Goal: Task Accomplishment & Management: Use online tool/utility

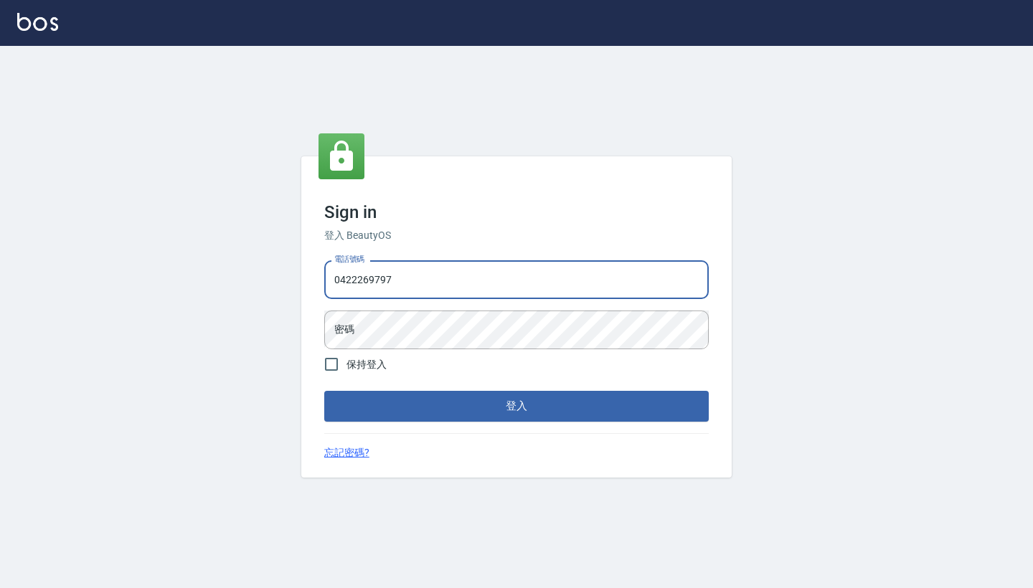
type input "0422269797"
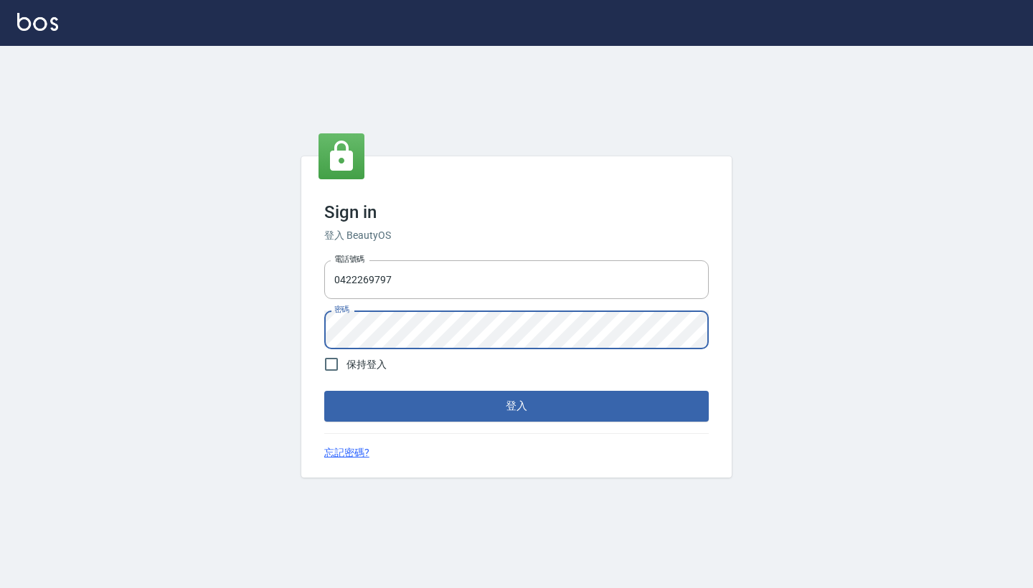
click at [517, 406] on button "登入" at bounding box center [516, 406] width 385 height 30
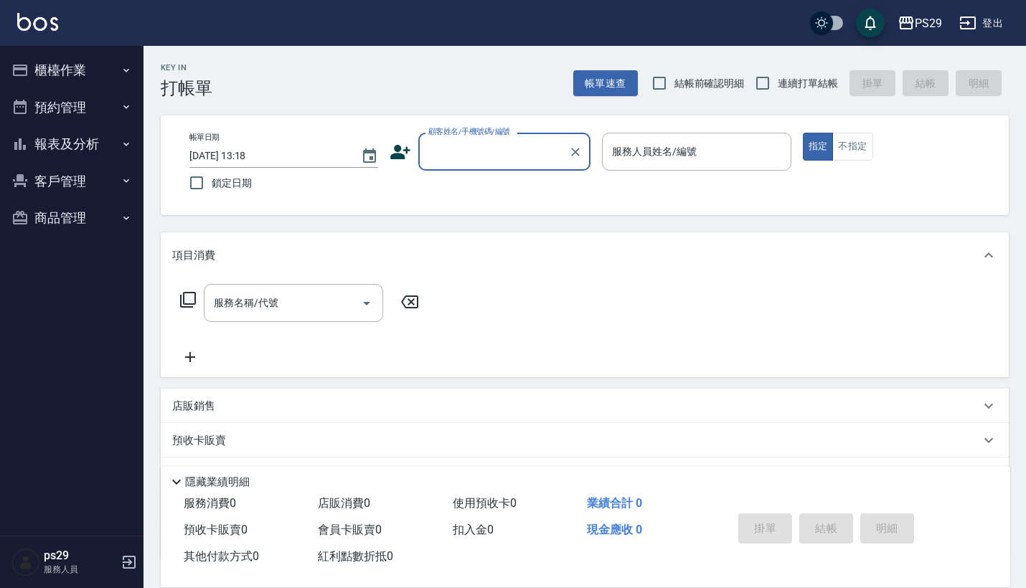
click at [128, 77] on button "櫃檯作業" at bounding box center [72, 70] width 132 height 37
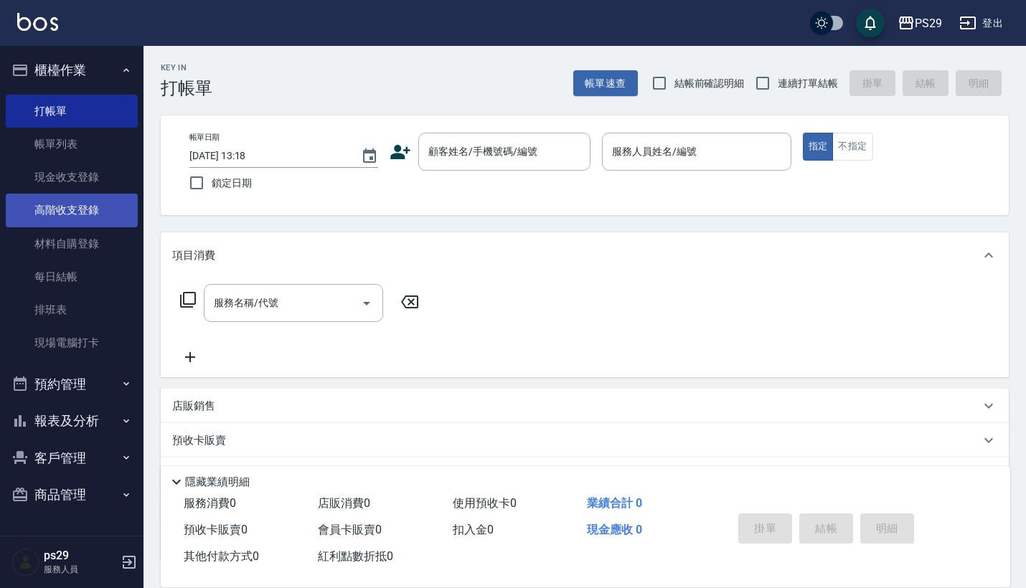
click at [106, 194] on link "高階收支登錄" at bounding box center [72, 210] width 132 height 33
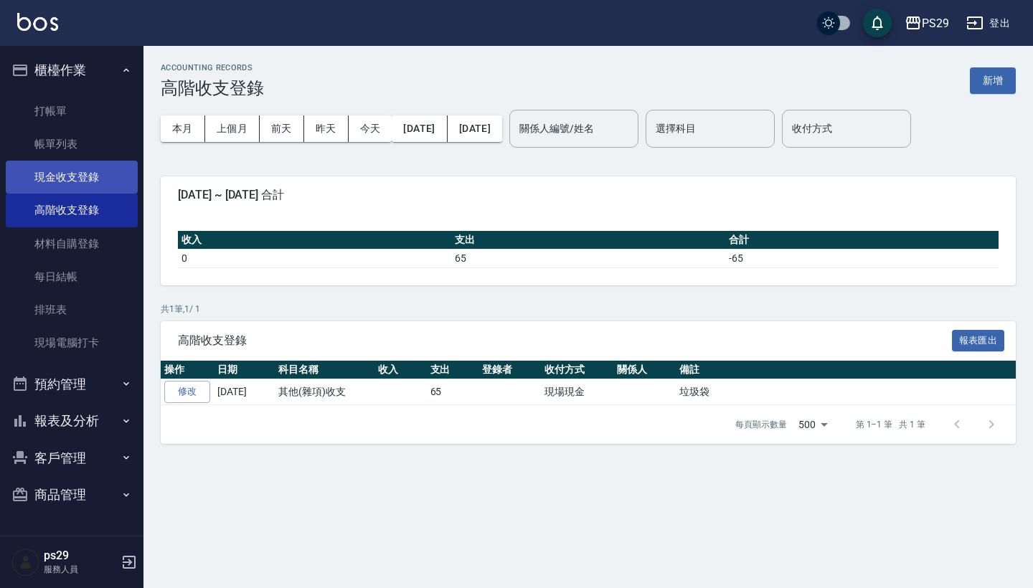
click at [108, 178] on link "現金收支登錄" at bounding box center [72, 177] width 132 height 33
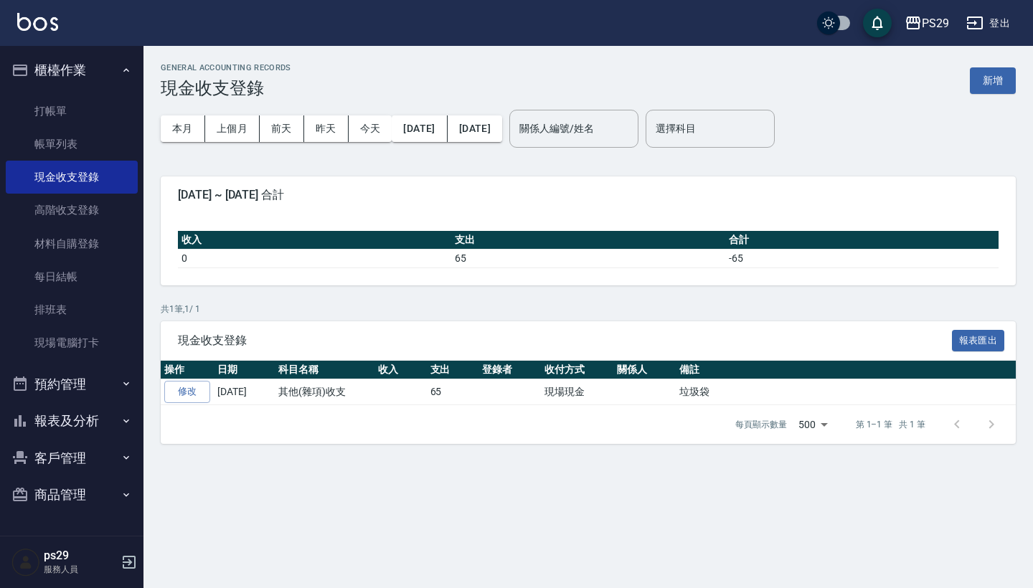
click at [991, 89] on button "新增" at bounding box center [993, 80] width 46 height 27
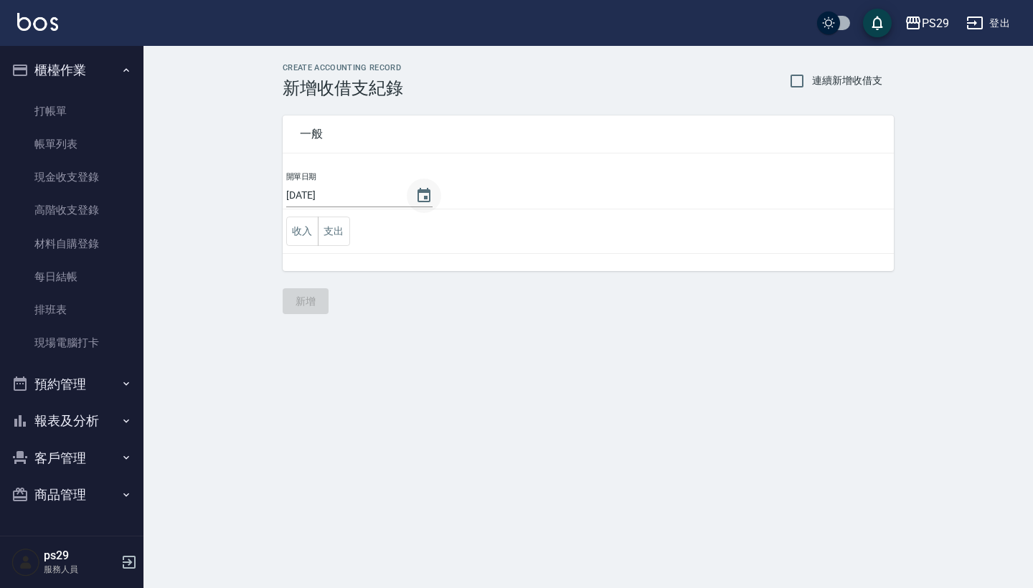
click at [420, 186] on button "Choose date, selected date is 2025-10-08" at bounding box center [424, 196] width 34 height 34
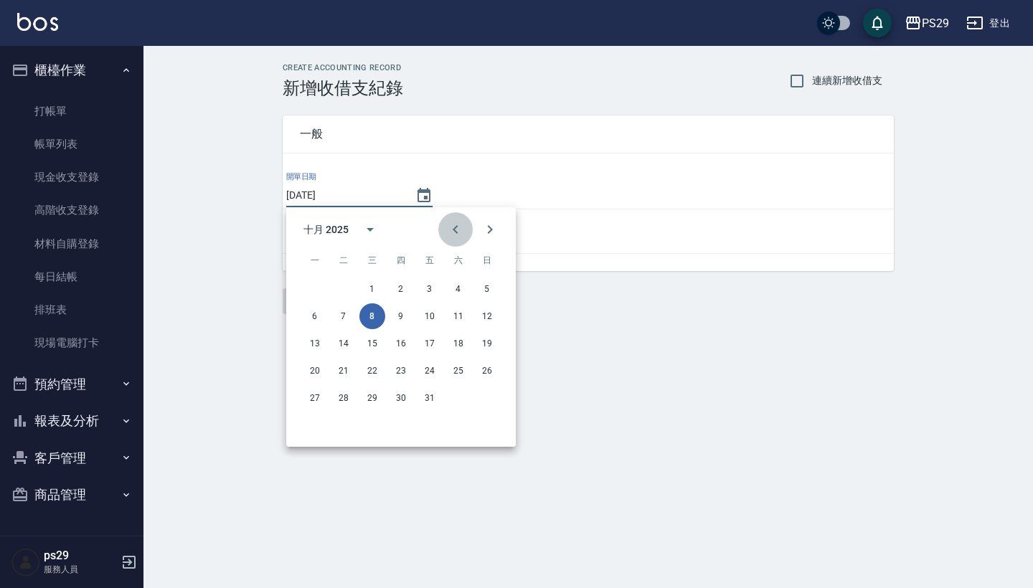
click at [446, 228] on button "Previous month" at bounding box center [455, 229] width 34 height 34
click at [343, 396] on button "30" at bounding box center [344, 398] width 26 height 26
type input "[DATE]"
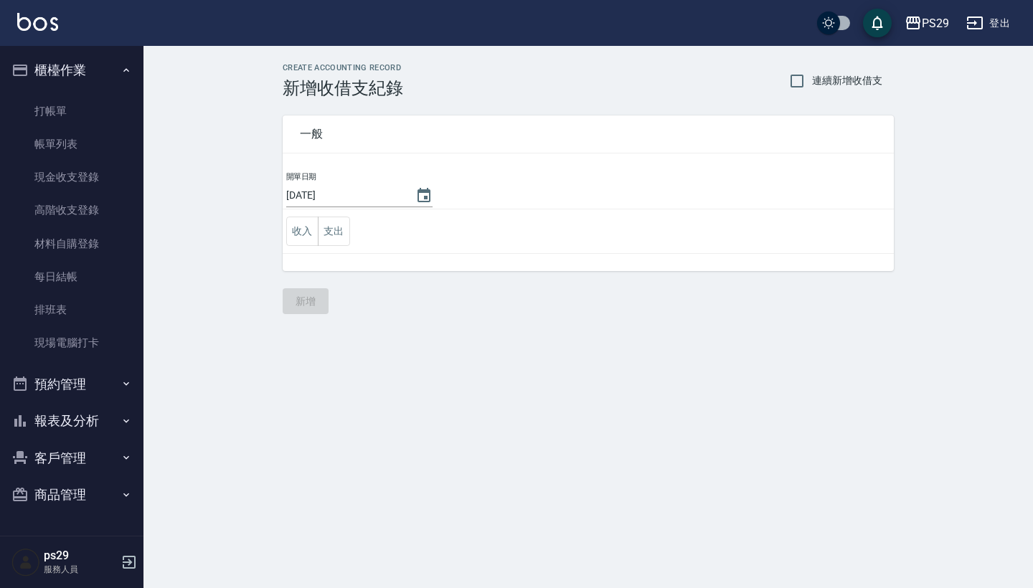
click at [825, 72] on label "連續新增收借支" at bounding box center [832, 81] width 100 height 30
click at [812, 72] on input "連續新增收借支" at bounding box center [797, 81] width 30 height 30
checkbox input "true"
click at [335, 243] on button "支出" at bounding box center [334, 231] width 32 height 29
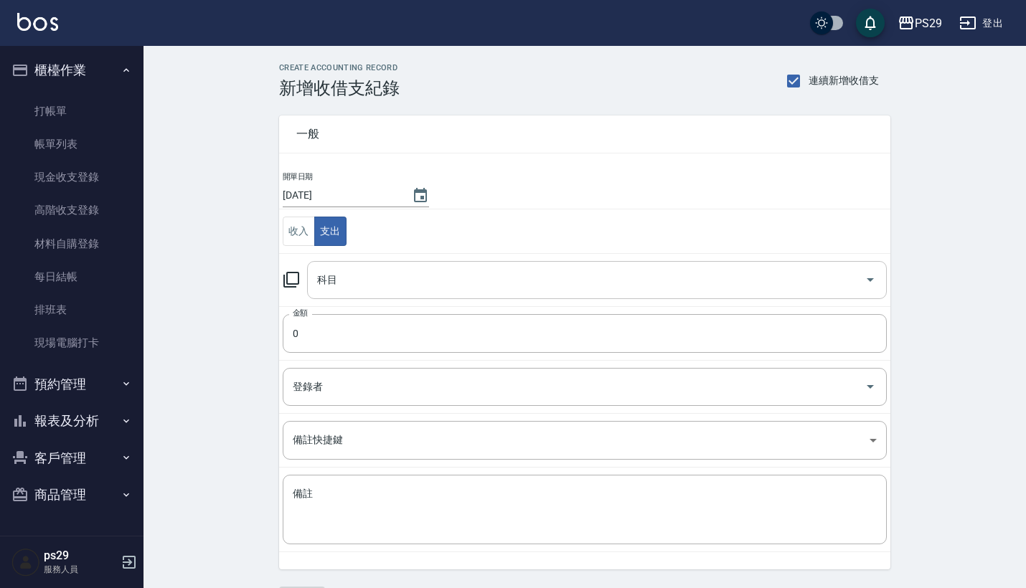
click at [372, 297] on div "科目" at bounding box center [597, 280] width 580 height 38
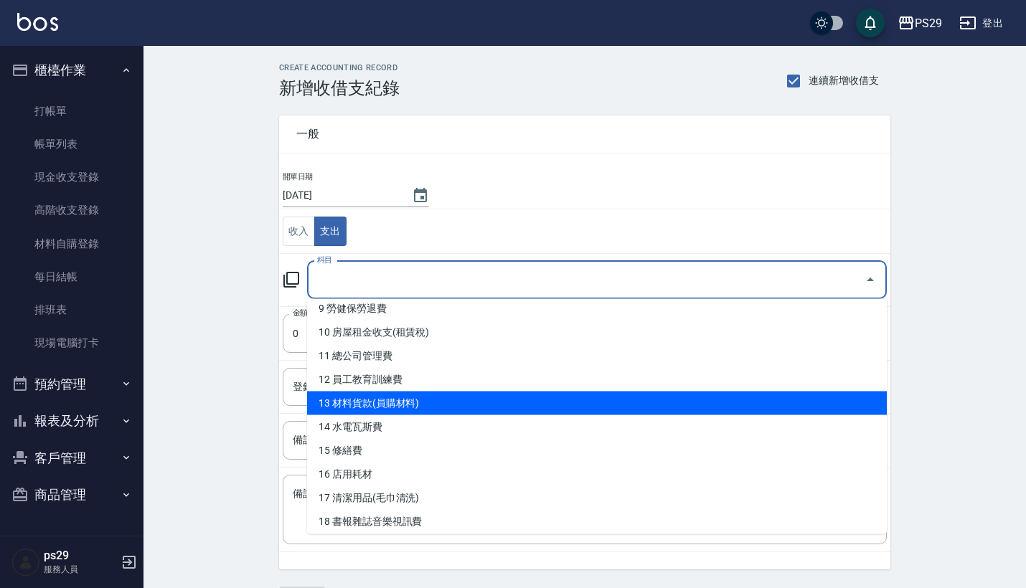
scroll to position [181, 0]
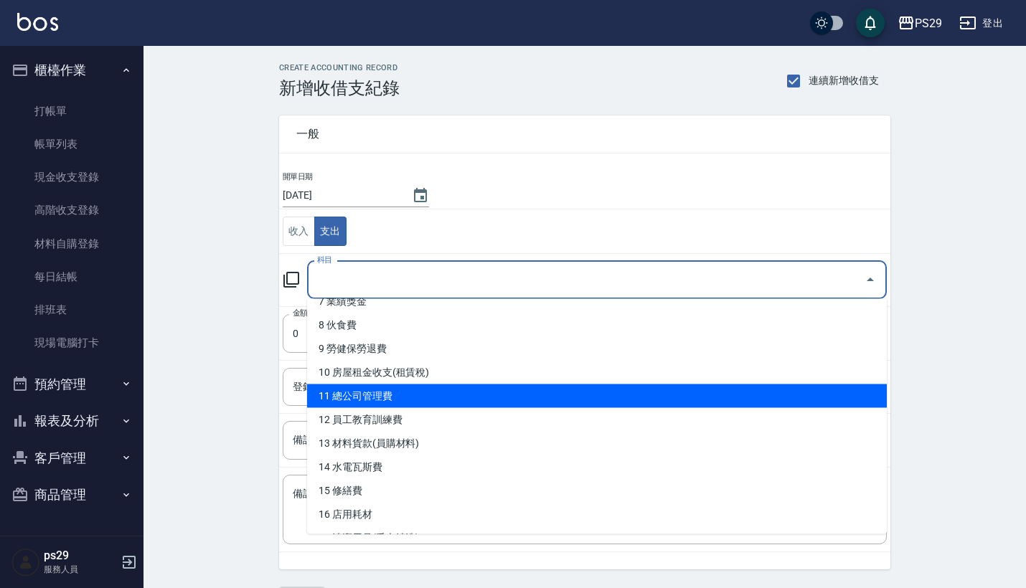
click at [423, 383] on li "10 房屋租金收支(租賃稅)" at bounding box center [597, 373] width 580 height 24
type input "10 房屋租金收支(租賃稅)"
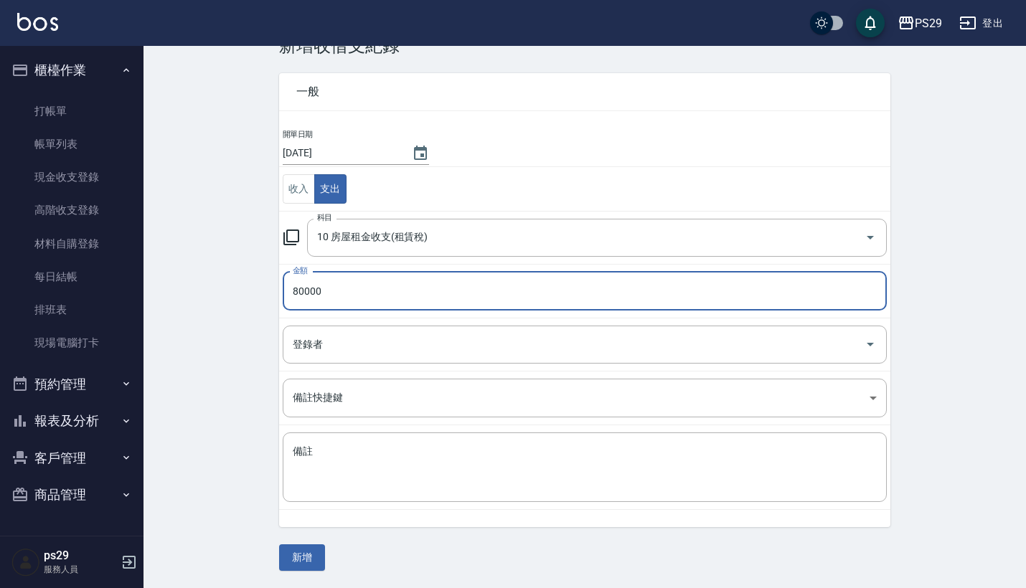
scroll to position [42, 0]
type input "80000"
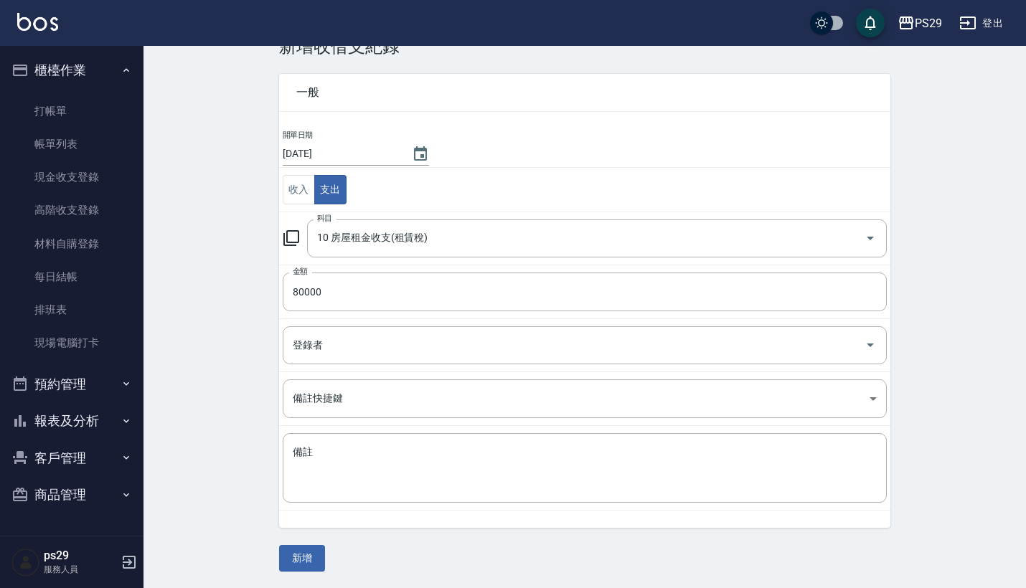
click at [302, 583] on div "CREATE ACCOUNTING RECORD 新增收借支紀錄 連續新增收借支 一般 開單日期 2025/09/30 收入 支出 科目 10 房屋租金收支(…" at bounding box center [585, 296] width 883 height 585
click at [304, 566] on button "新增" at bounding box center [302, 558] width 46 height 27
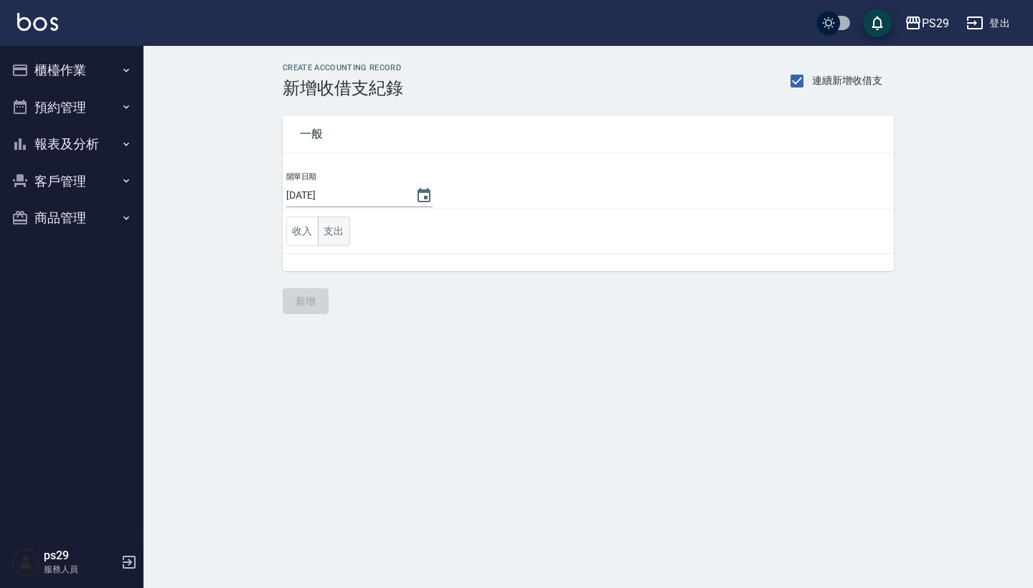
click at [339, 224] on button "支出" at bounding box center [334, 231] width 32 height 29
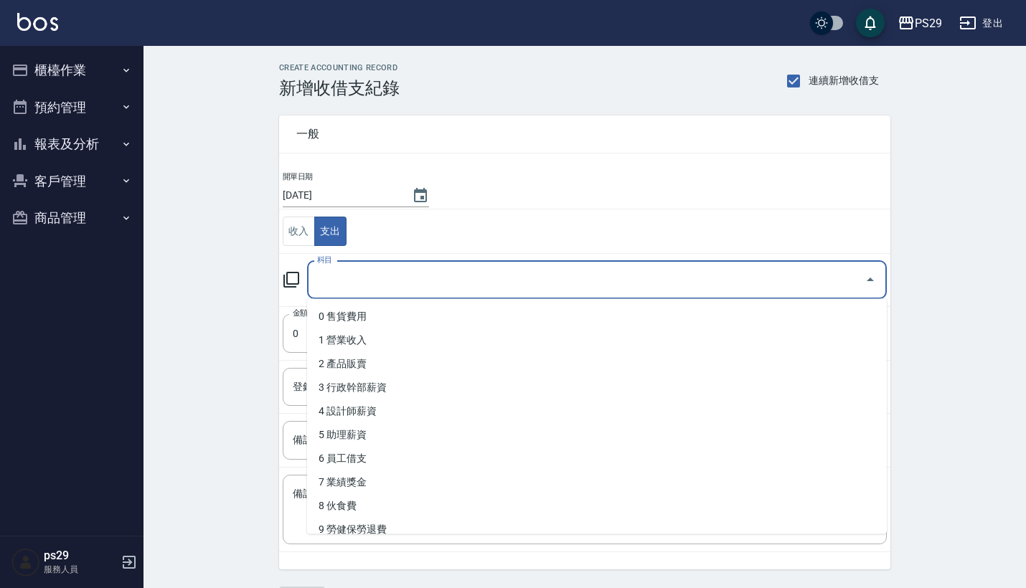
drag, startPoint x: 376, startPoint y: 273, endPoint x: 376, endPoint y: 284, distance: 11.5
click at [376, 273] on input "科目" at bounding box center [586, 280] width 545 height 25
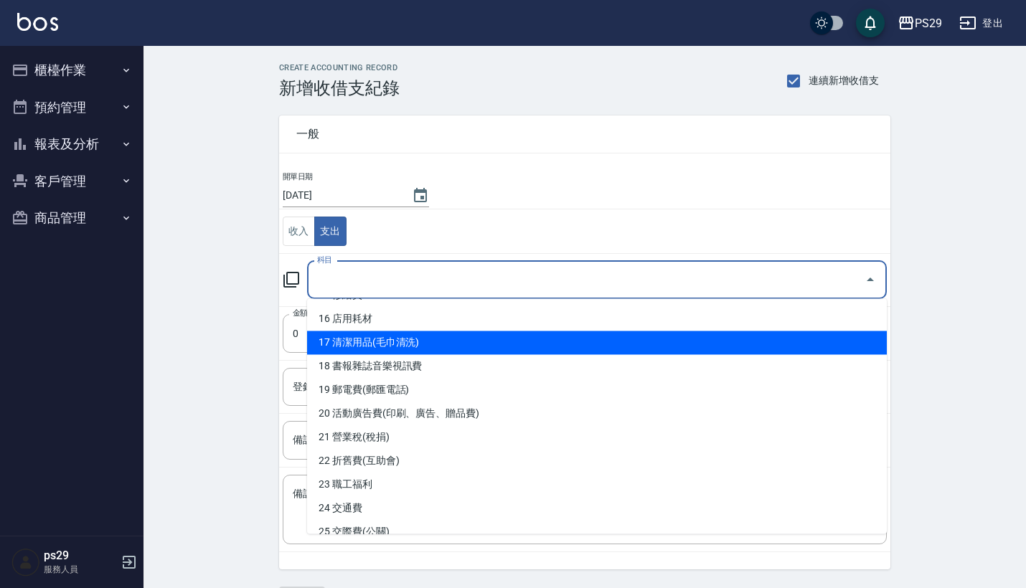
scroll to position [377, 0]
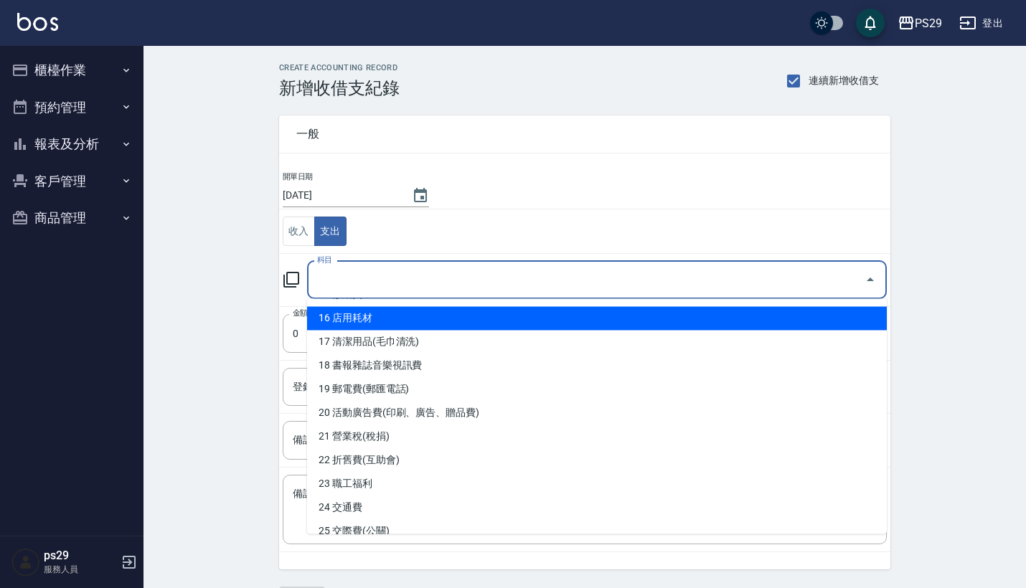
click at [405, 330] on li "16 店用耗材" at bounding box center [597, 319] width 580 height 24
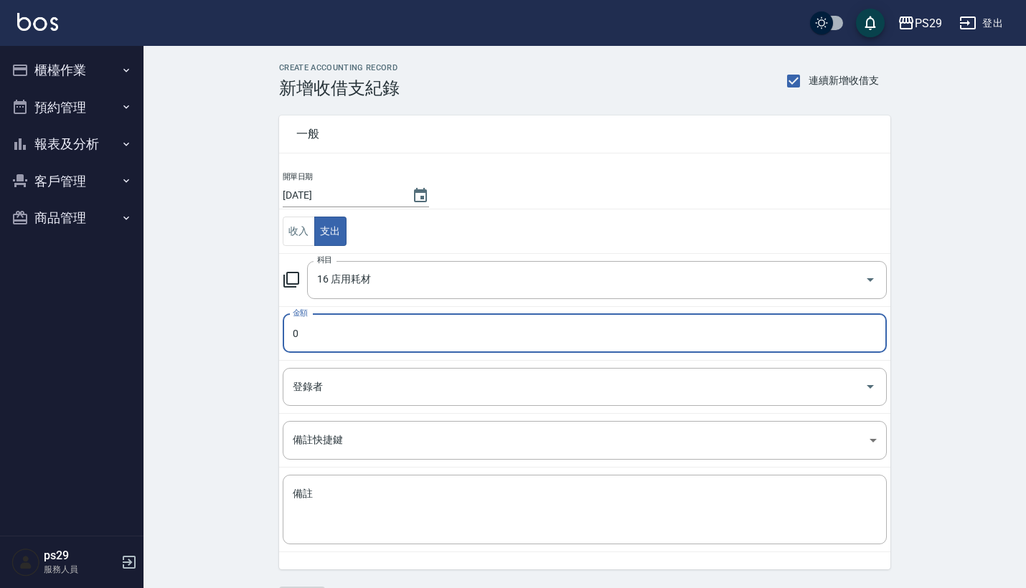
click at [405, 330] on input "0" at bounding box center [585, 333] width 604 height 39
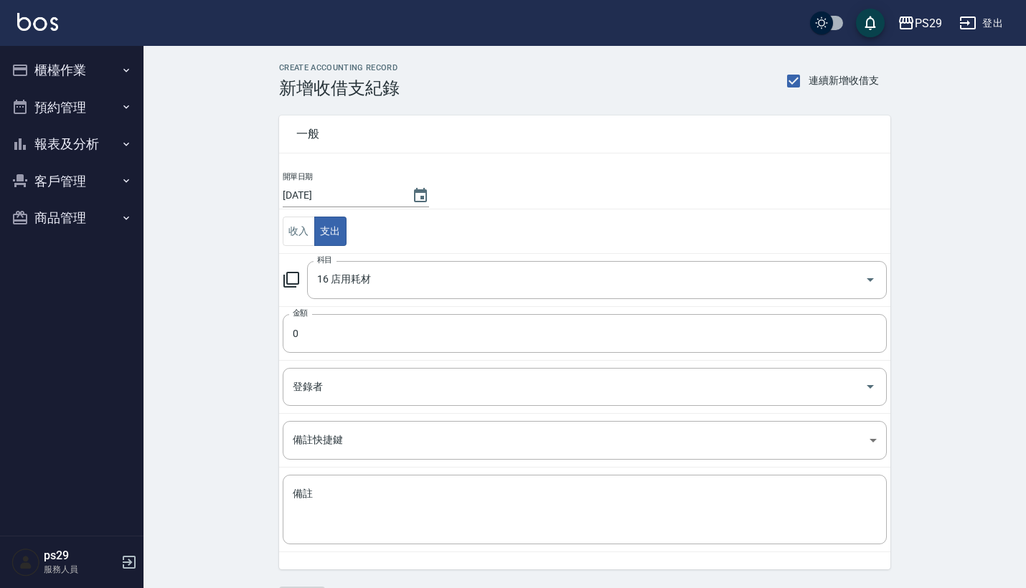
click at [415, 301] on td "科目 16 店用耗材 科目" at bounding box center [584, 279] width 611 height 53
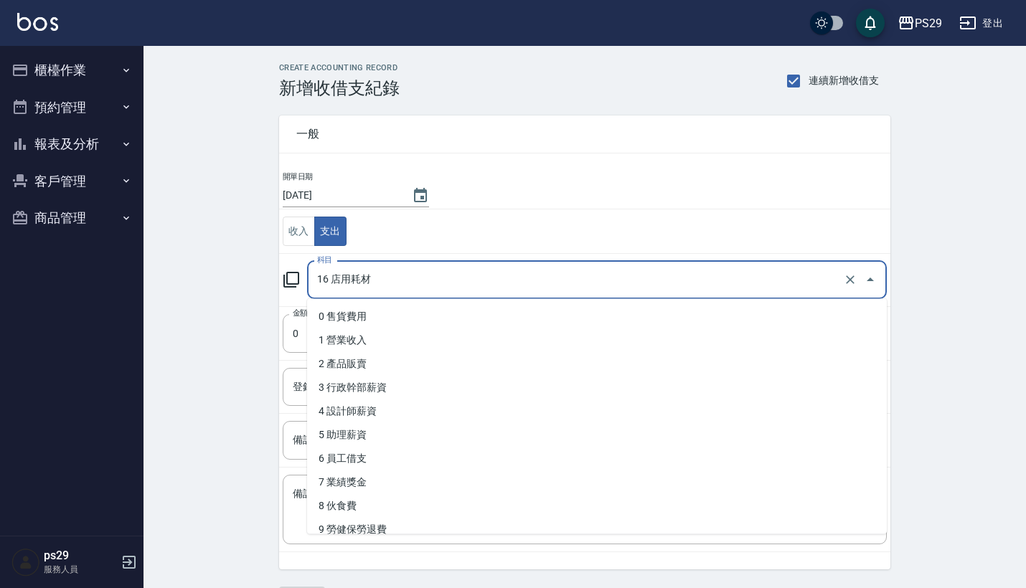
click at [423, 286] on input "16 店用耗材" at bounding box center [577, 280] width 527 height 25
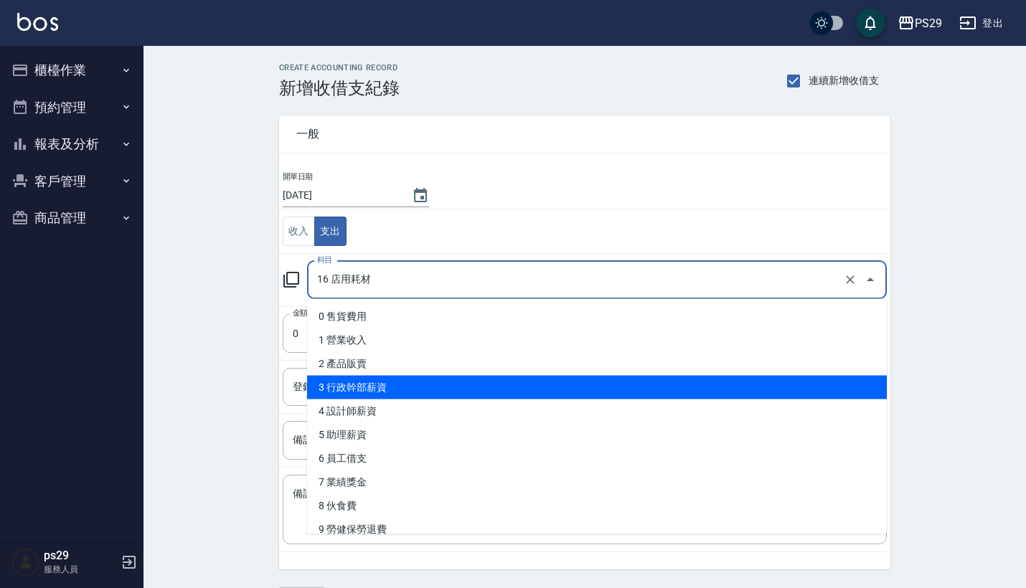
scroll to position [324, 0]
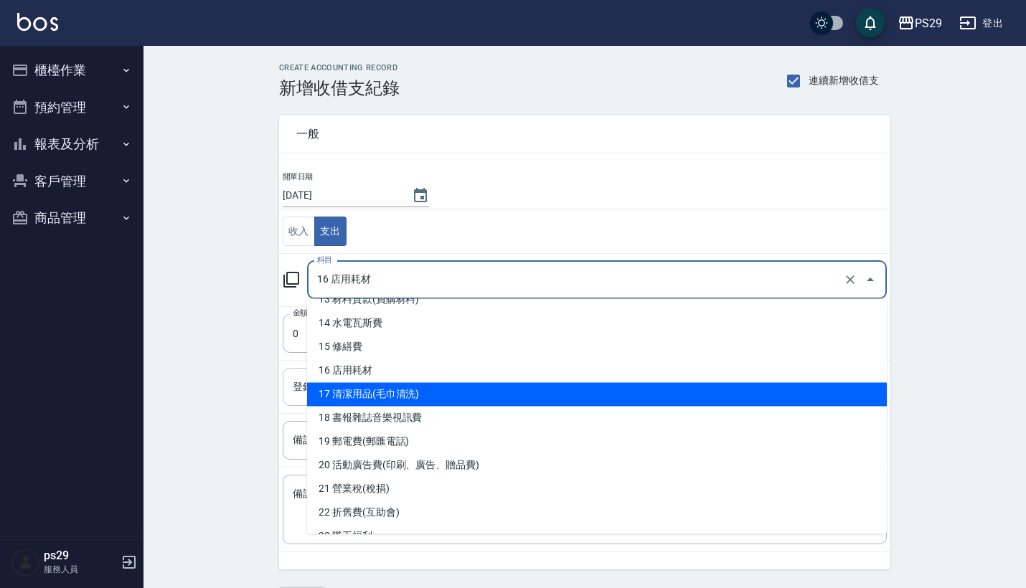
click at [406, 391] on li "17 清潔用品(毛巾清洗)" at bounding box center [597, 395] width 580 height 24
type input "17 清潔用品(毛巾清洗)"
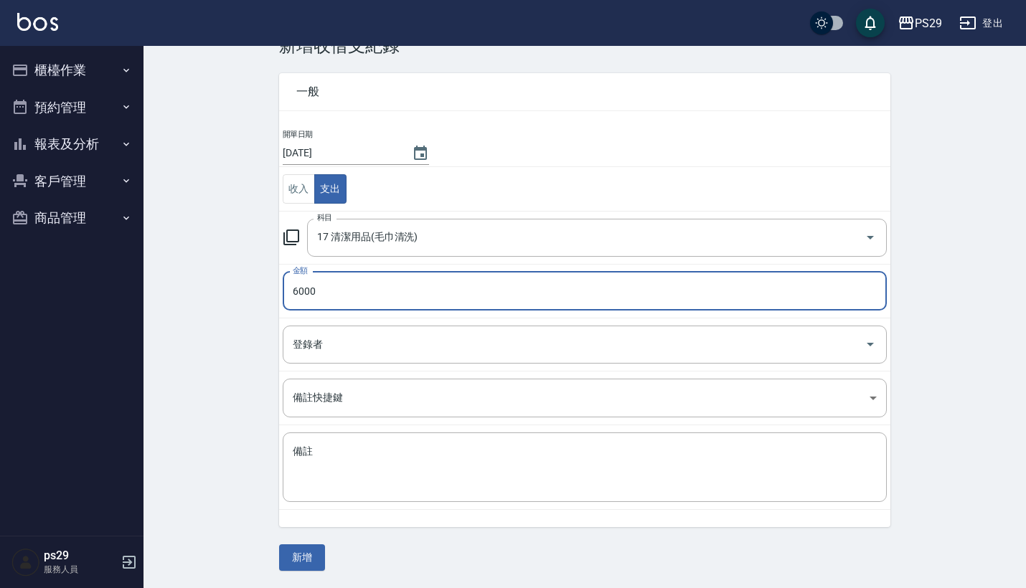
scroll to position [42, 0]
type input "6000"
click at [308, 554] on button "新增" at bounding box center [302, 558] width 46 height 27
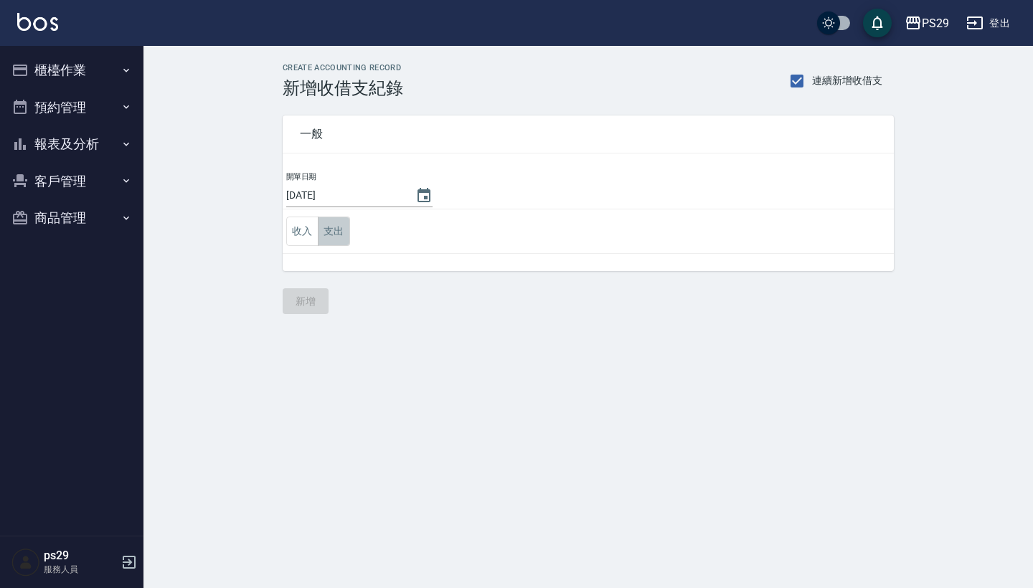
click at [331, 230] on button "支出" at bounding box center [334, 231] width 32 height 29
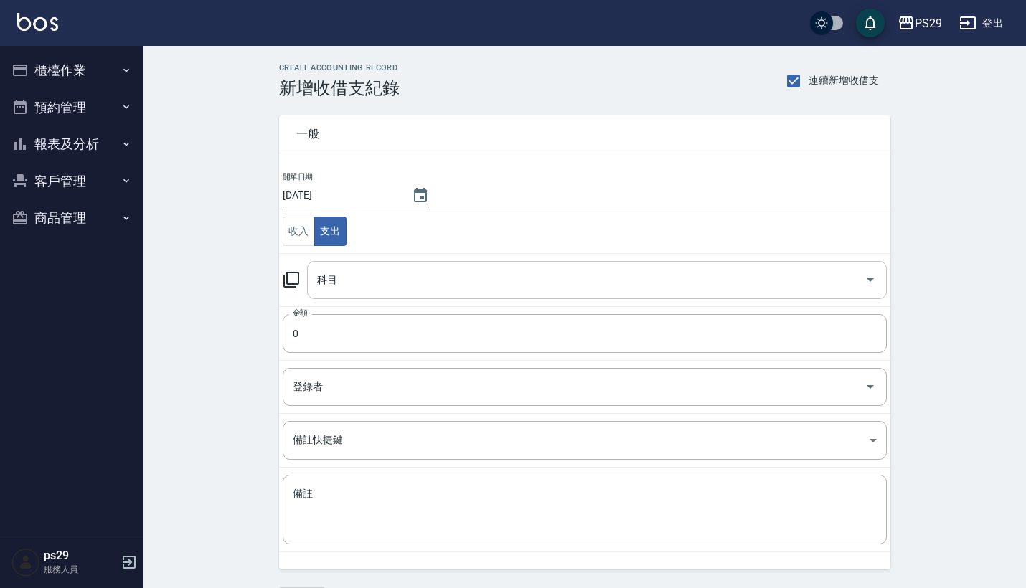
click at [365, 281] on input "科目" at bounding box center [586, 280] width 545 height 25
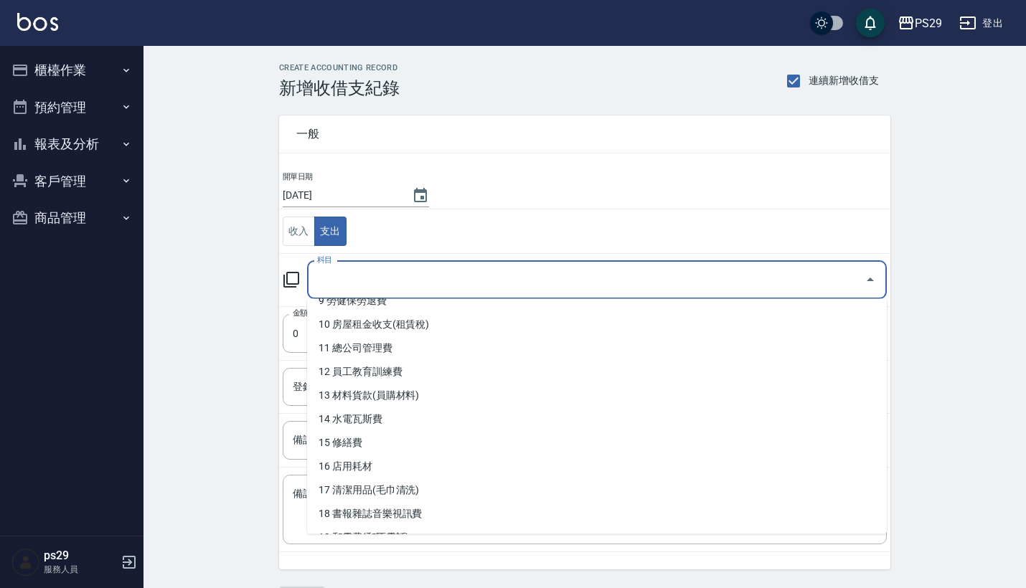
scroll to position [126, 0]
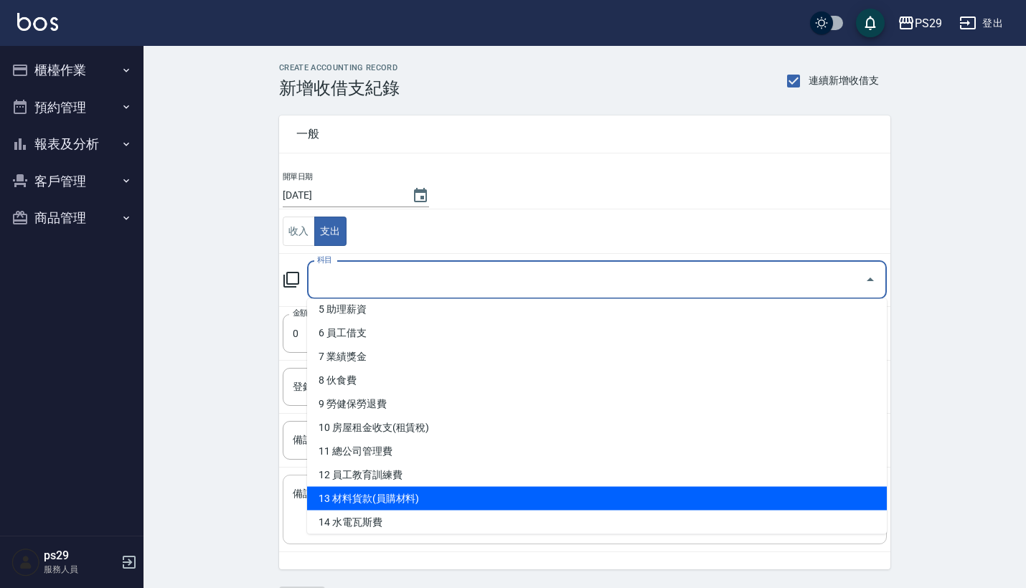
click at [400, 499] on li "13 材料貨款(員購材料)" at bounding box center [597, 499] width 580 height 24
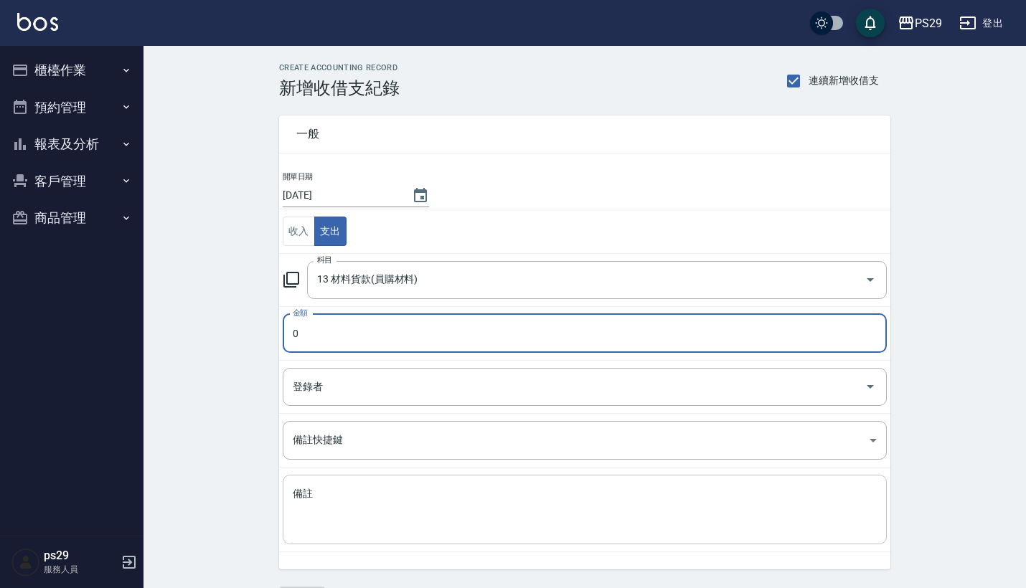
type input "13 材料貨款(員購材料)"
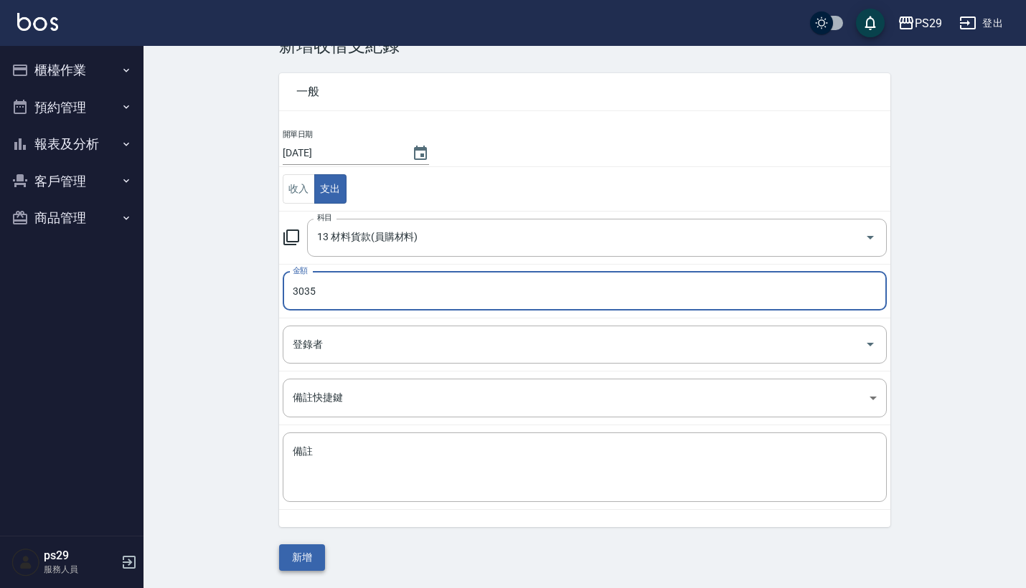
scroll to position [42, 0]
type input "3035"
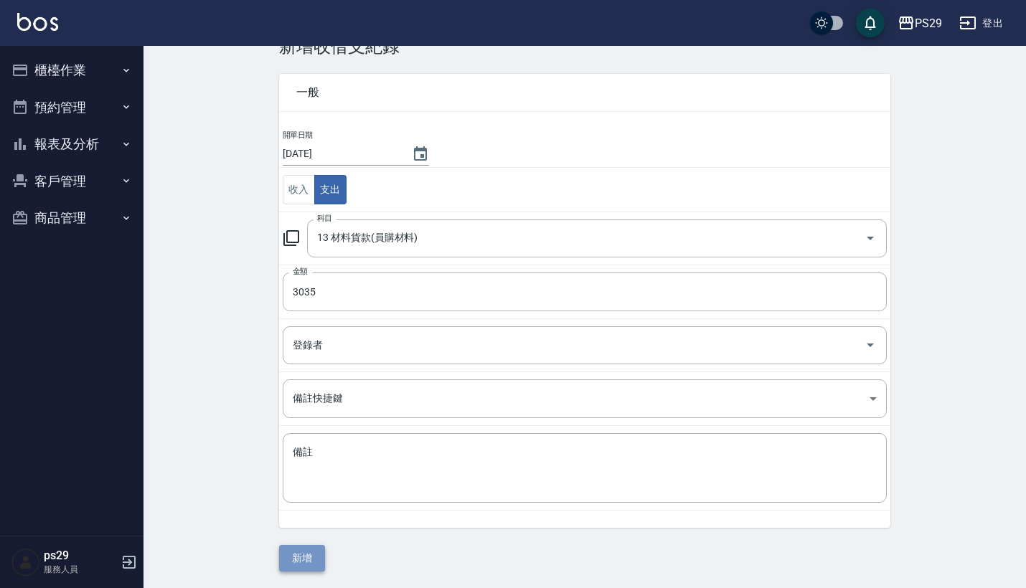
click at [309, 559] on button "新增" at bounding box center [302, 558] width 46 height 27
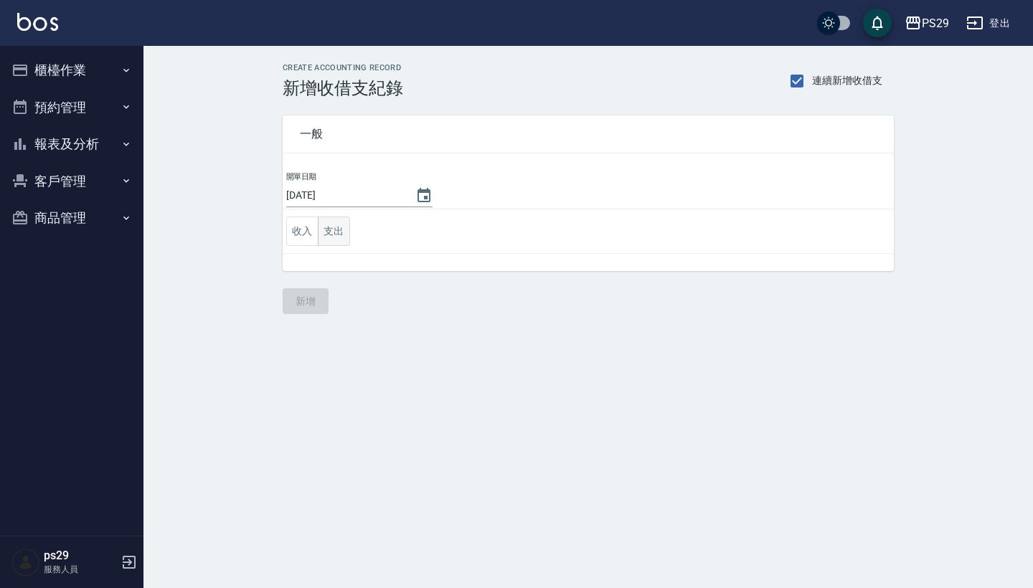
click at [344, 234] on button "支出" at bounding box center [334, 231] width 32 height 29
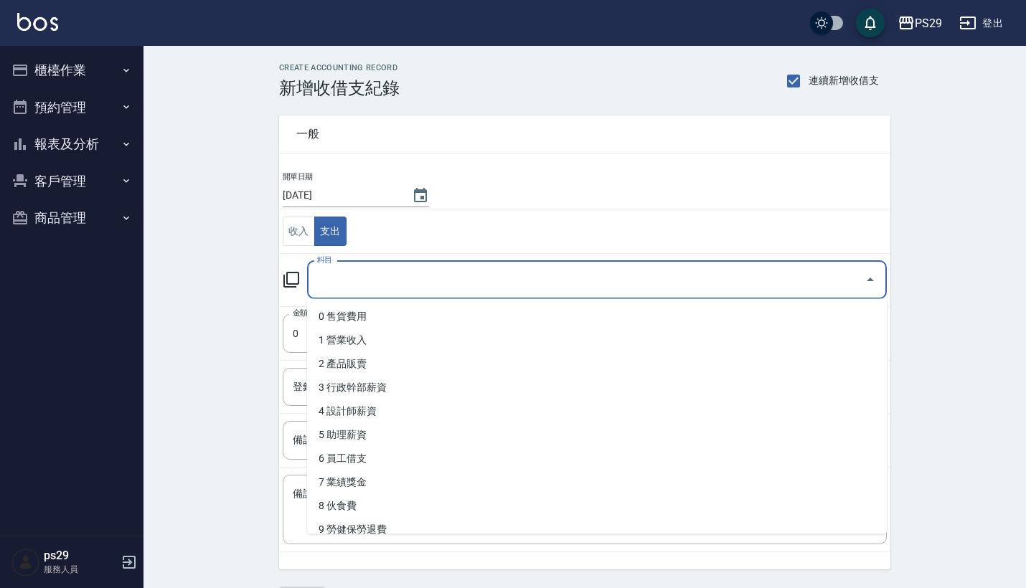
drag, startPoint x: 363, startPoint y: 280, endPoint x: 367, endPoint y: 294, distance: 15.0
click at [363, 281] on input "科目" at bounding box center [586, 280] width 545 height 25
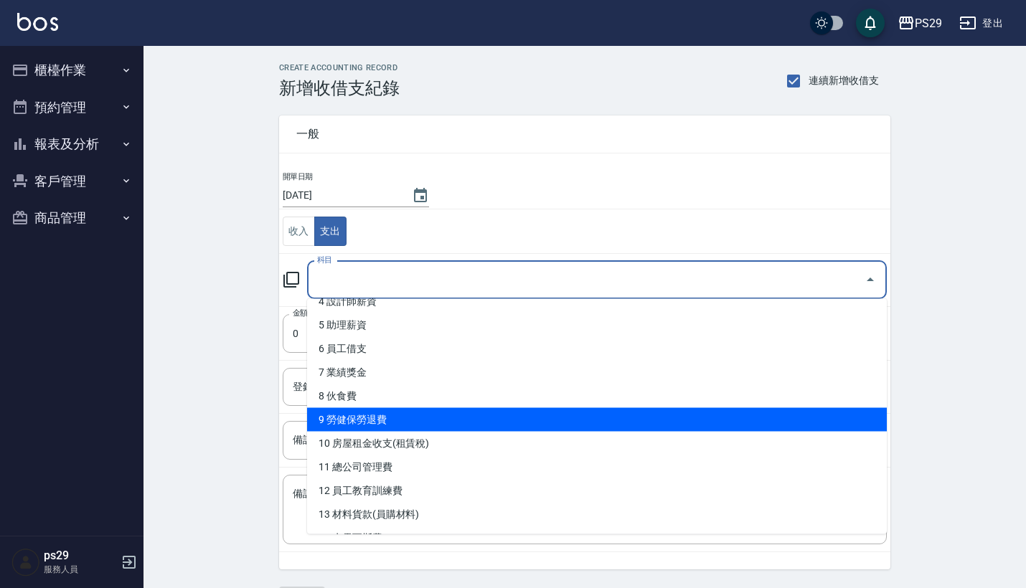
scroll to position [113, 0]
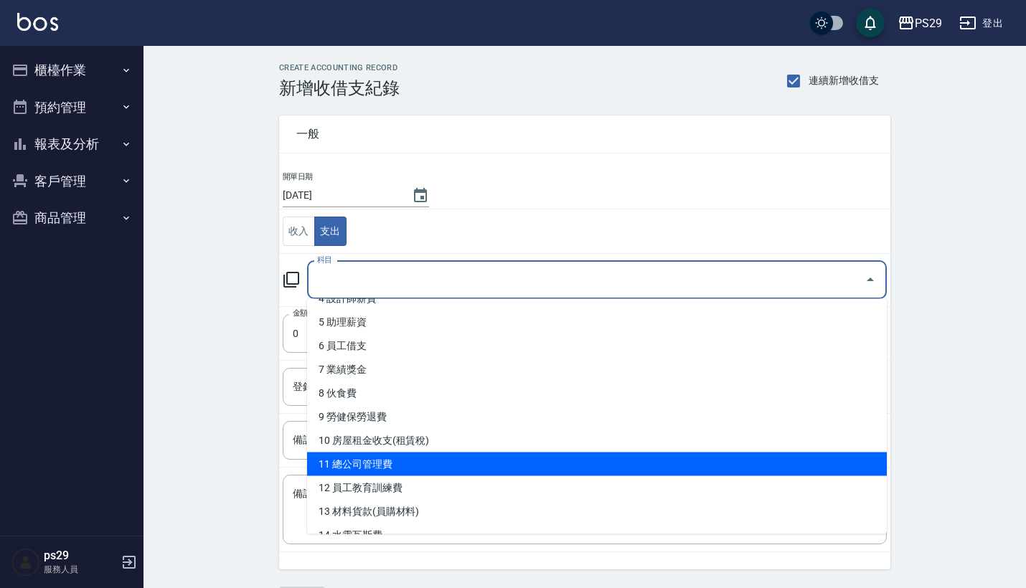
click at [385, 457] on li "11 總公司管理費" at bounding box center [597, 465] width 580 height 24
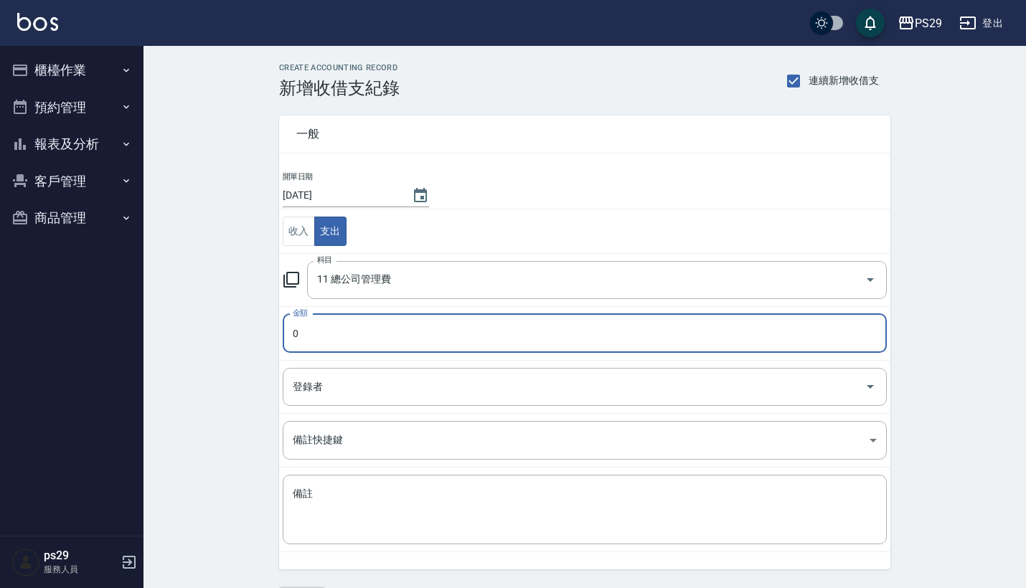
type input "11 總公司管理費"
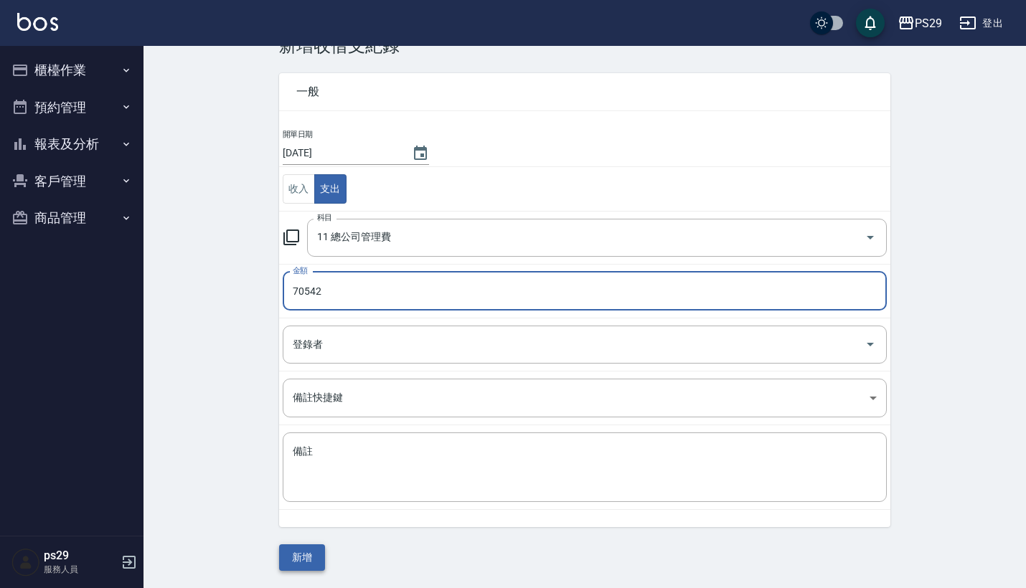
scroll to position [42, 0]
type input "70542"
click at [315, 557] on button "新增" at bounding box center [302, 558] width 46 height 27
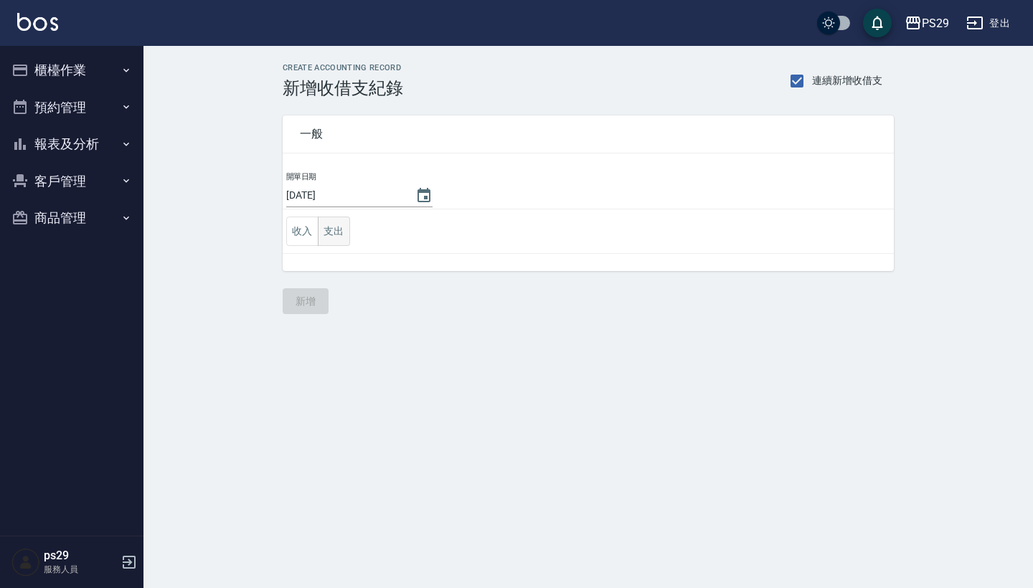
click at [338, 236] on button "支出" at bounding box center [334, 231] width 32 height 29
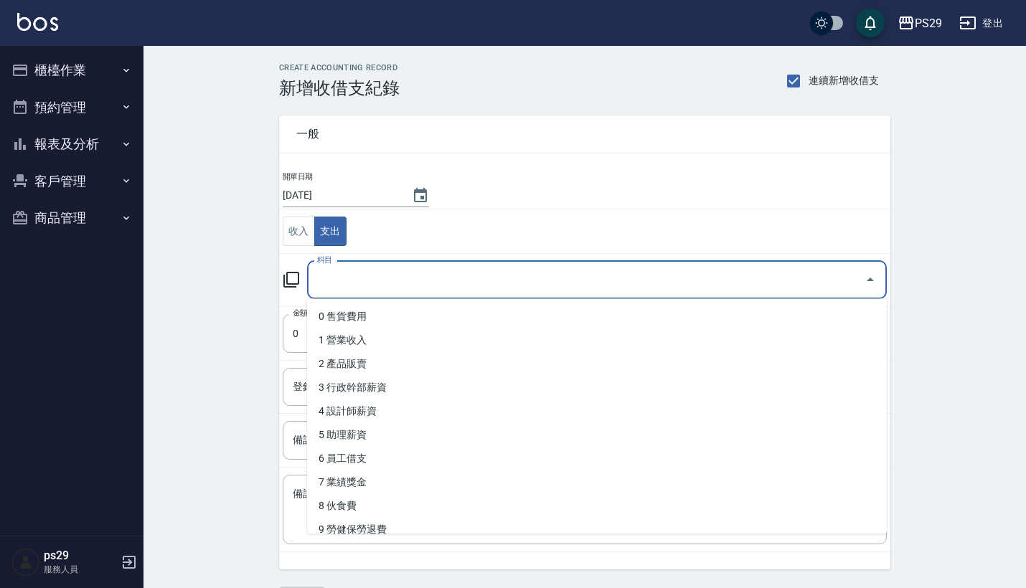
click at [356, 288] on input "科目" at bounding box center [586, 280] width 545 height 25
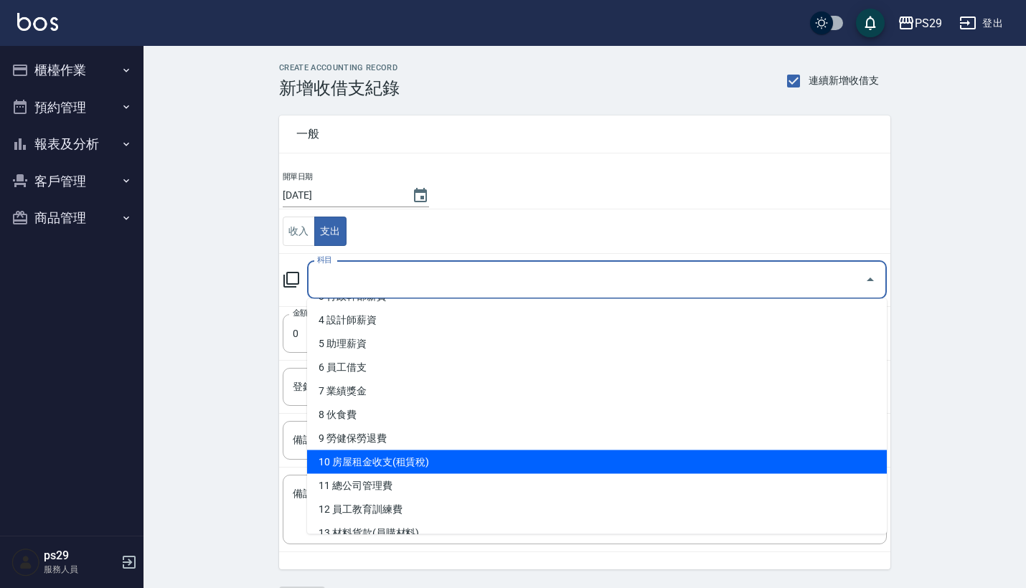
scroll to position [96, 0]
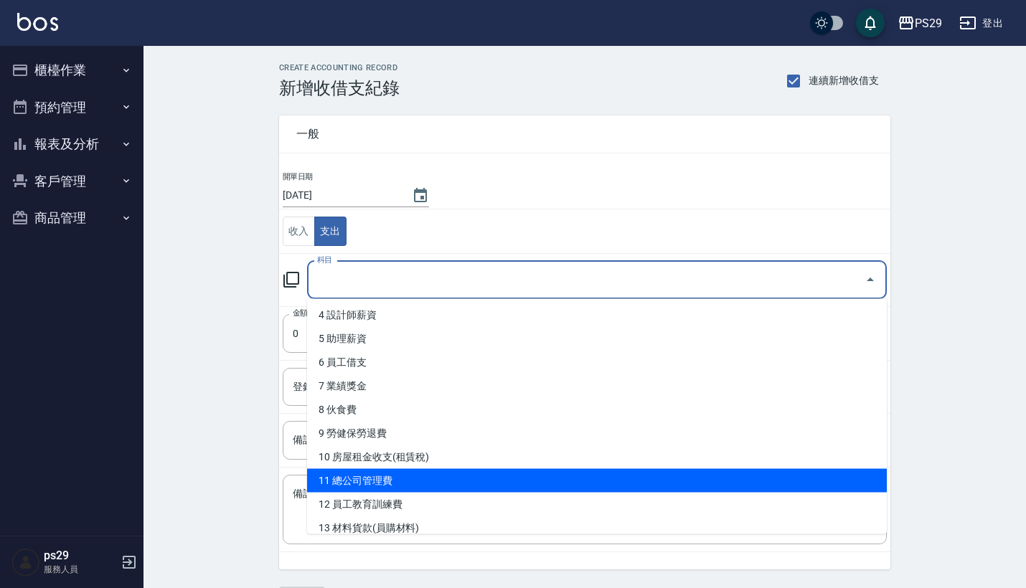
click at [374, 489] on li "11 總公司管理費" at bounding box center [597, 481] width 580 height 24
type input "11 總公司管理費"
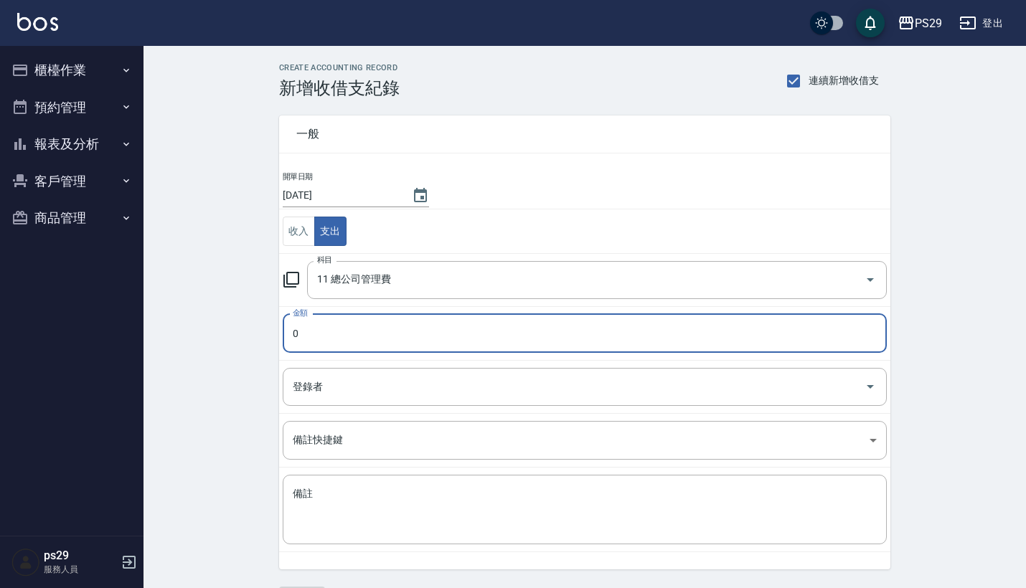
click at [94, 77] on button "櫃檯作業" at bounding box center [72, 70] width 132 height 37
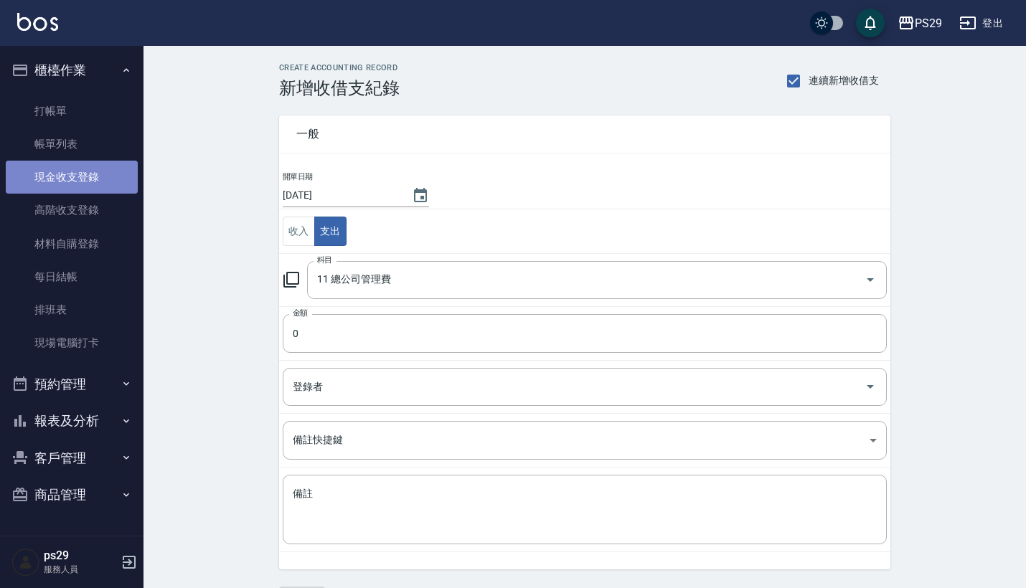
click at [94, 174] on link "現金收支登錄" at bounding box center [72, 177] width 132 height 33
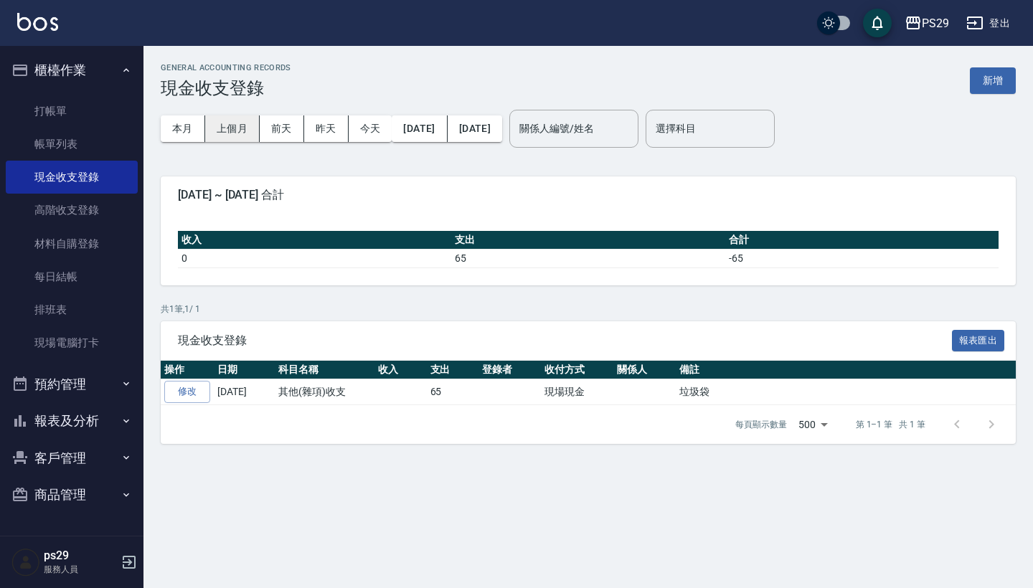
click at [245, 122] on button "上個月" at bounding box center [232, 129] width 55 height 27
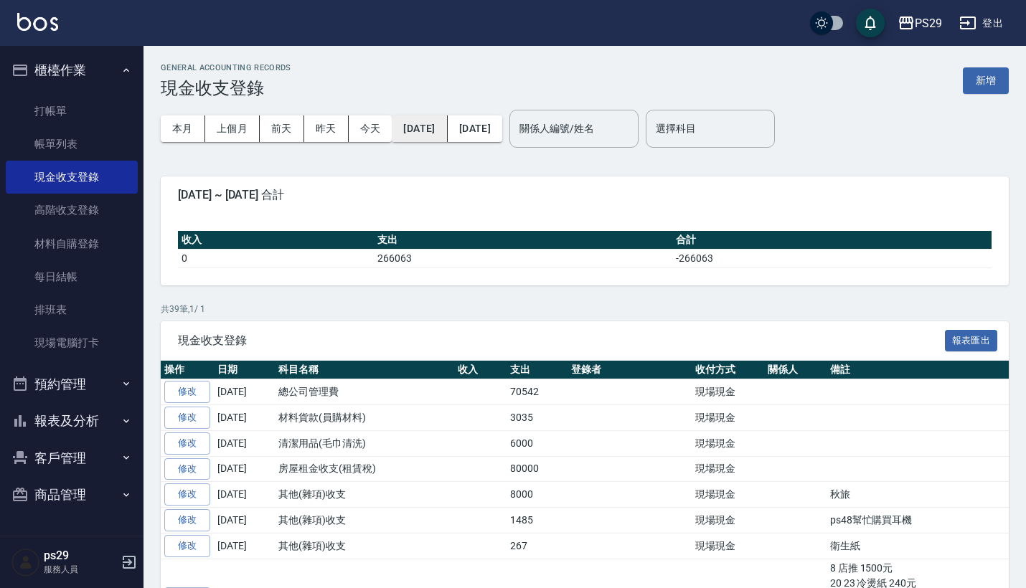
click at [418, 120] on button "2025/09/01" at bounding box center [419, 129] width 55 height 27
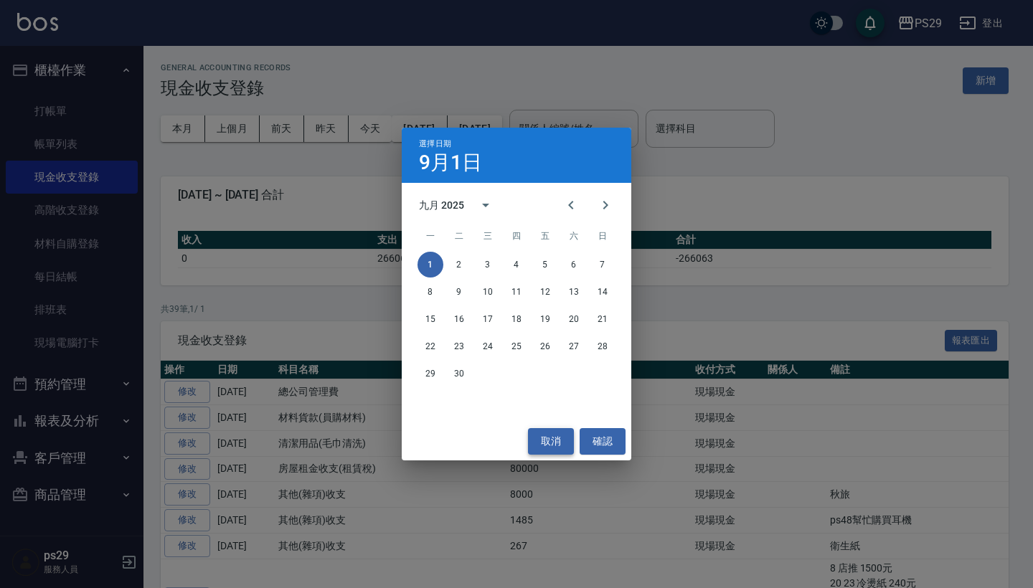
click at [569, 448] on button "取消" at bounding box center [551, 441] width 46 height 27
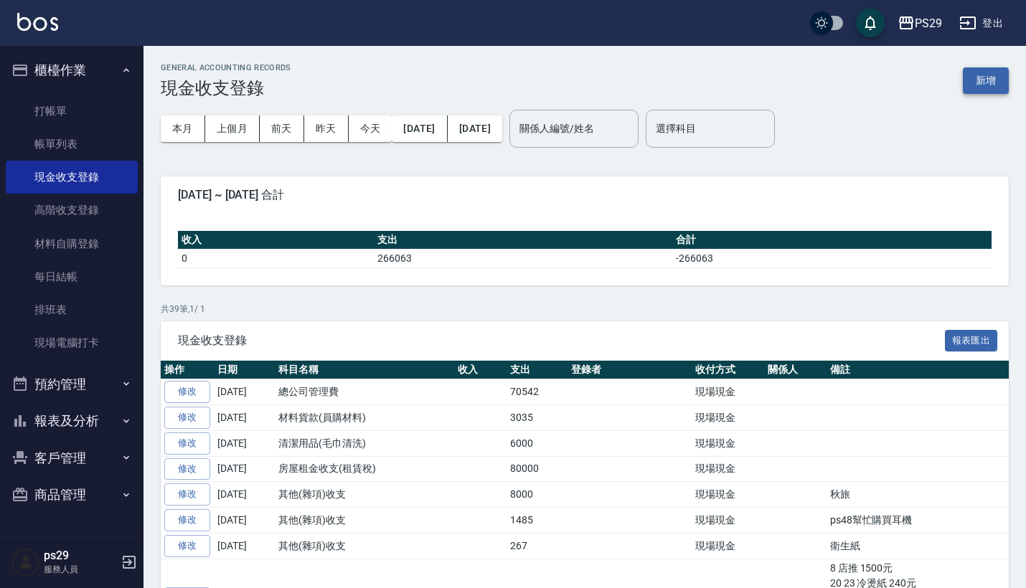
click at [989, 81] on button "新增" at bounding box center [986, 80] width 46 height 27
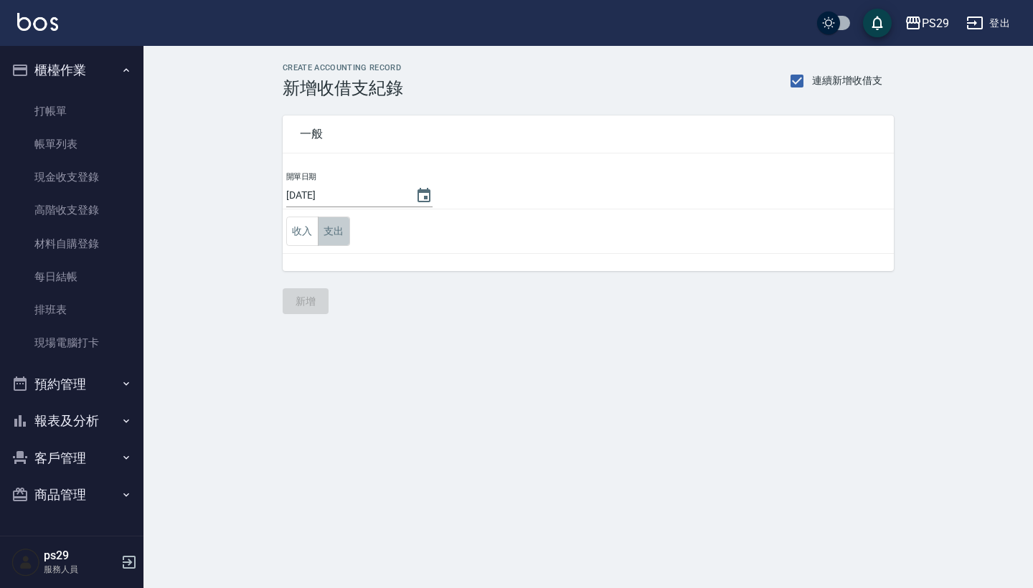
click at [349, 237] on button "支出" at bounding box center [334, 231] width 32 height 29
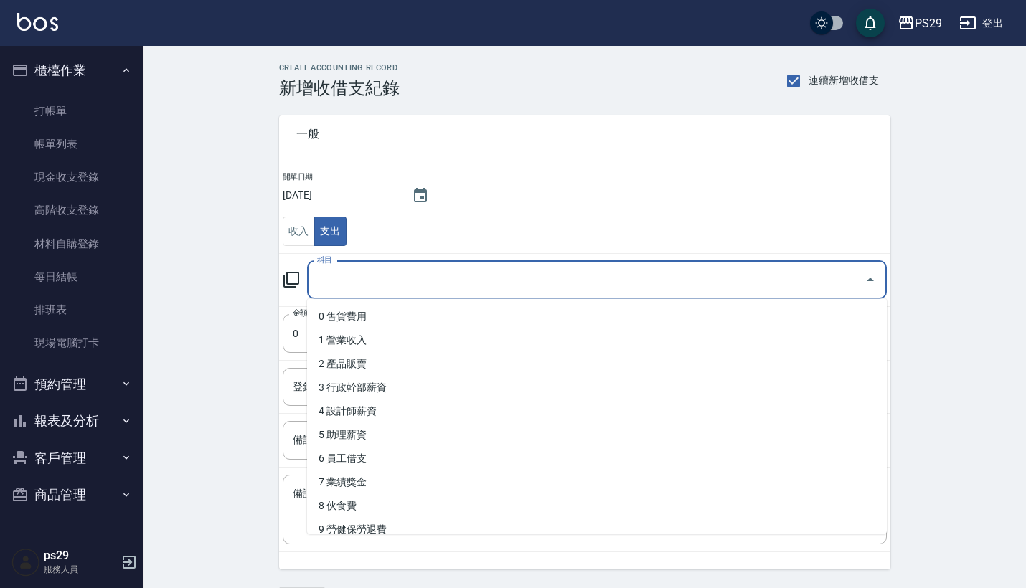
click at [367, 281] on input "科目" at bounding box center [586, 280] width 545 height 25
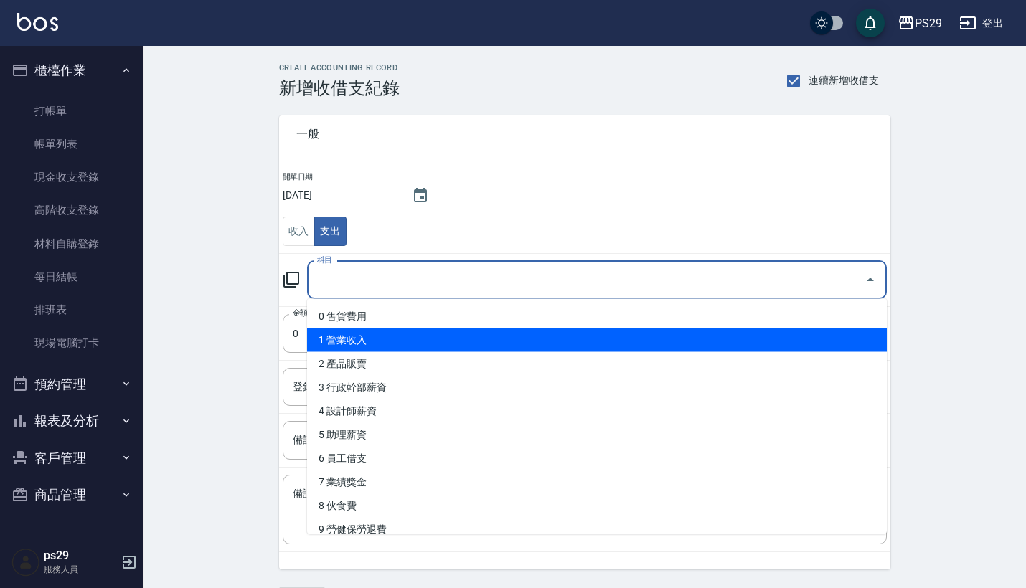
click at [253, 349] on div "CREATE ACCOUNTING RECORD 新增收借支紀錄 連續新增收借支 一般 開單日期 2025/10/08 收入 支出 科目 科目 金額 0 金額…" at bounding box center [585, 338] width 883 height 585
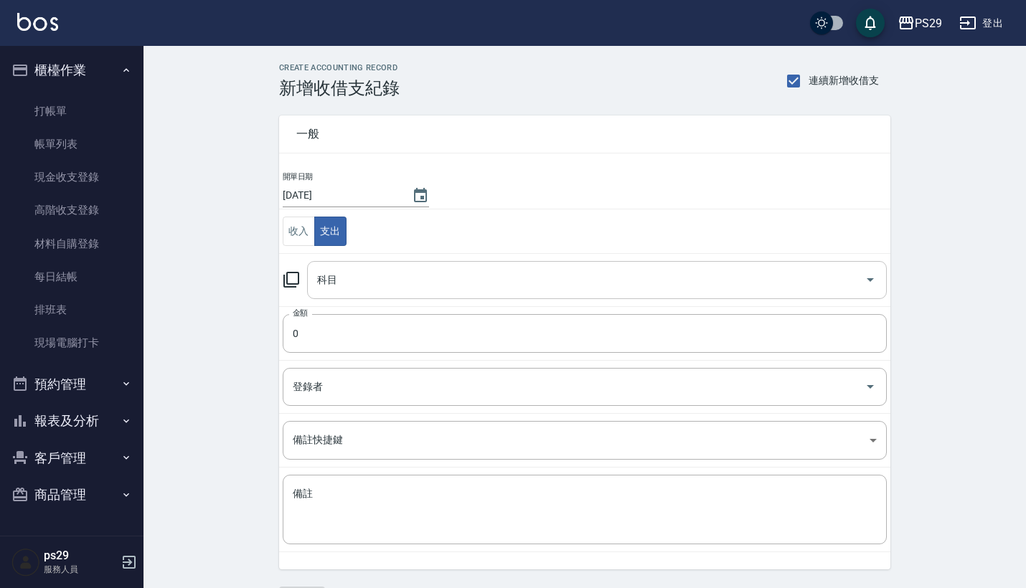
click at [418, 296] on div "科目" at bounding box center [597, 280] width 580 height 38
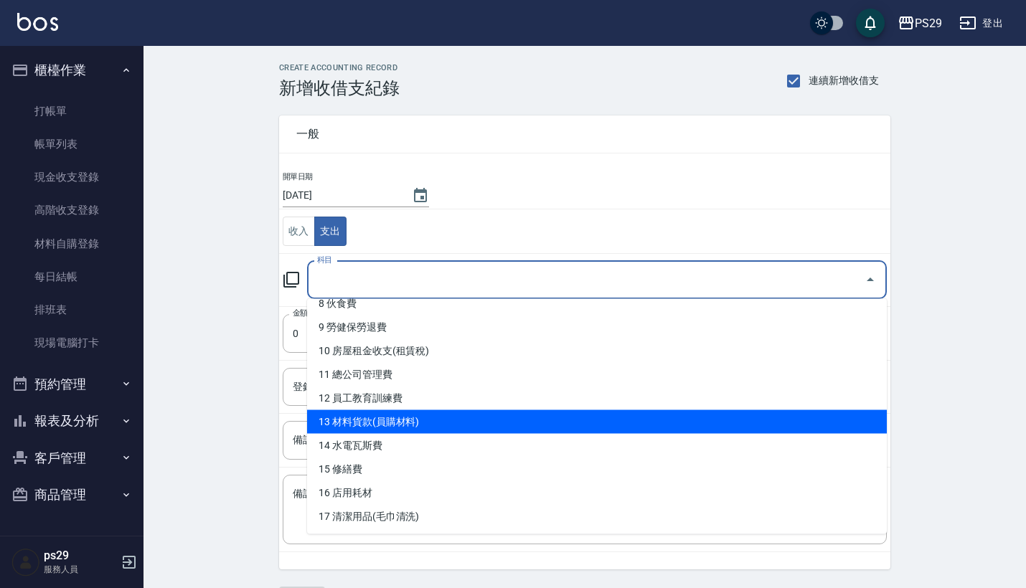
scroll to position [204, 0]
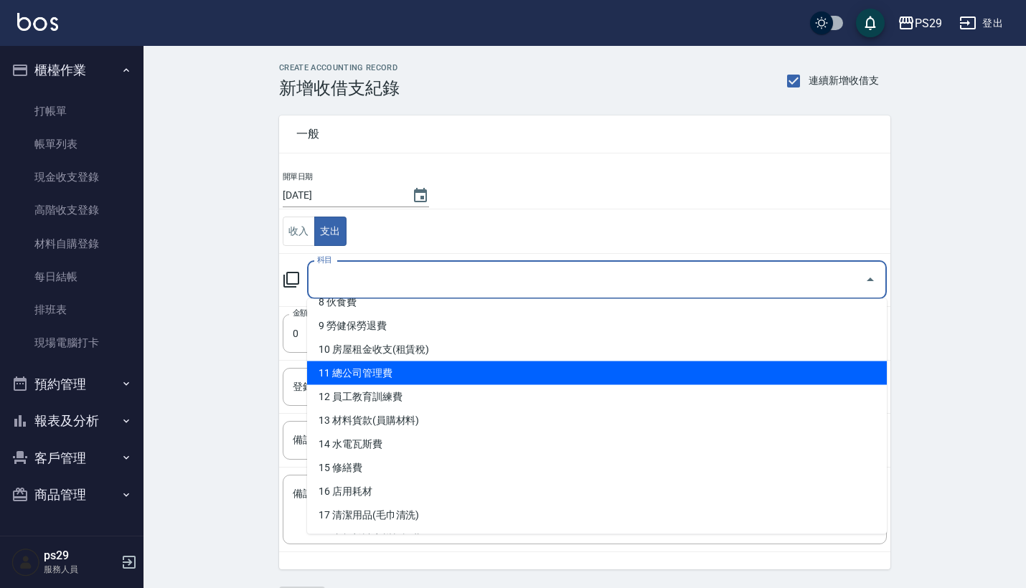
click at [412, 376] on li "11 總公司管理費" at bounding box center [597, 374] width 580 height 24
type input "11 總公司管理費"
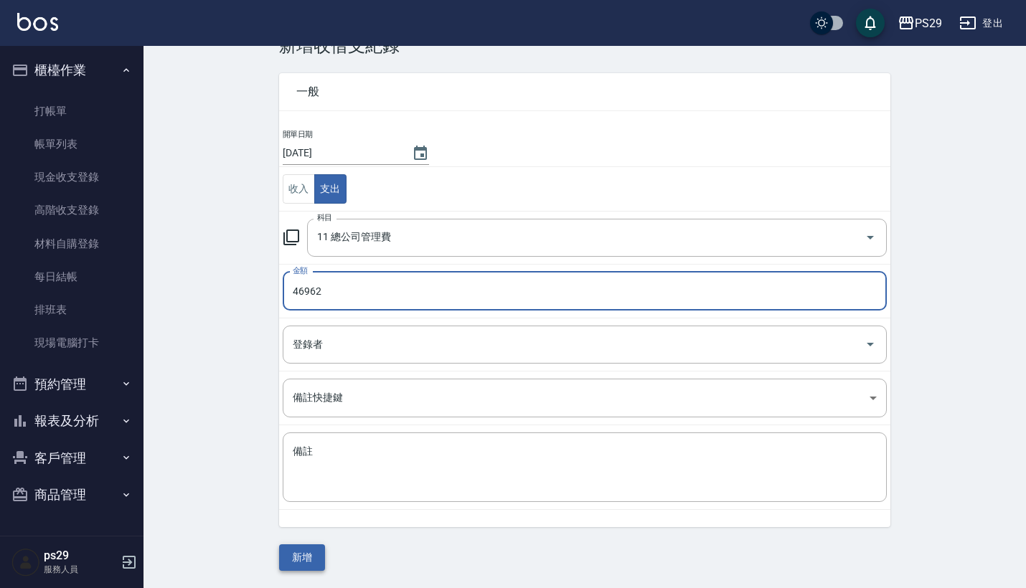
scroll to position [42, 0]
type input "46962"
click at [306, 554] on button "新增" at bounding box center [302, 558] width 46 height 27
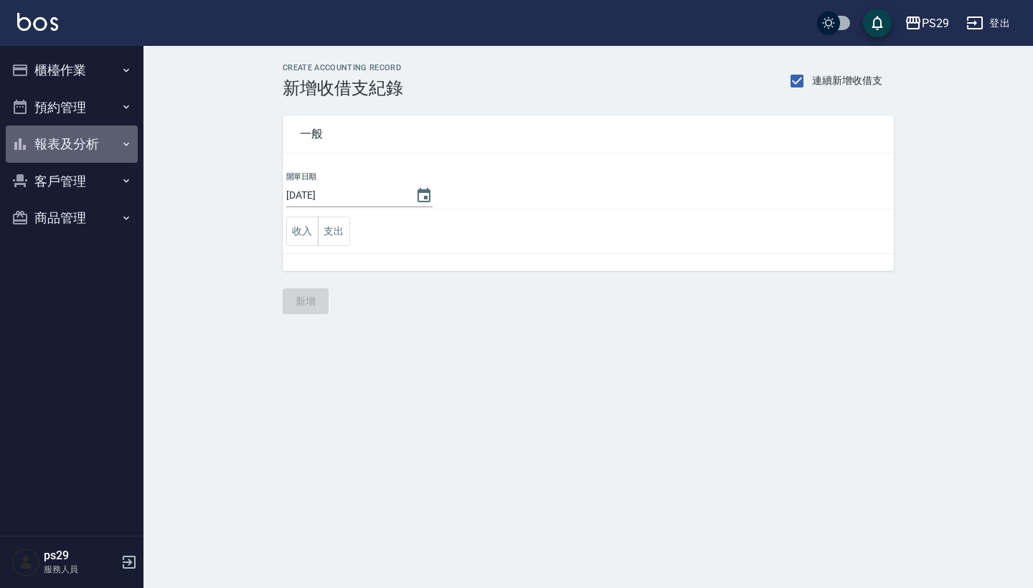
click at [100, 144] on button "報表及分析" at bounding box center [72, 144] width 132 height 37
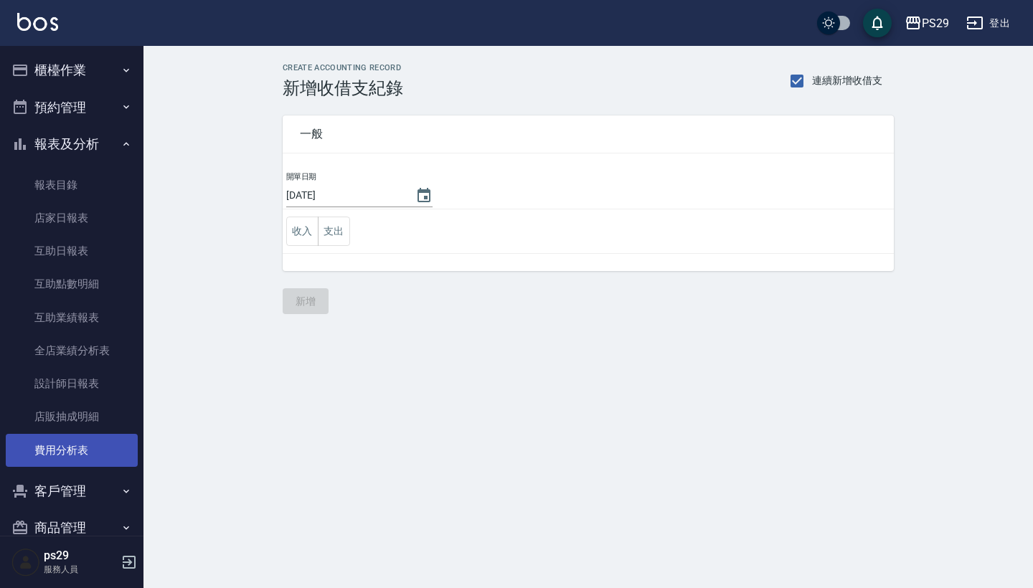
click at [75, 450] on link "費用分析表" at bounding box center [72, 450] width 132 height 33
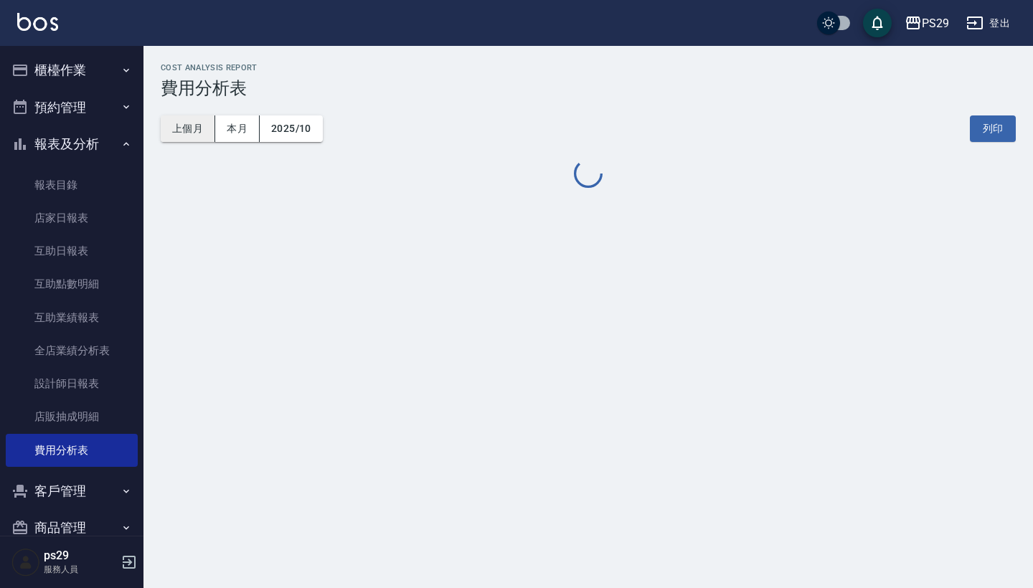
click at [195, 138] on button "上個月" at bounding box center [188, 129] width 55 height 27
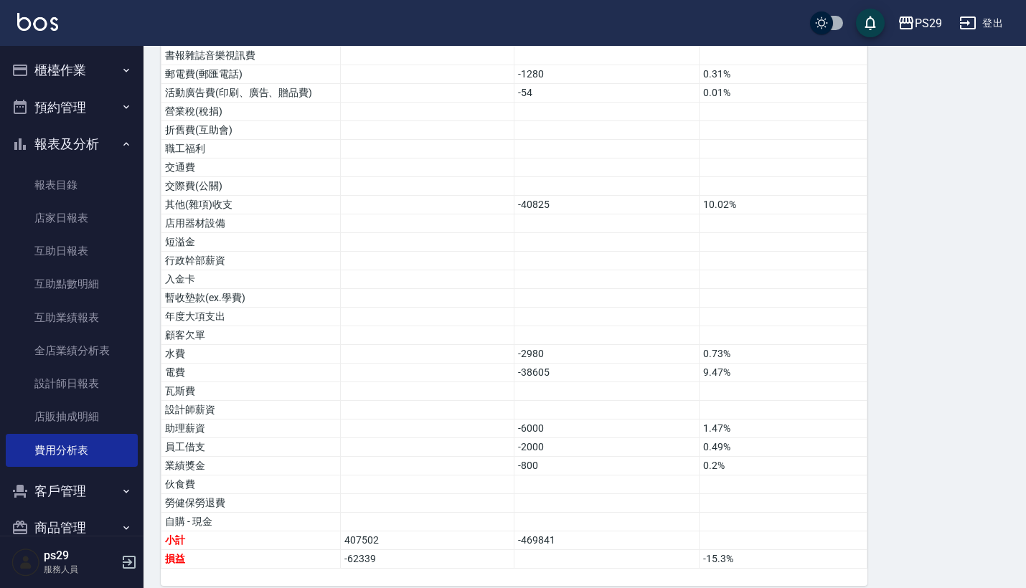
scroll to position [788, 0]
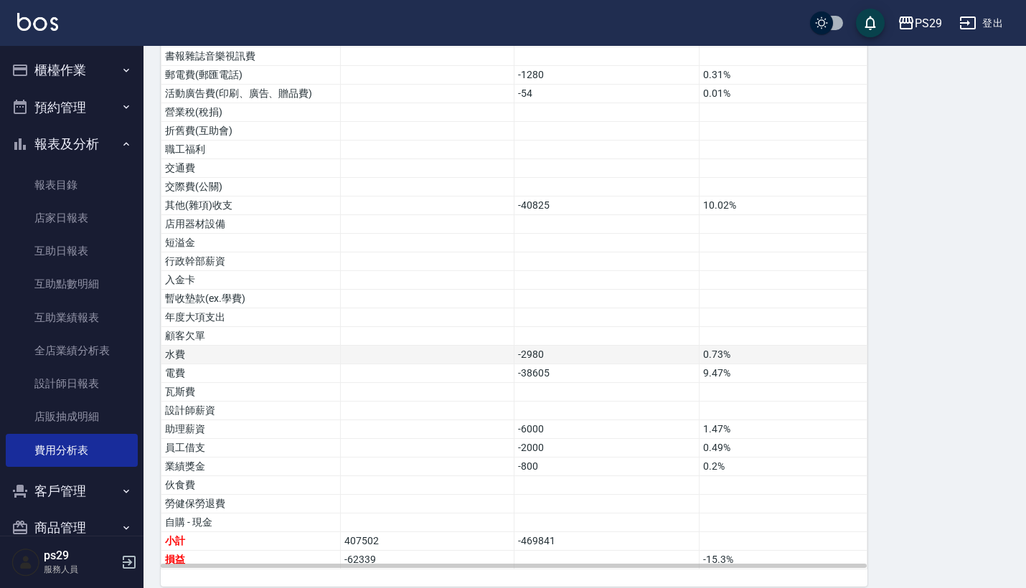
click at [428, 346] on td at bounding box center [428, 355] width 174 height 19
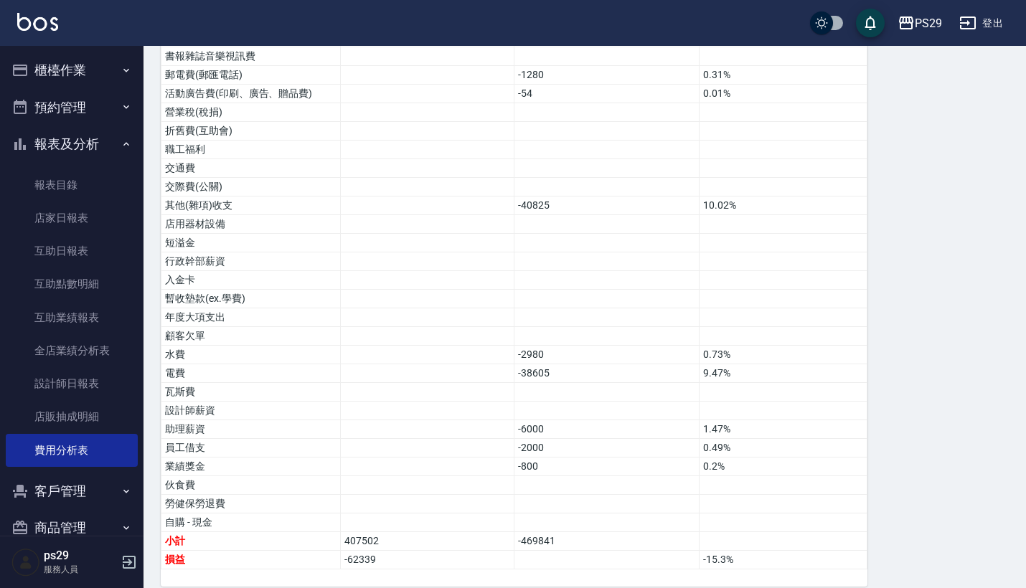
click at [123, 144] on icon "button" at bounding box center [126, 144] width 6 height 4
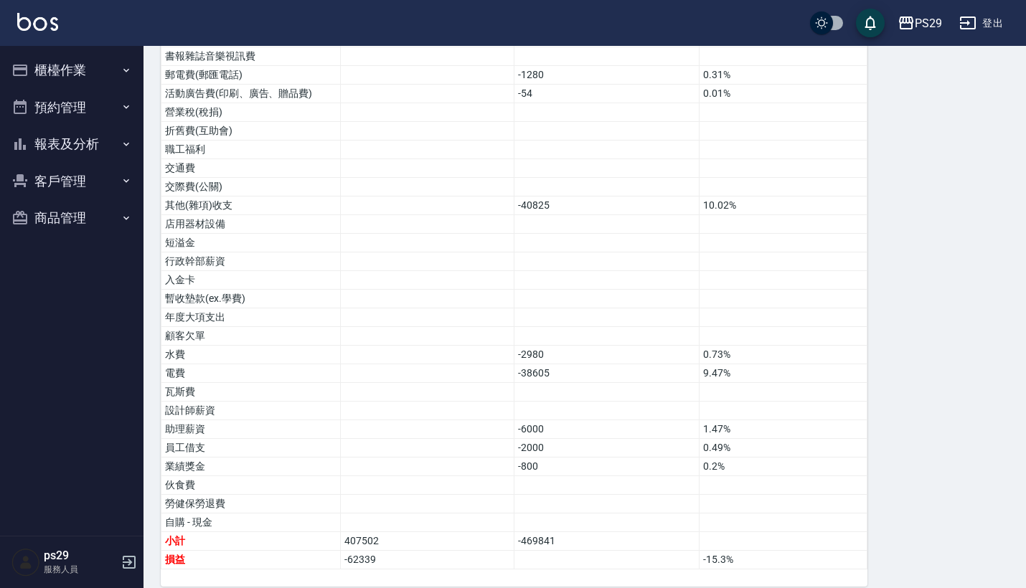
click at [125, 70] on icon "button" at bounding box center [126, 70] width 6 height 4
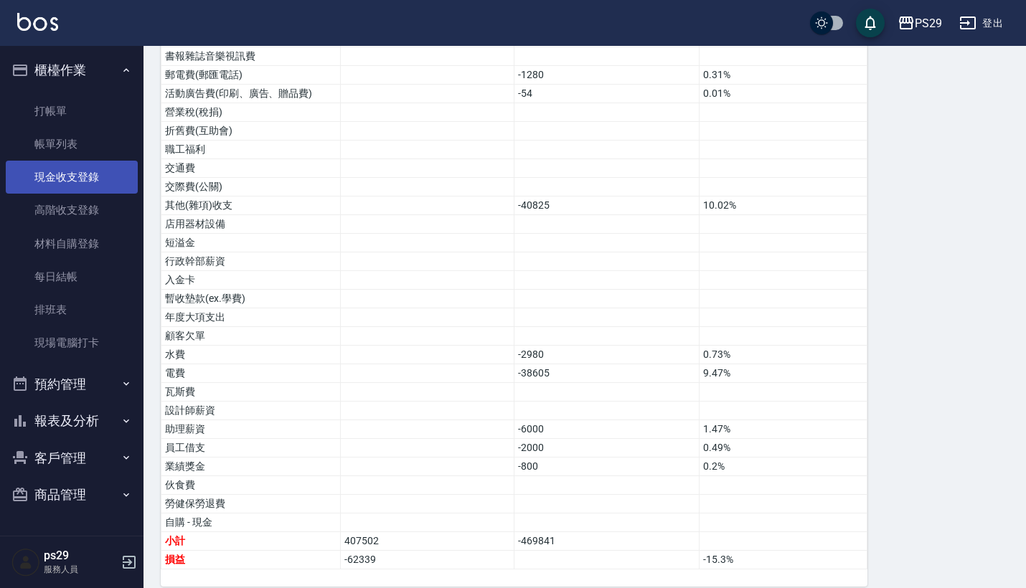
click at [98, 182] on link "現金收支登錄" at bounding box center [72, 177] width 132 height 33
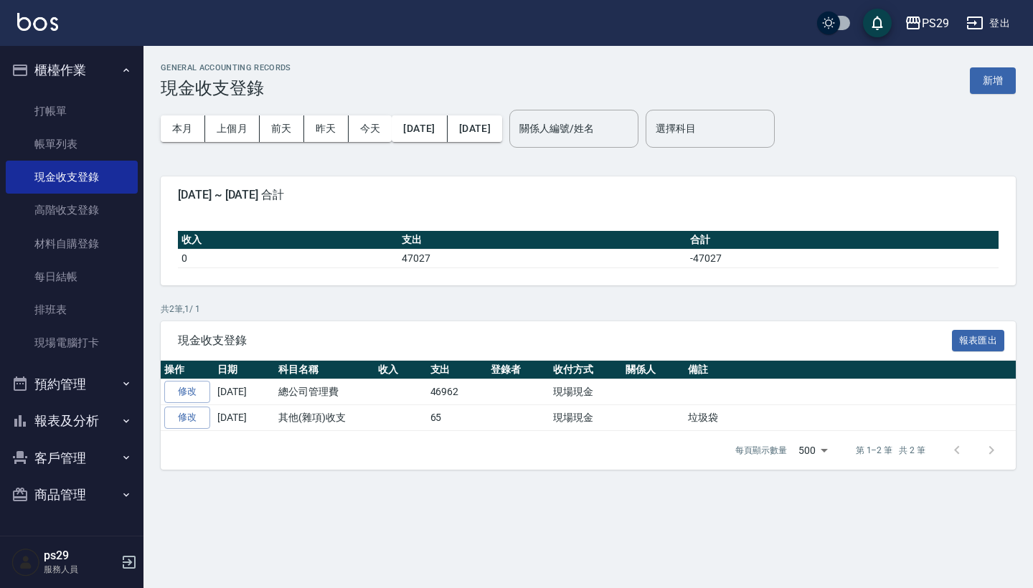
click at [108, 70] on button "櫃檯作業" at bounding box center [72, 70] width 132 height 37
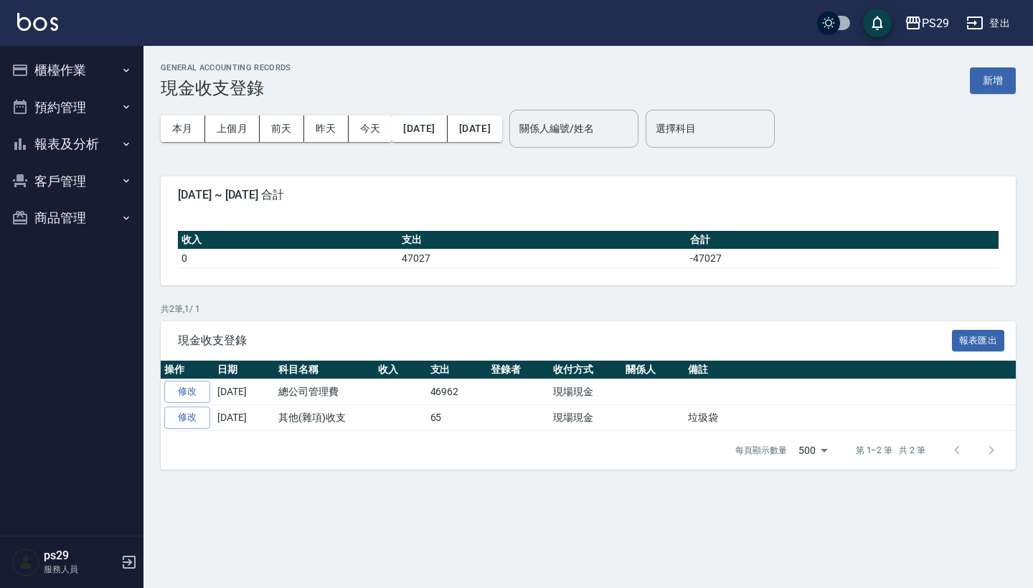
click at [108, 70] on button "櫃檯作業" at bounding box center [72, 70] width 132 height 37
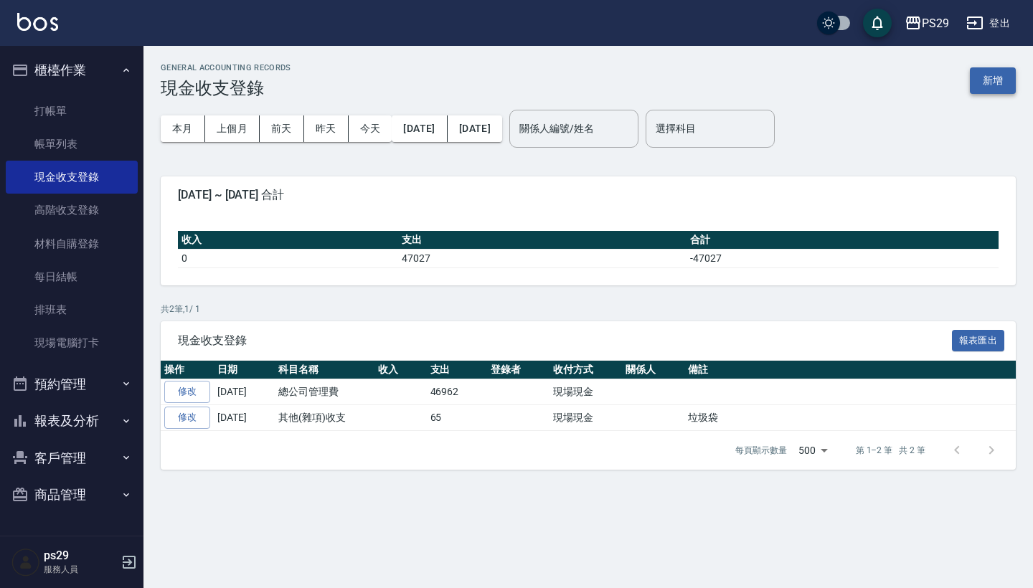
click at [989, 73] on button "新增" at bounding box center [993, 80] width 46 height 27
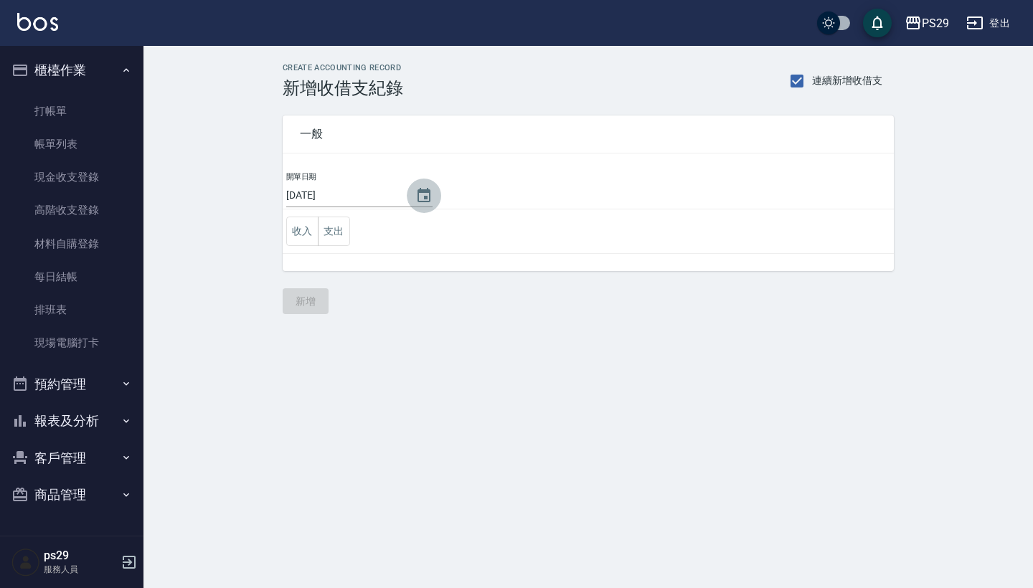
click at [428, 203] on icon "Choose date, selected date is 2025-10-08" at bounding box center [423, 195] width 17 height 17
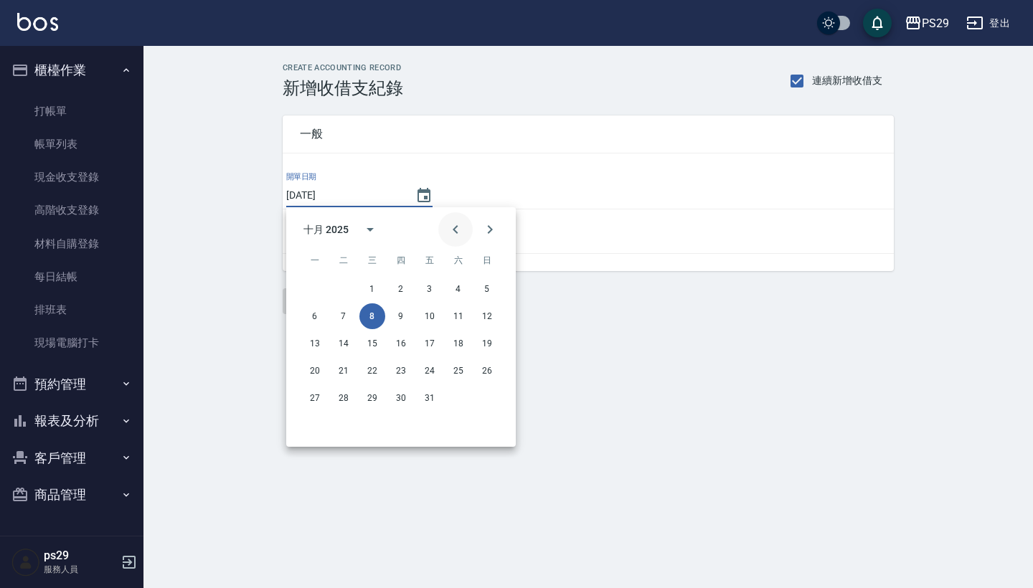
click at [461, 235] on icon "Previous month" at bounding box center [455, 229] width 17 height 17
click at [339, 402] on button "30" at bounding box center [344, 398] width 26 height 26
type input "[DATE]"
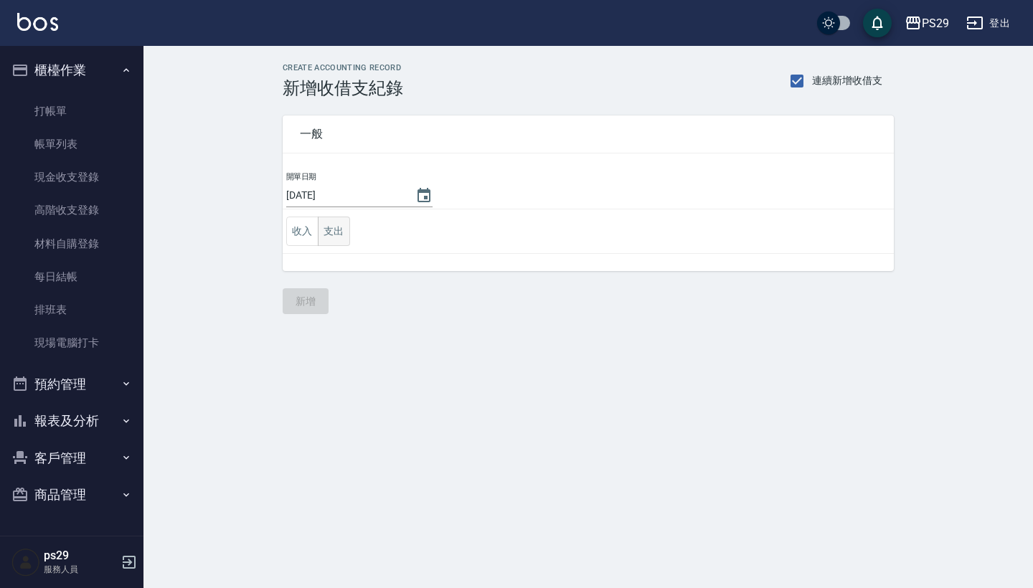
click at [335, 232] on button "支出" at bounding box center [334, 231] width 32 height 29
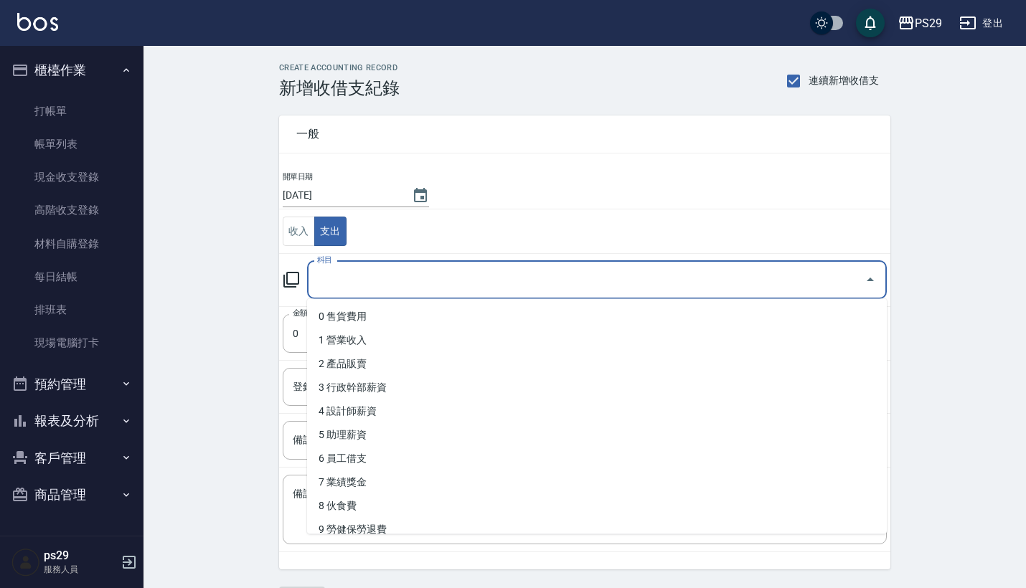
drag, startPoint x: 353, startPoint y: 275, endPoint x: 364, endPoint y: 314, distance: 40.9
click at [353, 276] on input "科目" at bounding box center [586, 280] width 545 height 25
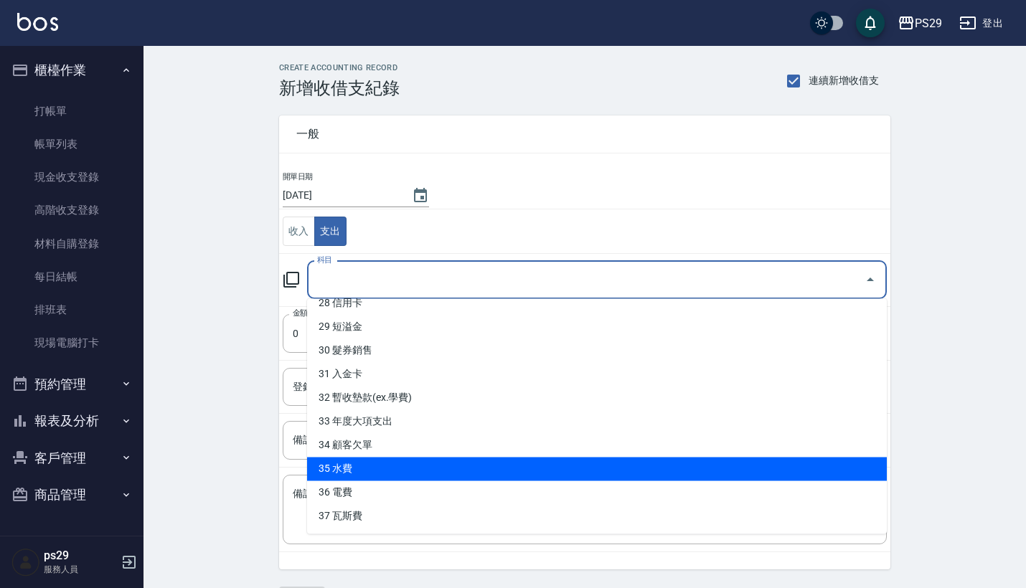
scroll to position [676, 0]
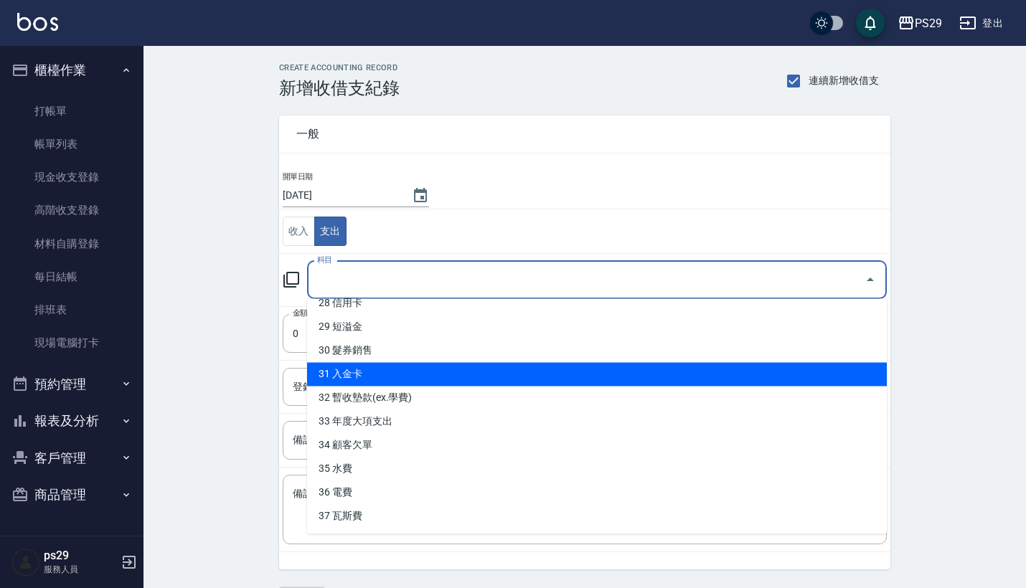
click at [390, 383] on li "31 入金卡" at bounding box center [597, 375] width 580 height 24
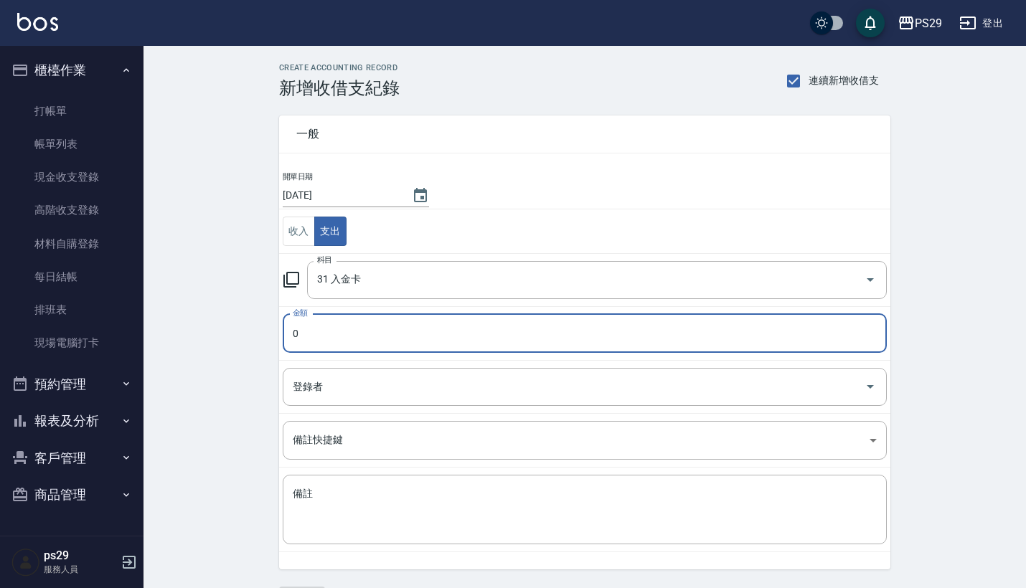
type input "31 入金卡"
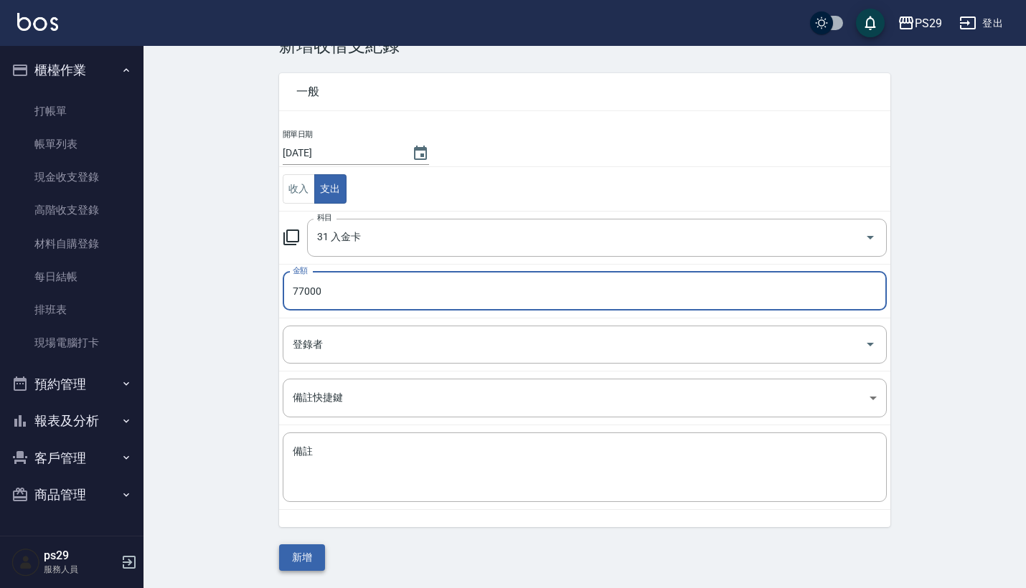
scroll to position [42, 0]
type input "77000"
click at [312, 547] on button "新增" at bounding box center [302, 558] width 46 height 27
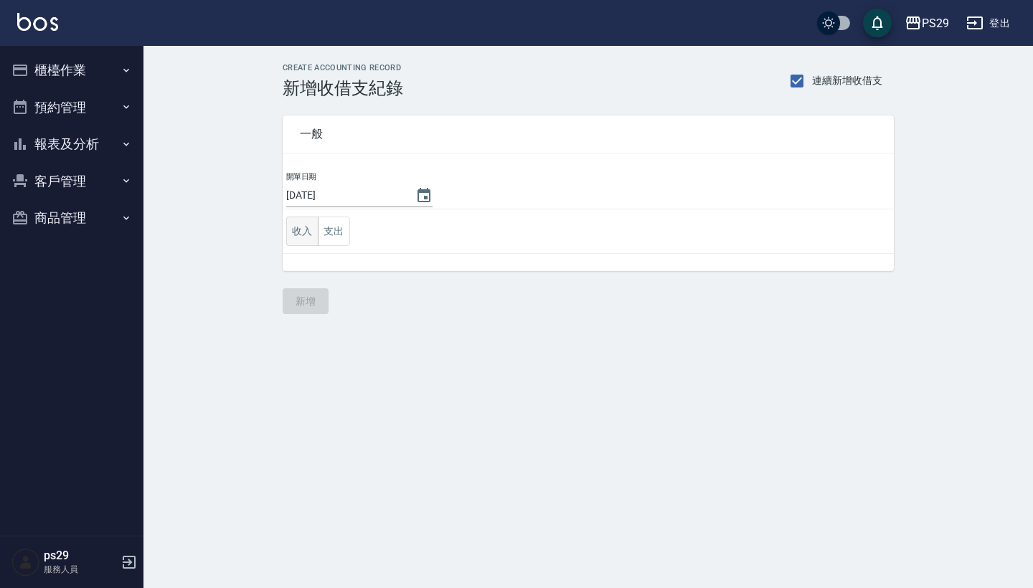
click at [303, 230] on button "收入" at bounding box center [302, 231] width 32 height 29
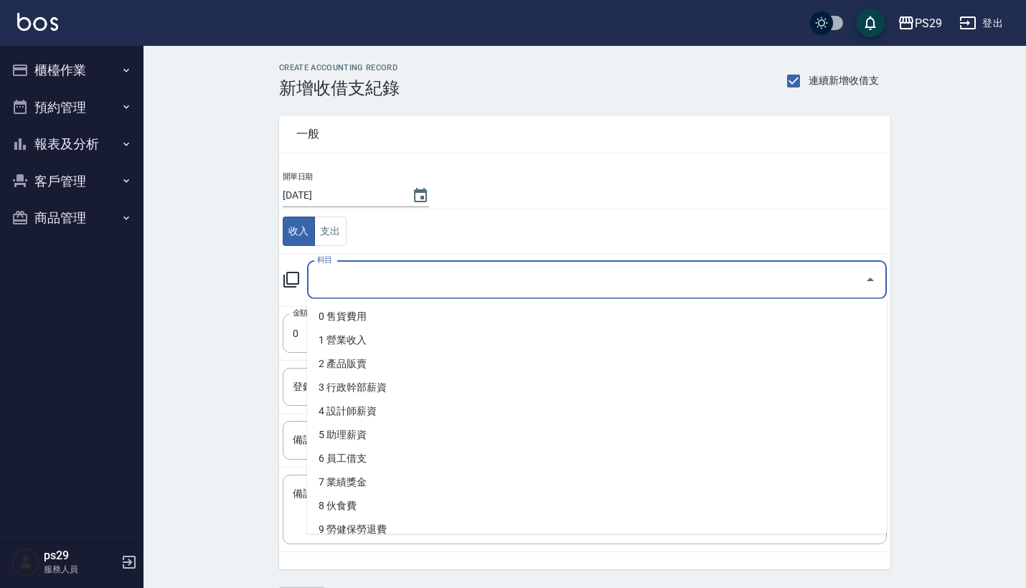
drag, startPoint x: 339, startPoint y: 280, endPoint x: 354, endPoint y: 418, distance: 139.3
click at [339, 280] on input "科目" at bounding box center [586, 280] width 545 height 25
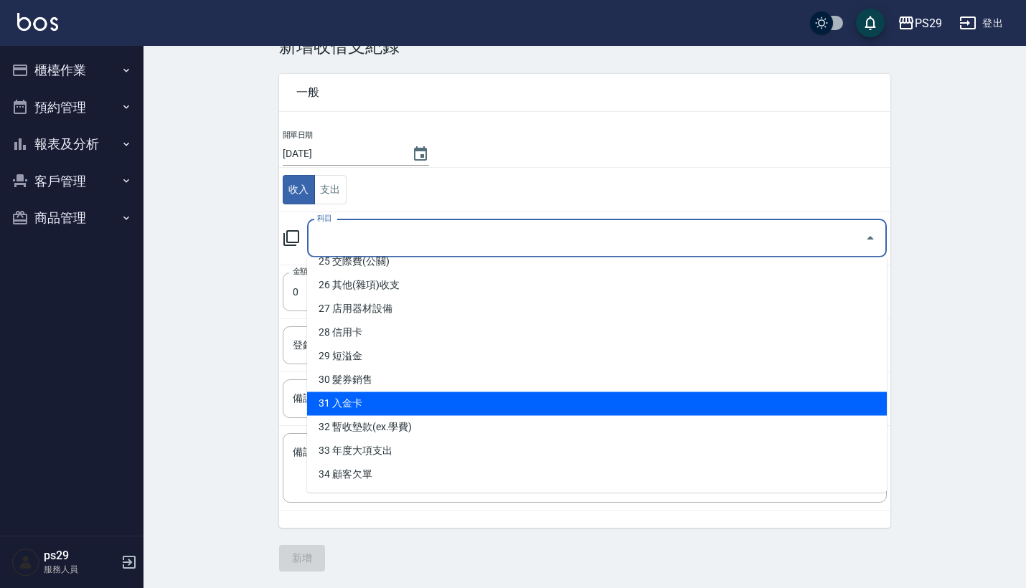
scroll to position [605, 0]
click at [425, 400] on li "31 入金卡" at bounding box center [597, 404] width 580 height 24
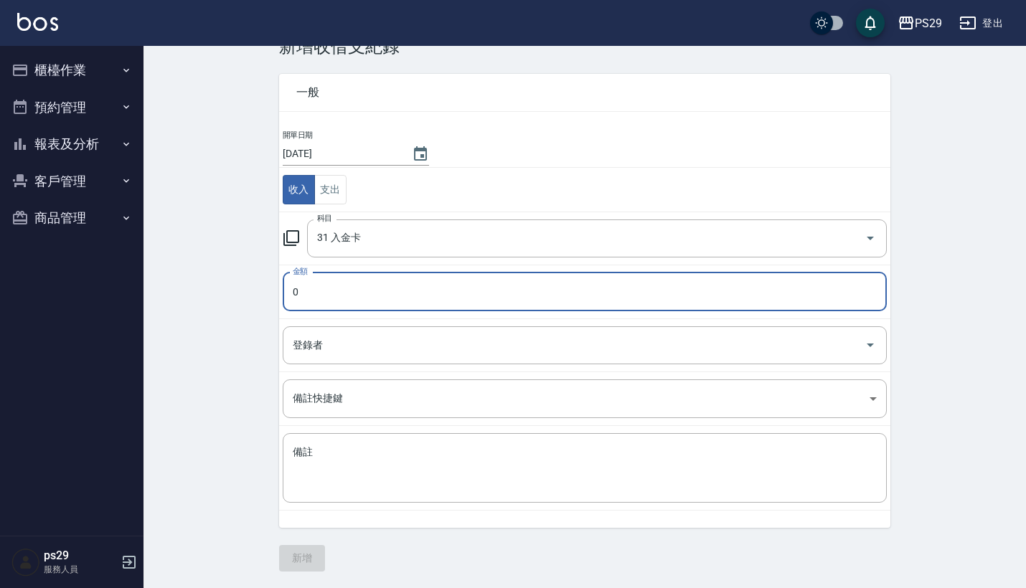
type input "31 入金卡"
type input "78710"
click at [309, 558] on button "新增" at bounding box center [302, 558] width 46 height 27
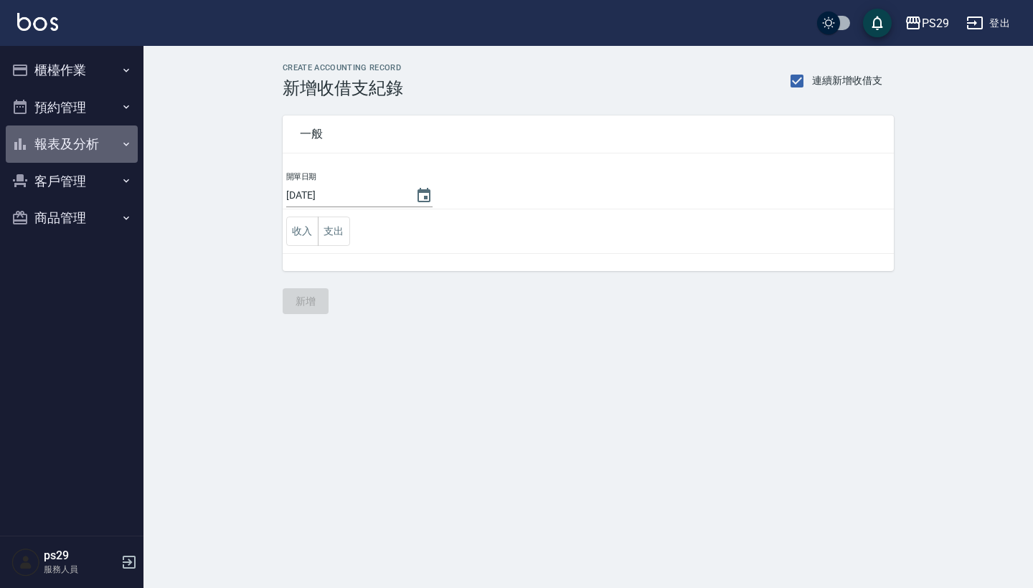
click at [113, 145] on button "報表及分析" at bounding box center [72, 144] width 132 height 37
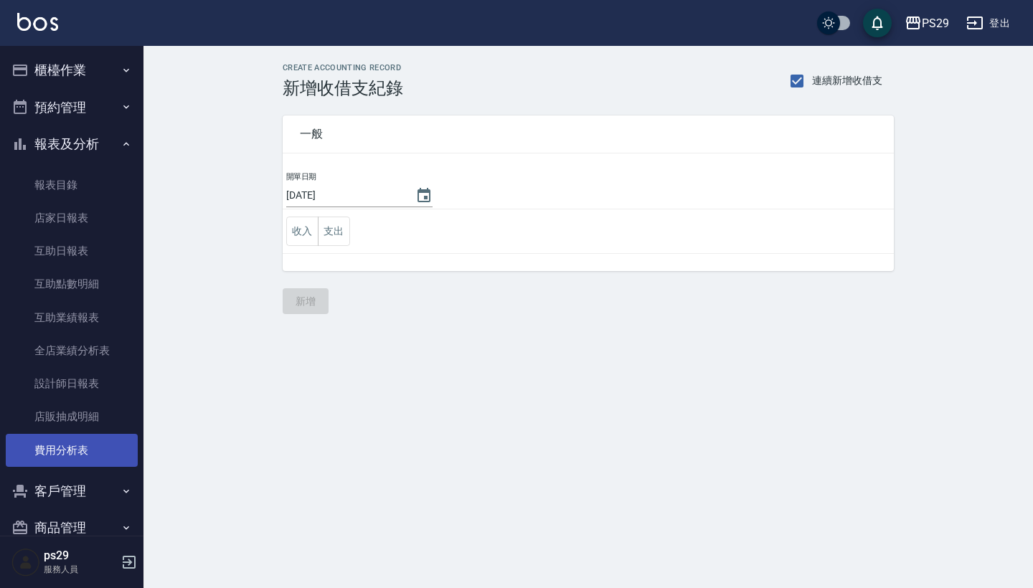
click at [74, 441] on link "費用分析表" at bounding box center [72, 450] width 132 height 33
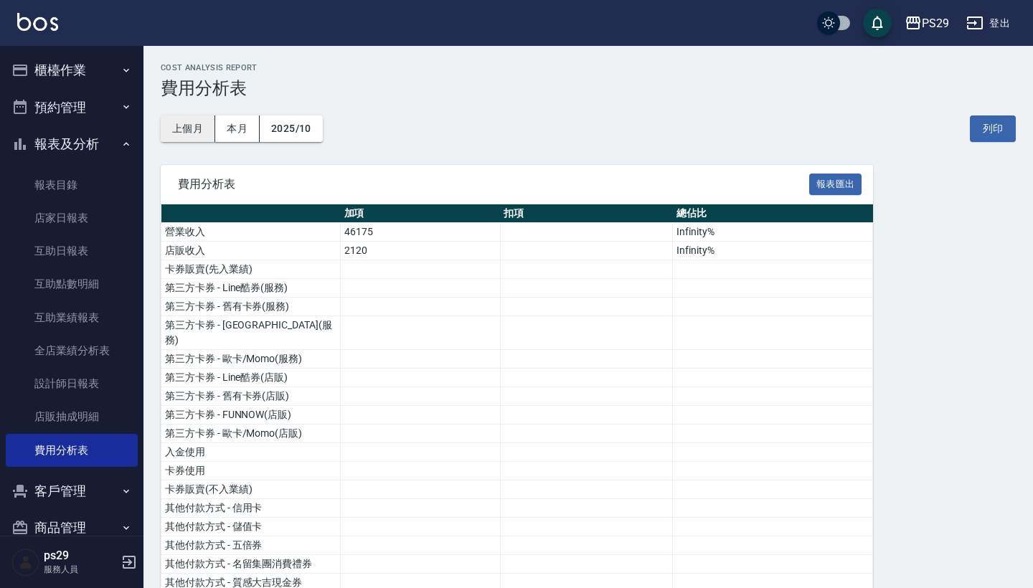
click at [169, 129] on button "上個月" at bounding box center [188, 129] width 55 height 27
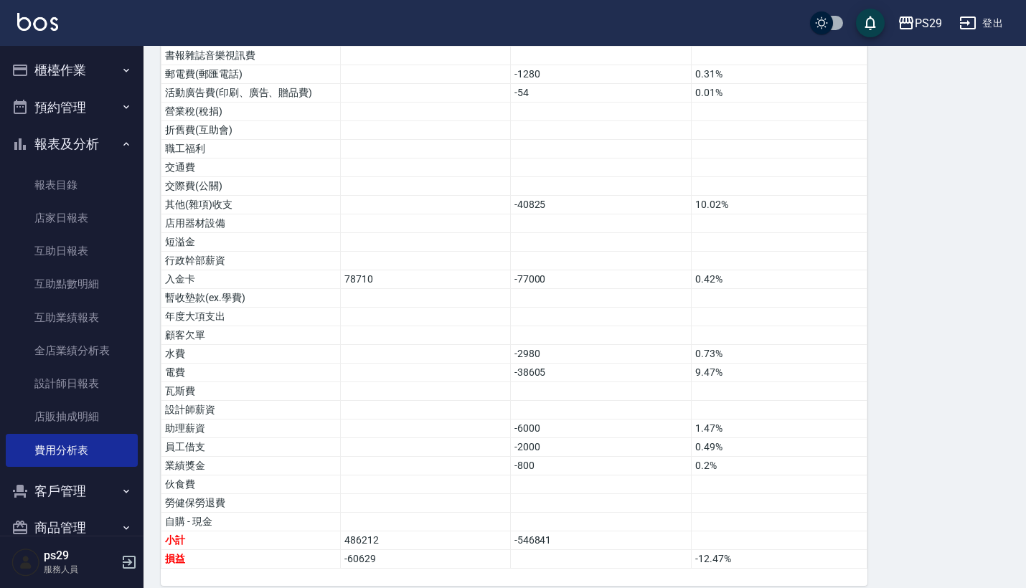
scroll to position [788, 0]
click at [119, 77] on button "櫃檯作業" at bounding box center [72, 70] width 132 height 37
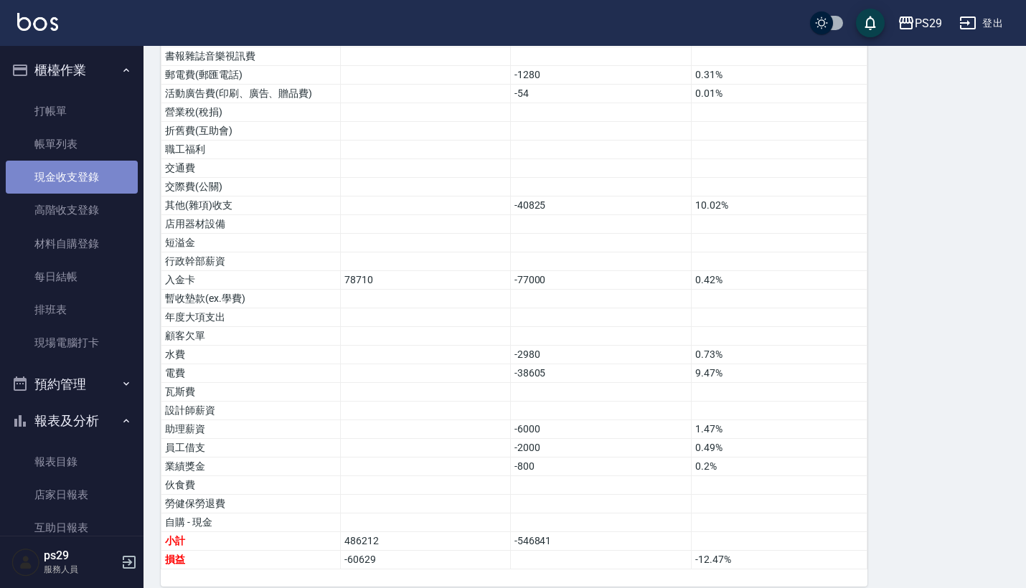
click at [80, 184] on link "現金收支登錄" at bounding box center [72, 177] width 132 height 33
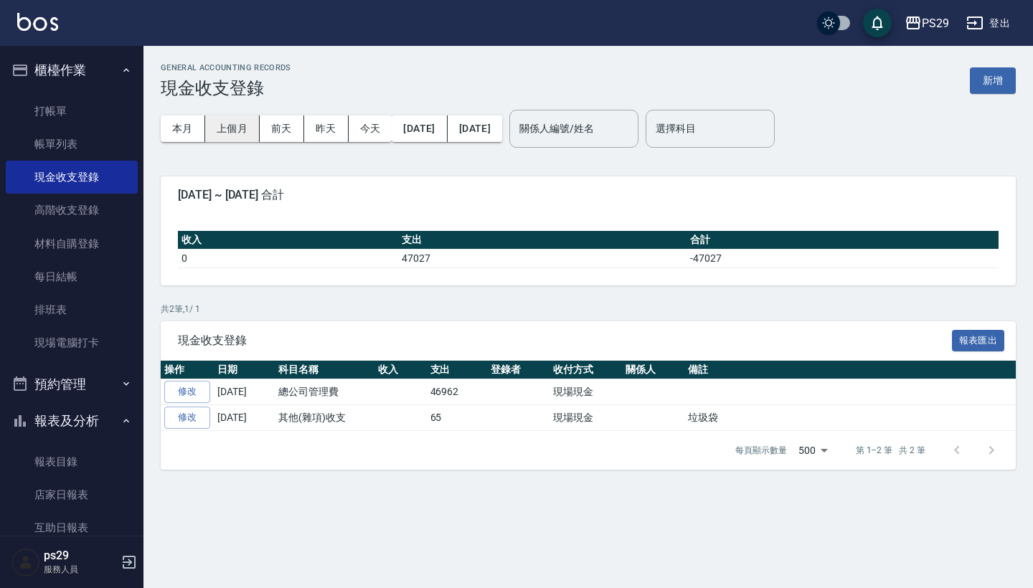
click at [230, 136] on button "上個月" at bounding box center [232, 129] width 55 height 27
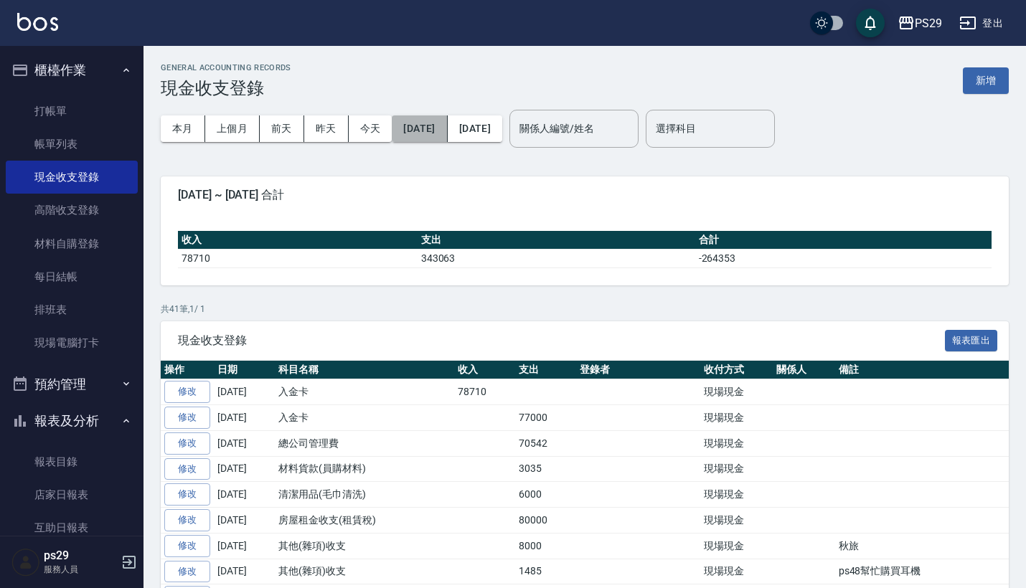
click at [435, 125] on button "[DATE]" at bounding box center [419, 129] width 55 height 27
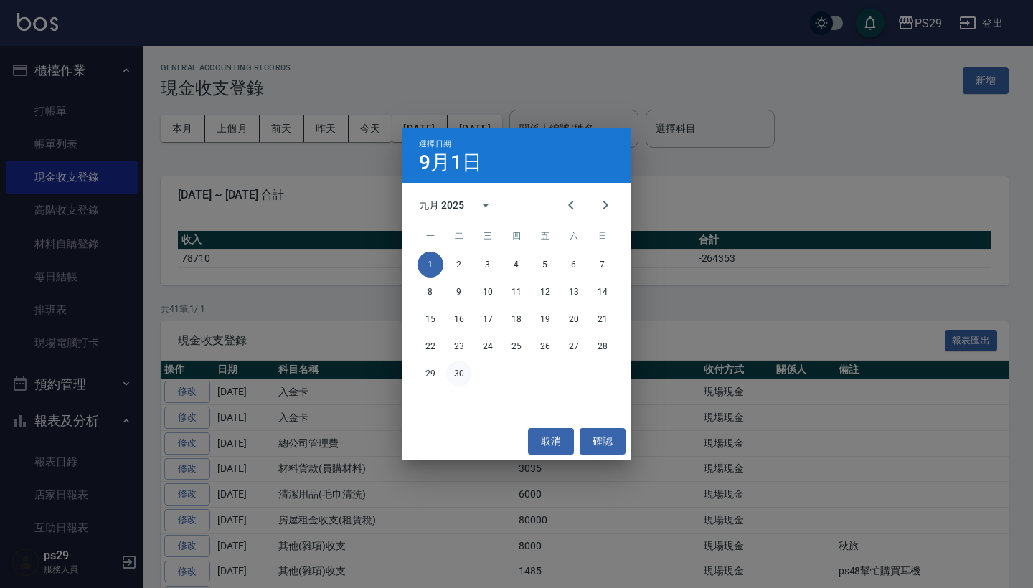
click at [456, 377] on button "30" at bounding box center [459, 374] width 26 height 26
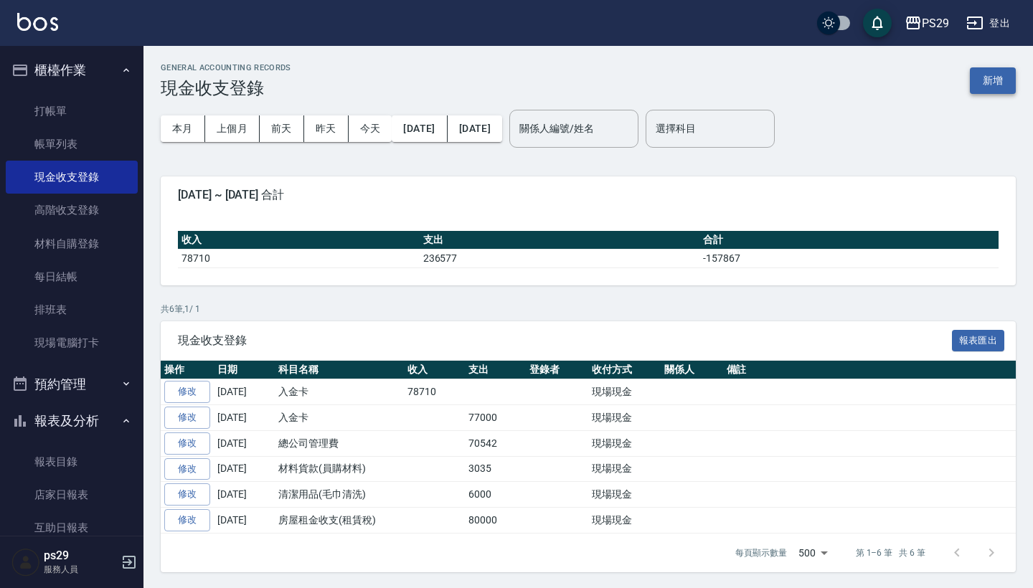
click at [1003, 81] on button "新增" at bounding box center [993, 80] width 46 height 27
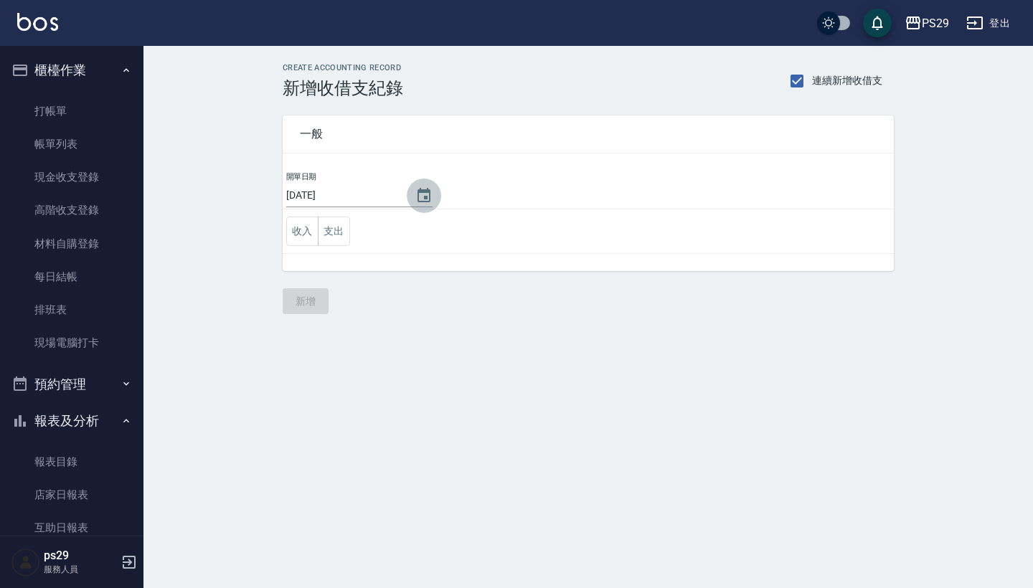
click at [420, 187] on icon "Choose date, selected date is 2025-10-08" at bounding box center [423, 195] width 17 height 17
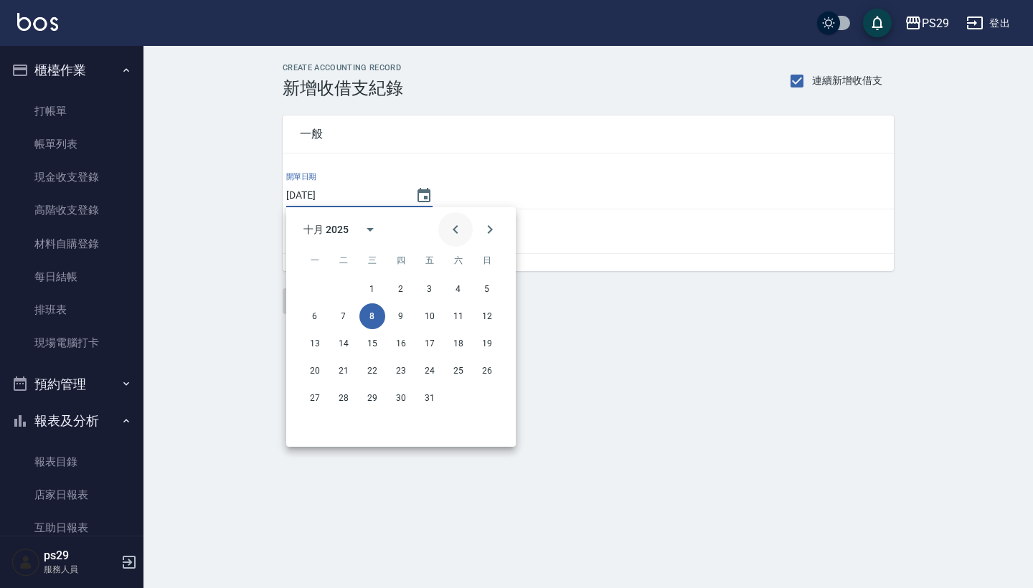
click at [449, 235] on icon "Previous month" at bounding box center [455, 229] width 17 height 17
click at [340, 401] on button "30" at bounding box center [344, 398] width 26 height 26
type input "[DATE]"
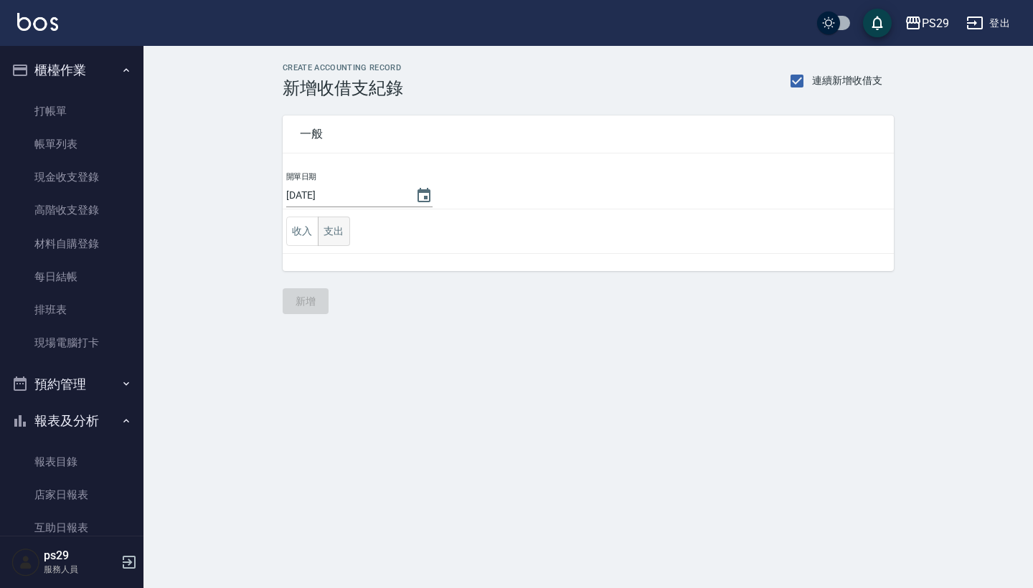
click at [342, 230] on button "支出" at bounding box center [334, 231] width 32 height 29
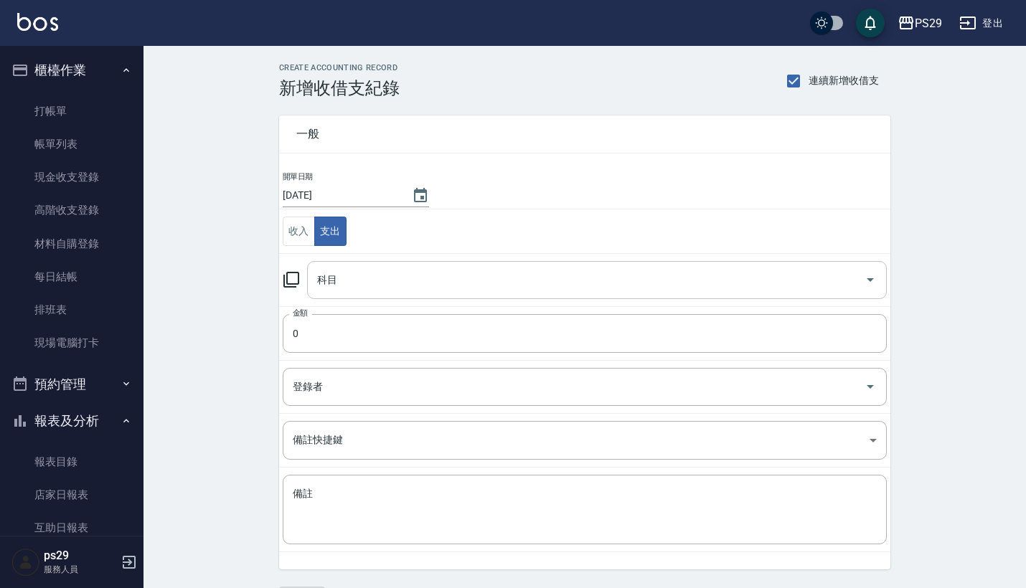
click at [350, 281] on input "科目" at bounding box center [586, 280] width 545 height 25
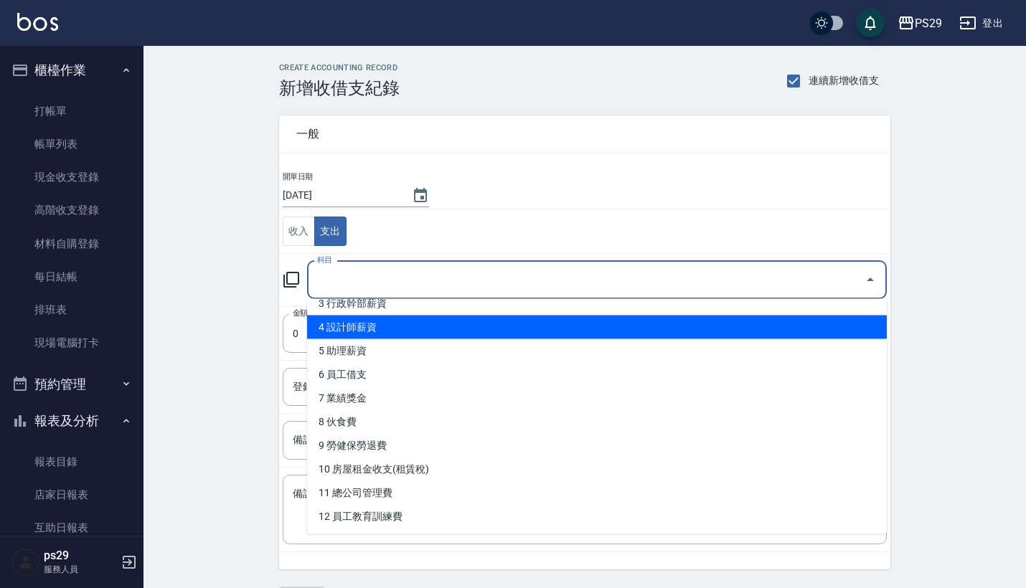
scroll to position [85, 0]
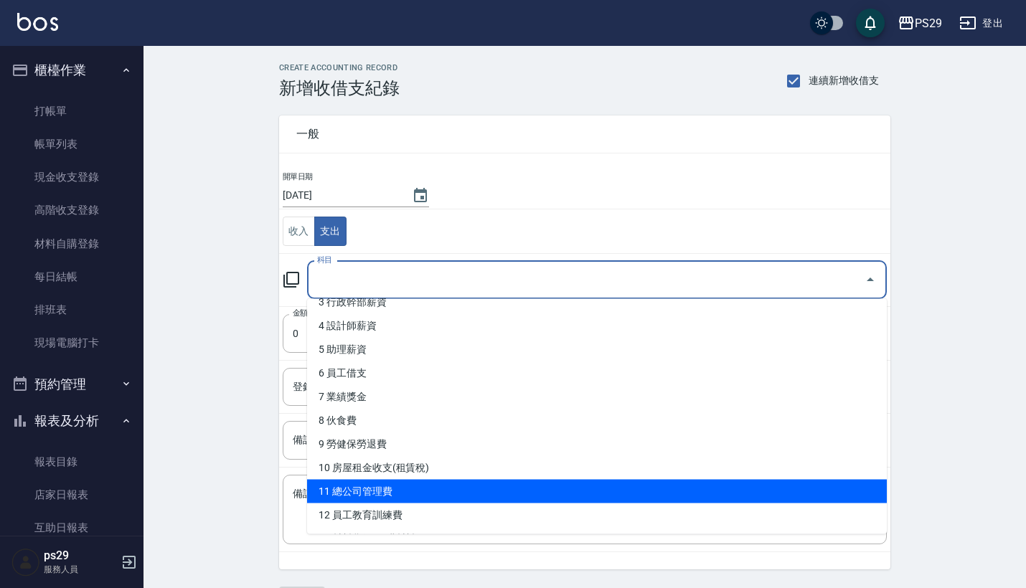
click at [399, 488] on li "11 總公司管理費" at bounding box center [597, 492] width 580 height 24
type input "11 總公司管理費"
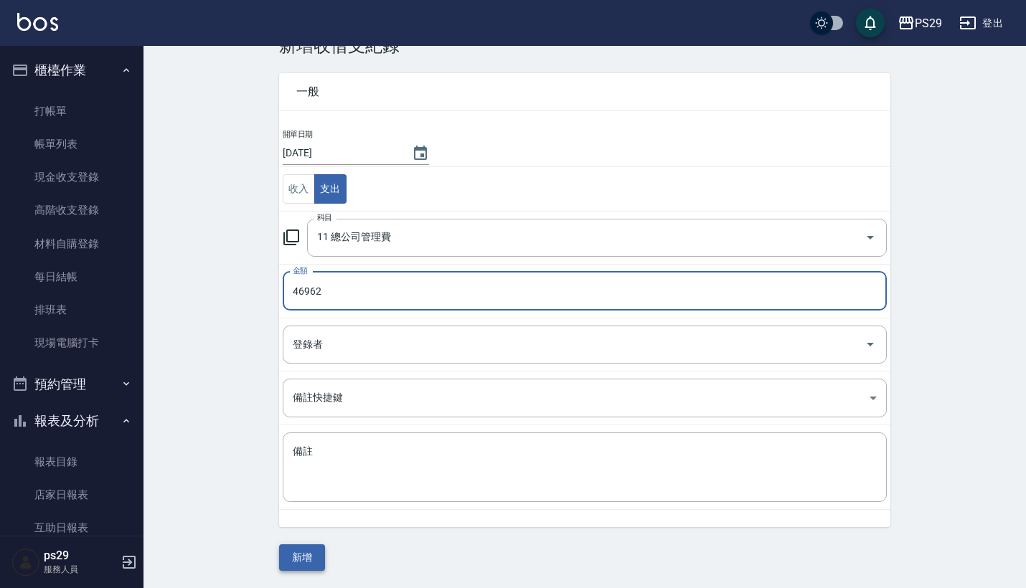
scroll to position [42, 0]
type input "46962"
click at [310, 558] on button "新增" at bounding box center [302, 558] width 46 height 27
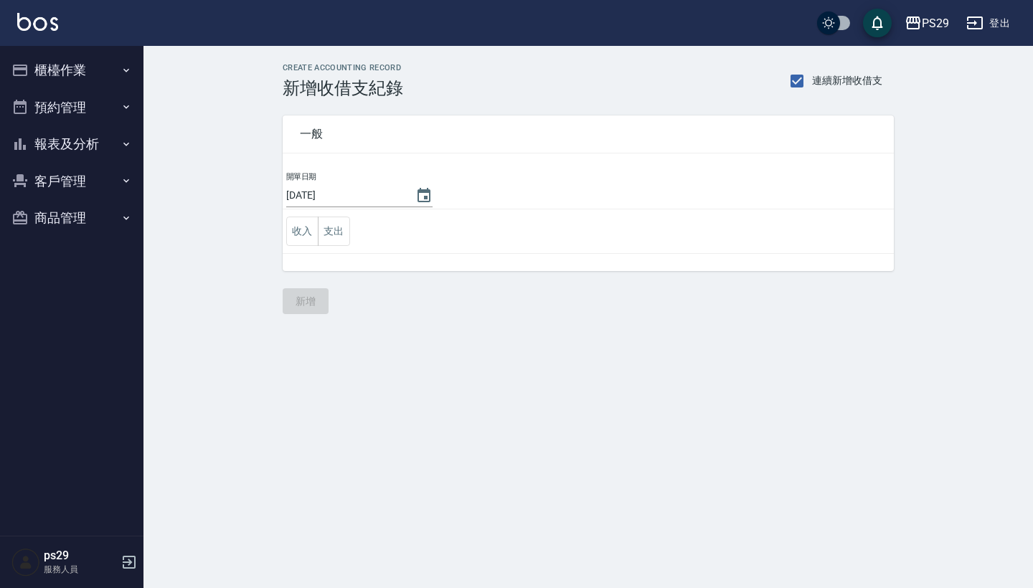
click at [88, 145] on button "報表及分析" at bounding box center [72, 144] width 132 height 37
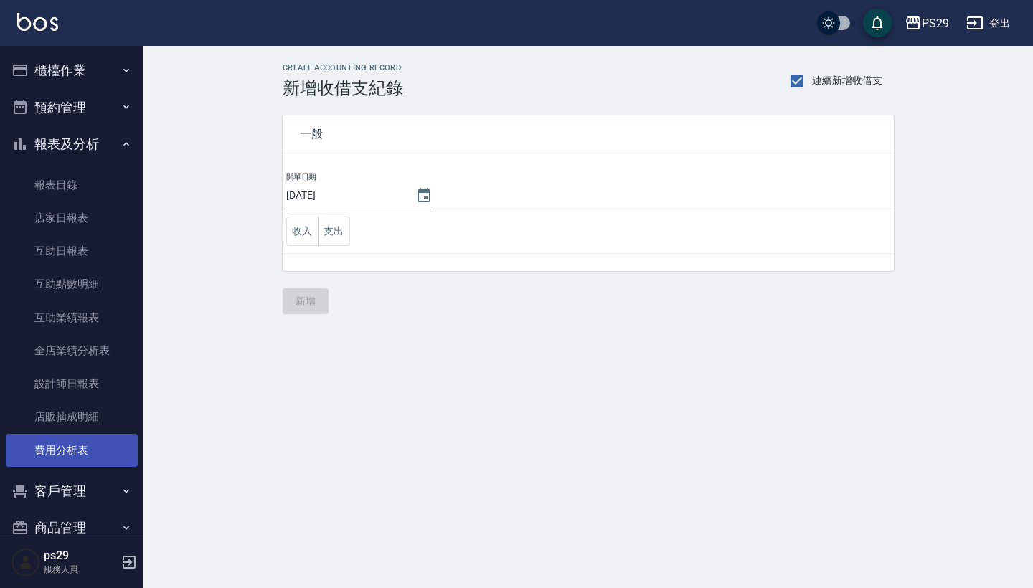
click at [80, 441] on link "費用分析表" at bounding box center [72, 450] width 132 height 33
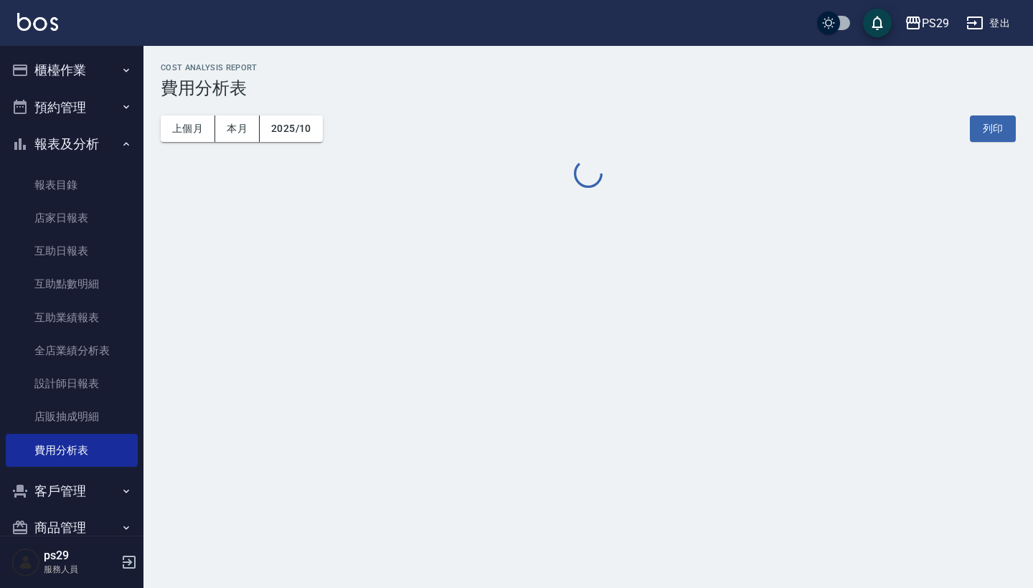
click at [187, 111] on div "上個月 本月 2025/10 列印" at bounding box center [588, 128] width 855 height 61
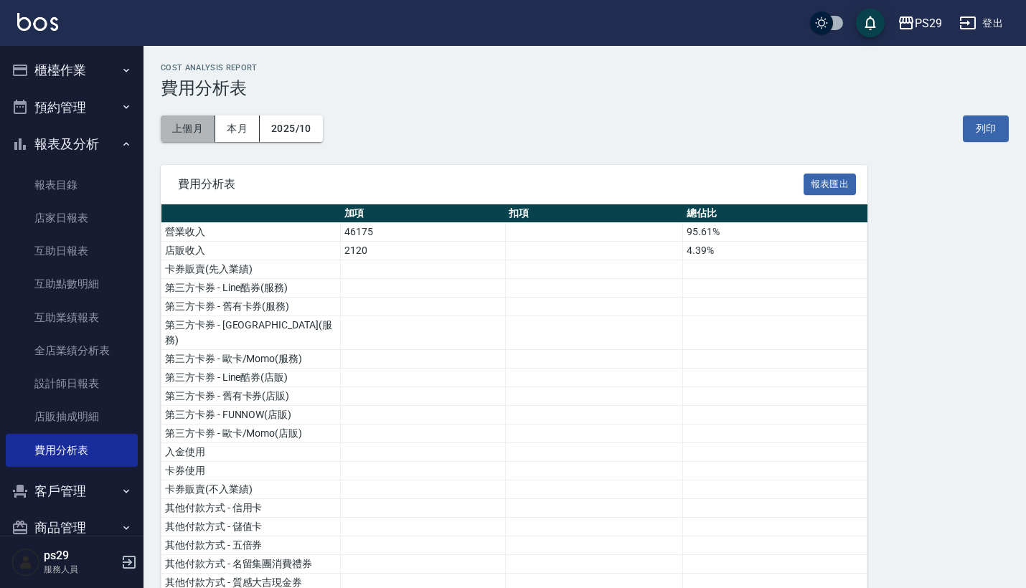
click at [189, 121] on button "上個月" at bounding box center [188, 129] width 55 height 27
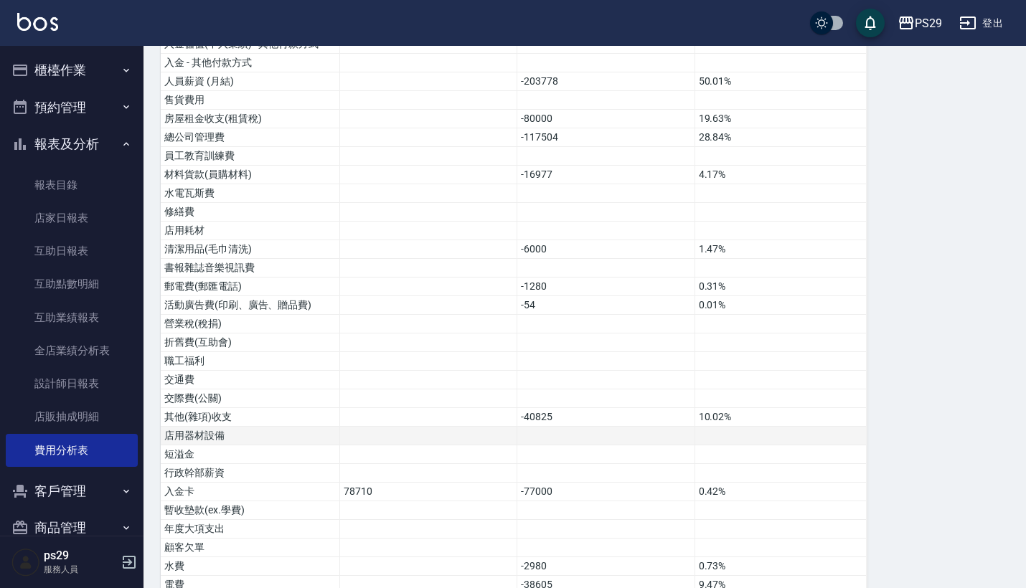
scroll to position [565, 0]
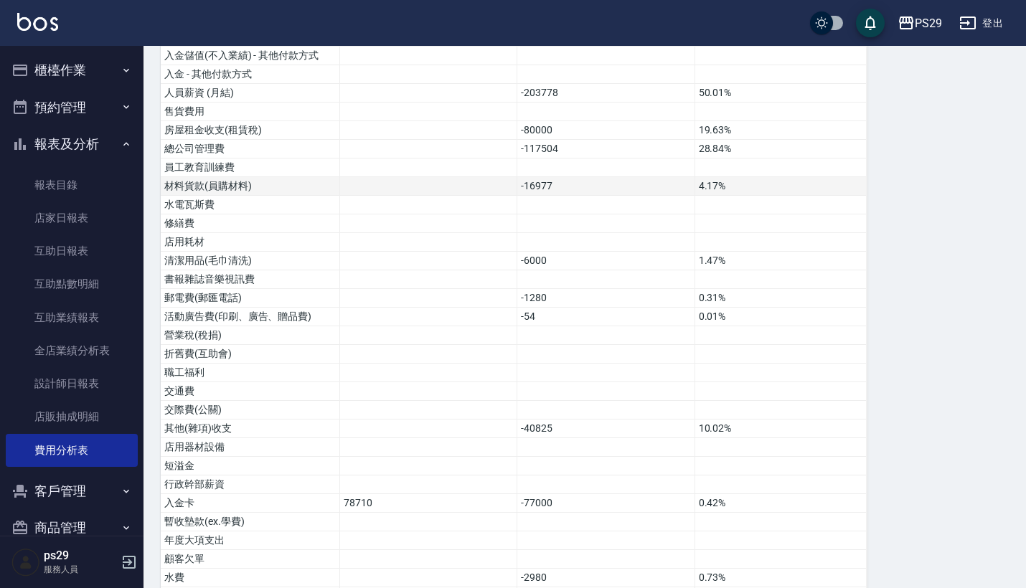
click at [580, 177] on td "-16977" at bounding box center [605, 186] width 177 height 19
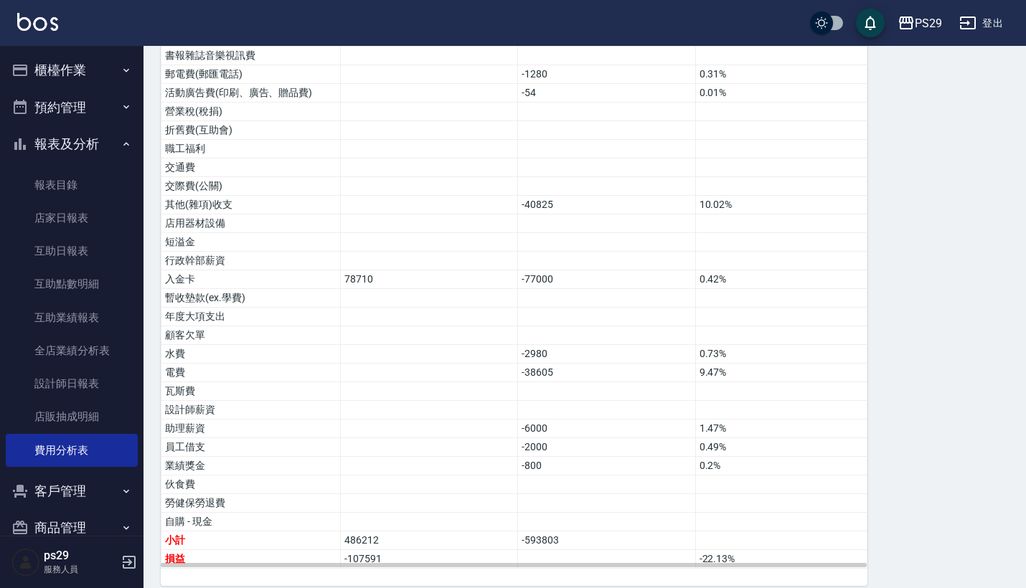
scroll to position [788, 0]
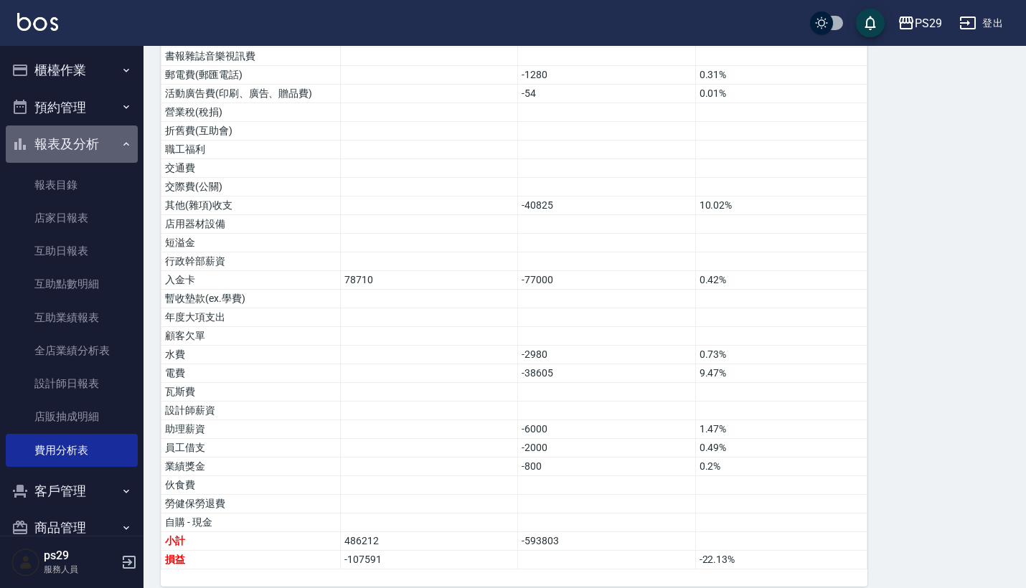
click at [113, 157] on button "報表及分析" at bounding box center [72, 144] width 132 height 37
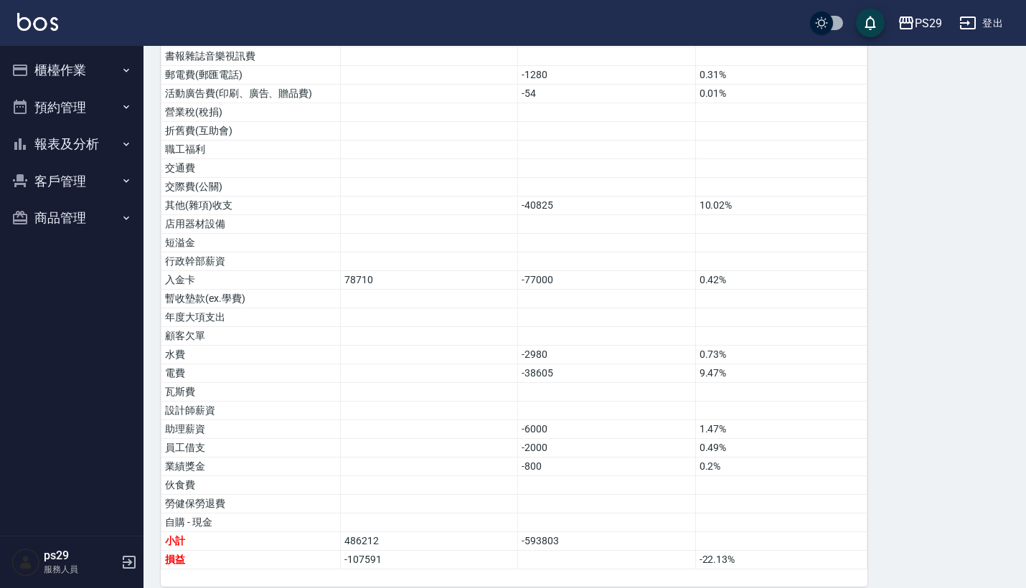
click at [116, 82] on button "櫃檯作業" at bounding box center [72, 70] width 132 height 37
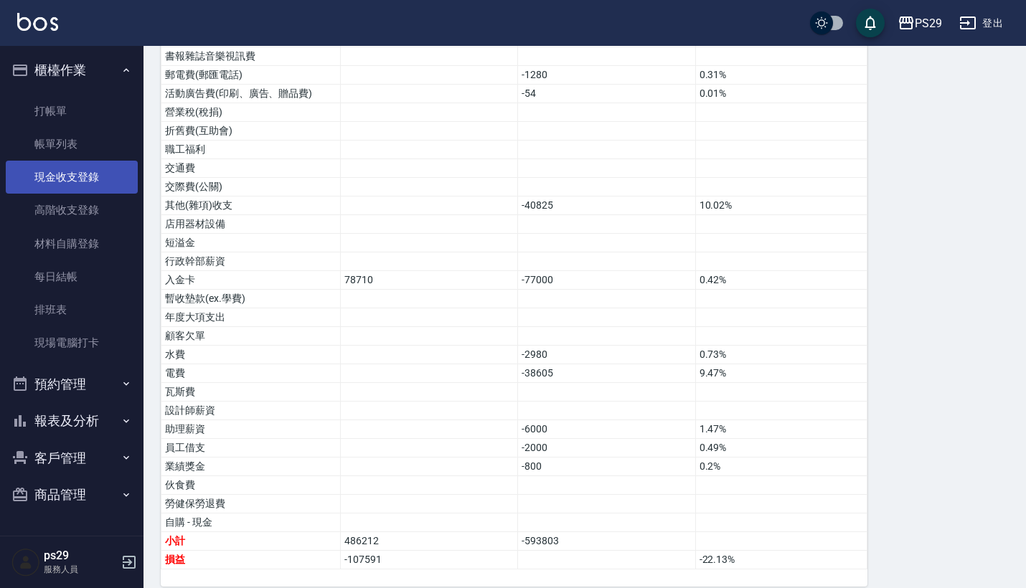
click at [98, 181] on link "現金收支登錄" at bounding box center [72, 177] width 132 height 33
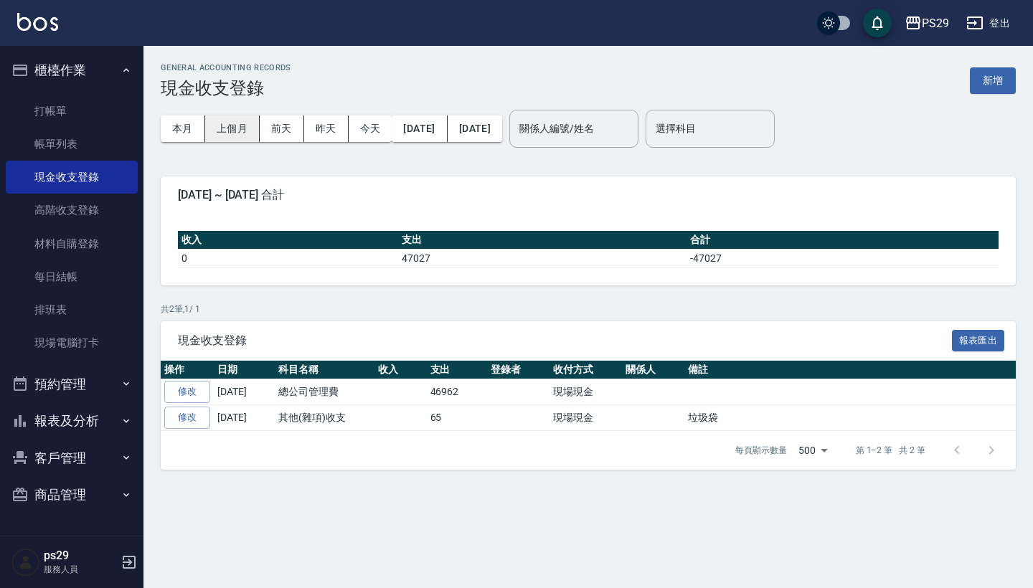
click at [247, 131] on button "上個月" at bounding box center [232, 129] width 55 height 27
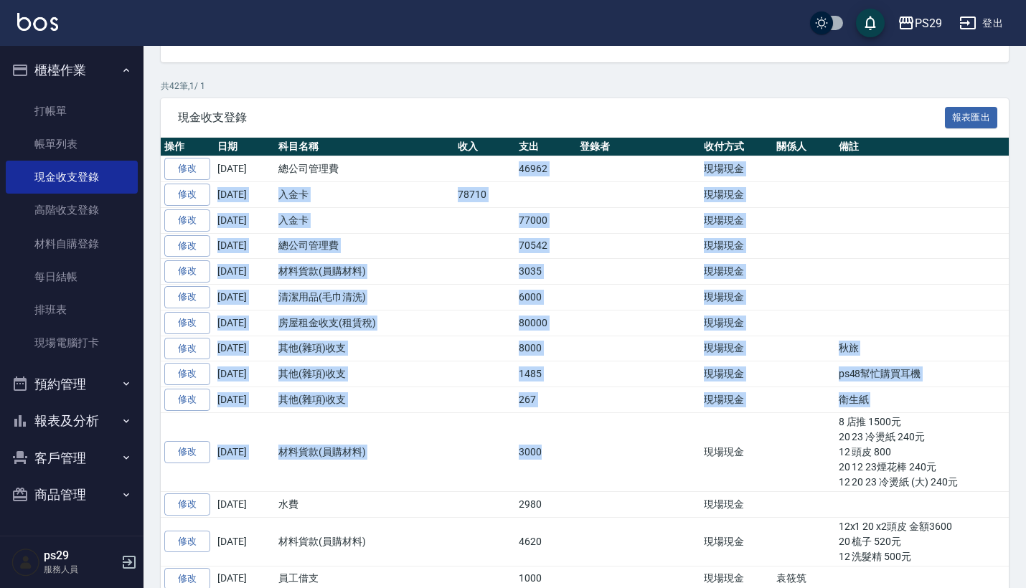
drag, startPoint x: 504, startPoint y: 164, endPoint x: 550, endPoint y: 442, distance: 281.3
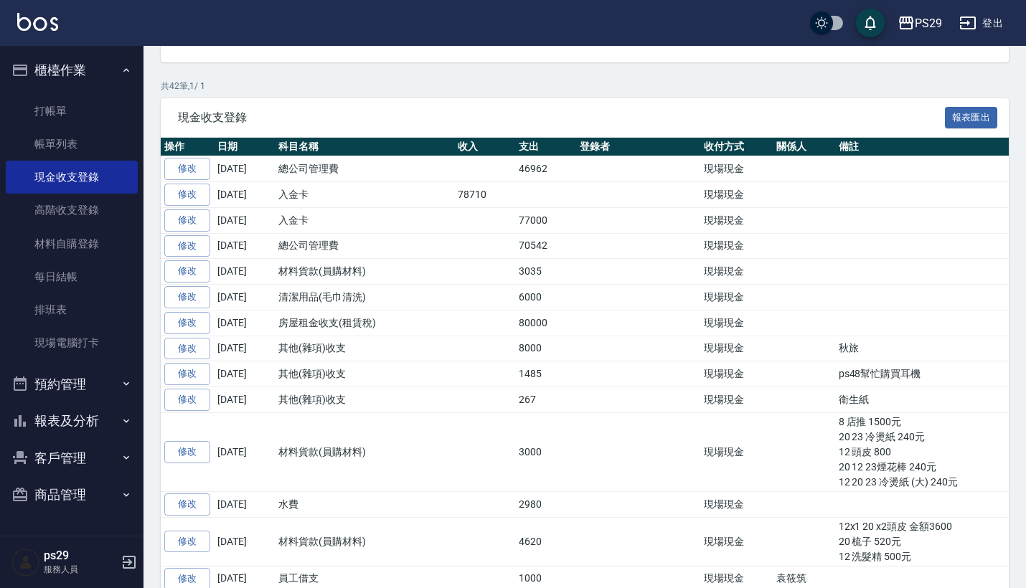
click at [551, 471] on td "3000" at bounding box center [545, 452] width 61 height 79
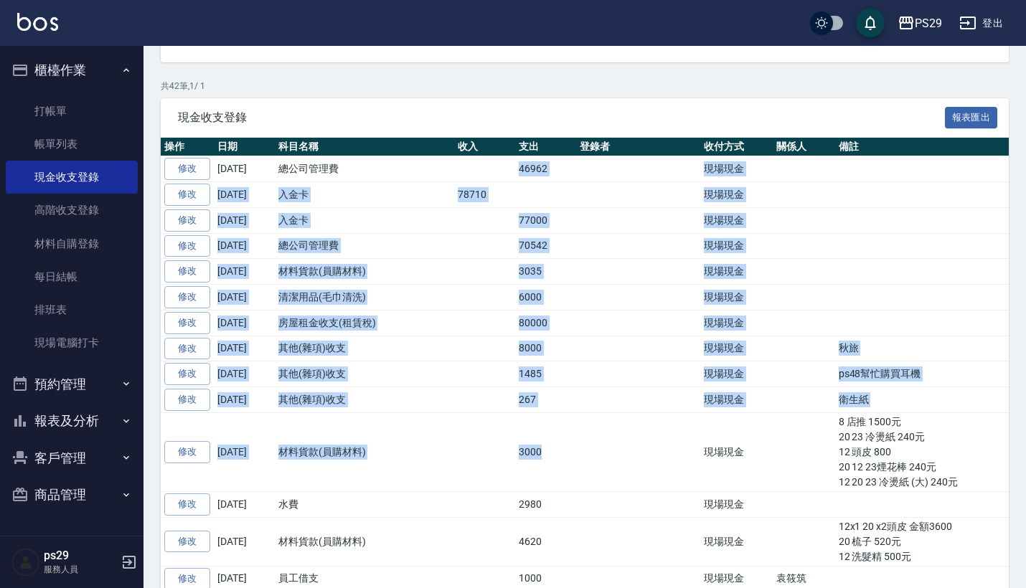
drag, startPoint x: 446, startPoint y: 167, endPoint x: 583, endPoint y: 410, distance: 279.2
click at [585, 414] on td at bounding box center [638, 452] width 124 height 79
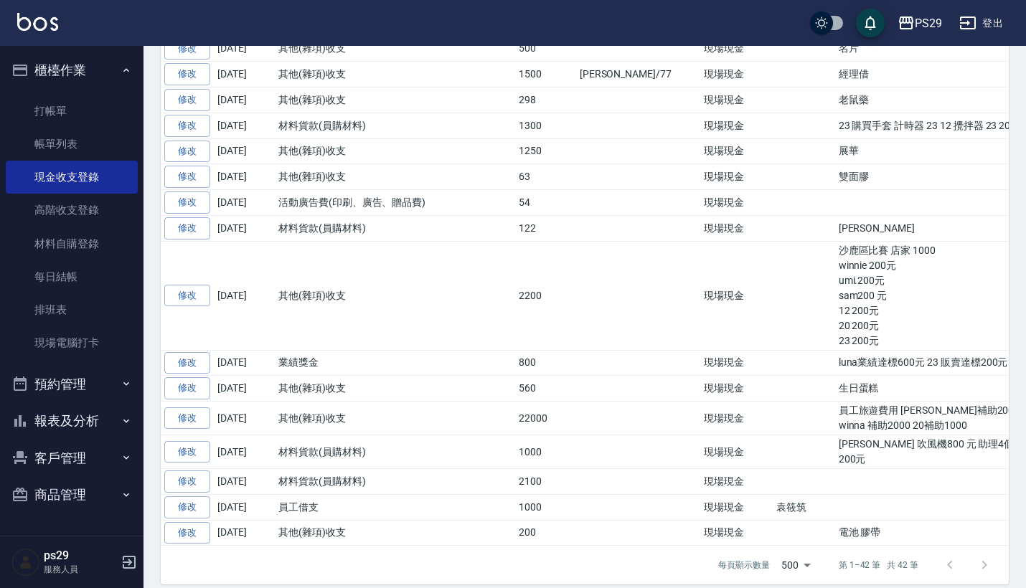
click at [118, 76] on button "櫃檯作業" at bounding box center [72, 70] width 132 height 37
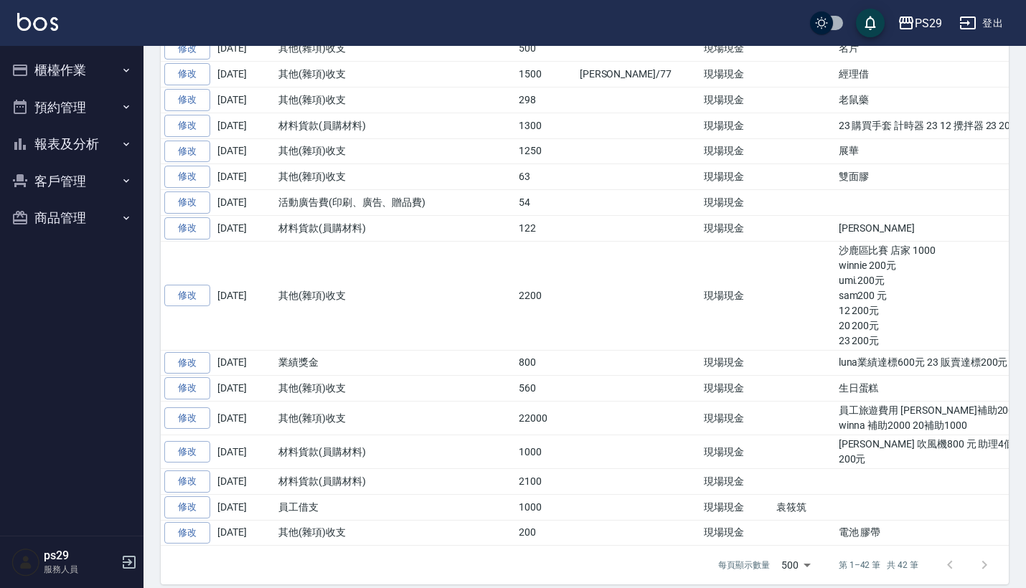
click at [115, 138] on button "報表及分析" at bounding box center [72, 144] width 132 height 37
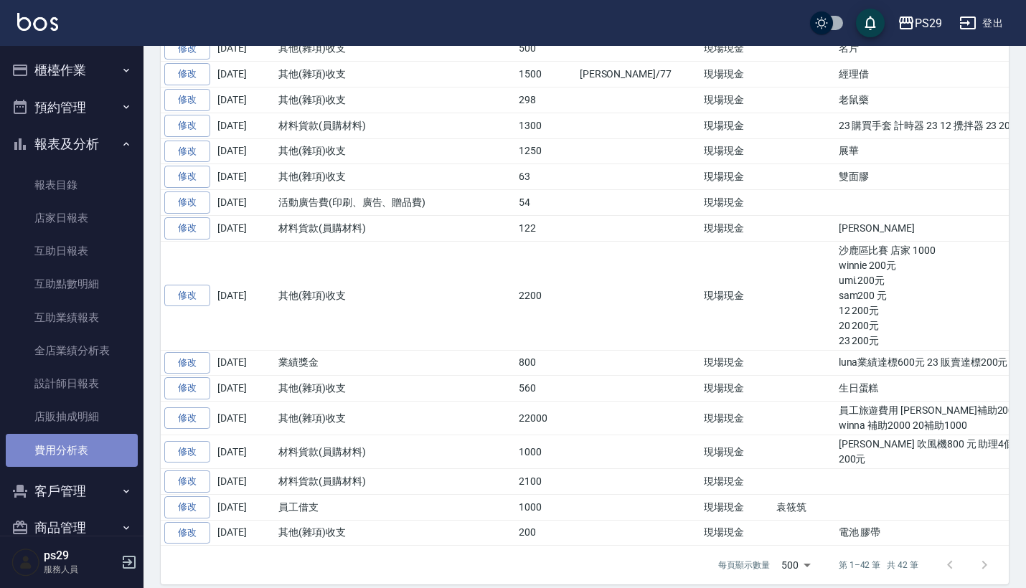
click at [79, 434] on link "費用分析表" at bounding box center [72, 450] width 132 height 33
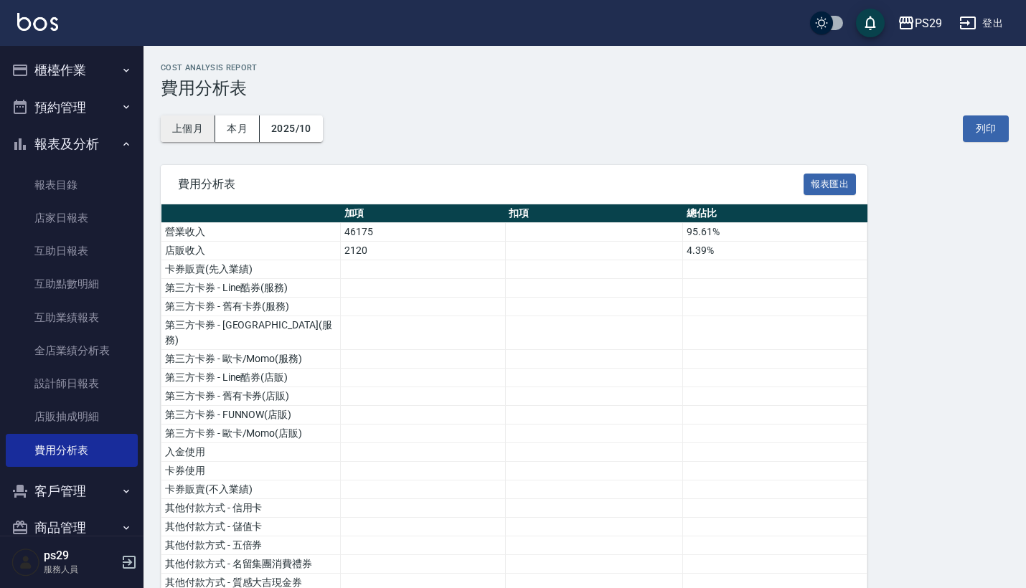
click at [179, 136] on button "上個月" at bounding box center [188, 129] width 55 height 27
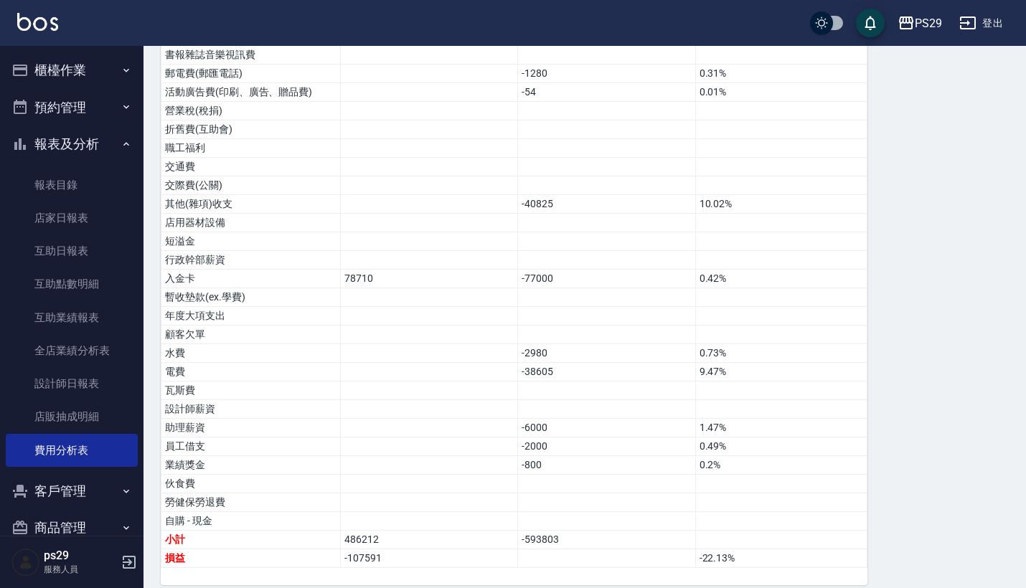
scroll to position [788, 0]
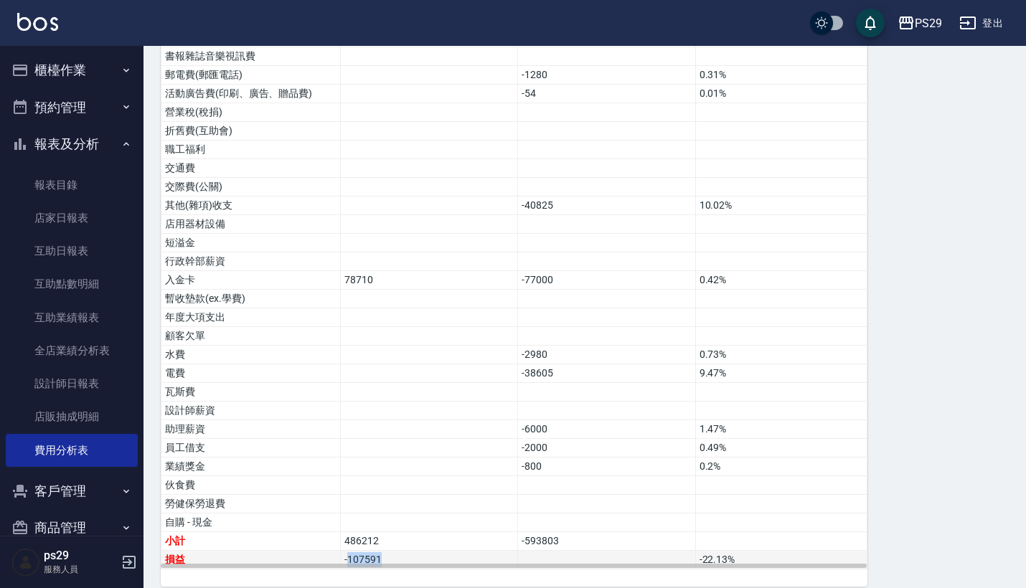
drag, startPoint x: 347, startPoint y: 542, endPoint x: 386, endPoint y: 539, distance: 38.9
click at [386, 551] on td "-107591" at bounding box center [429, 560] width 177 height 19
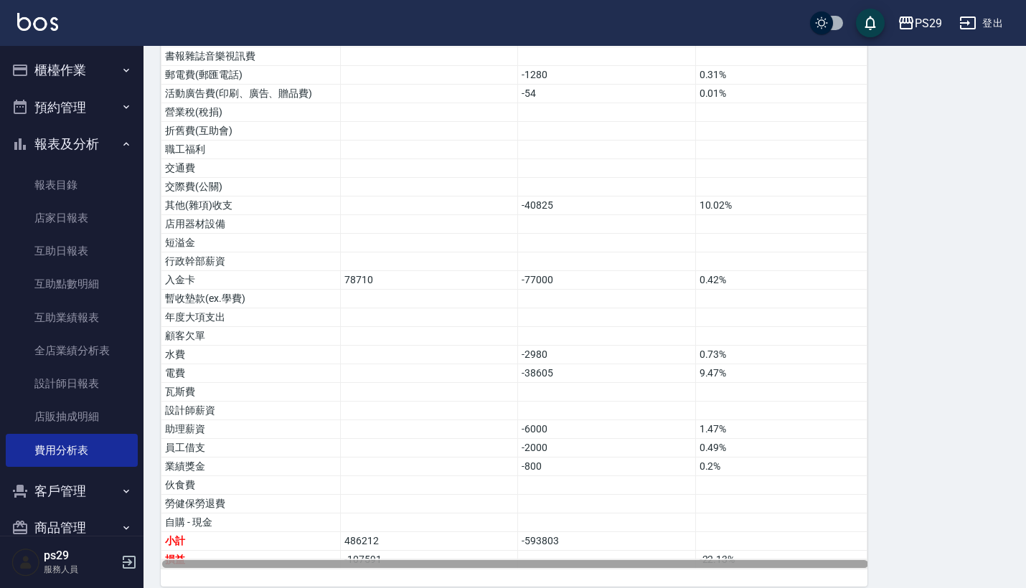
scroll to position [0, 1]
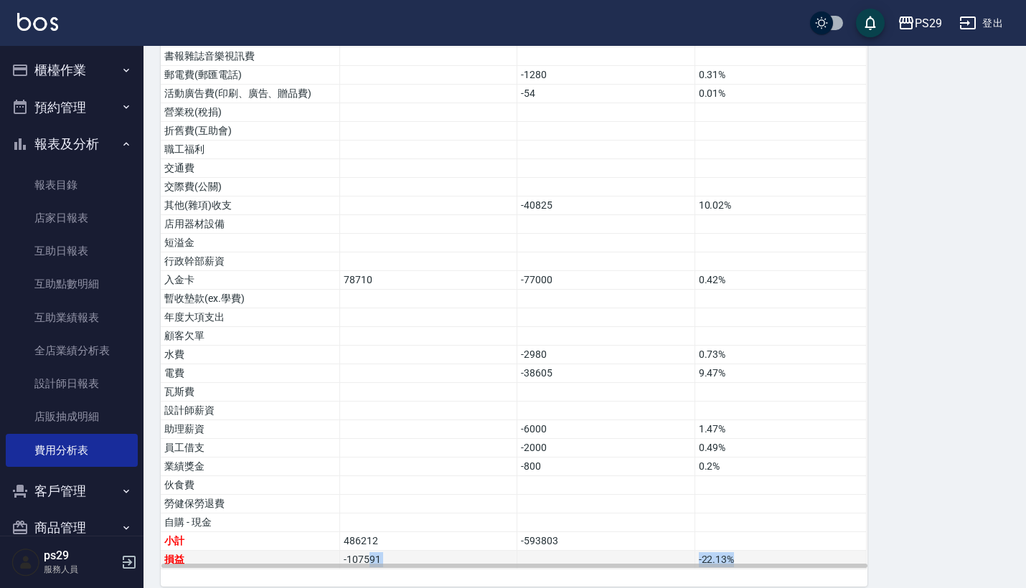
drag, startPoint x: 386, startPoint y: 543, endPoint x: 370, endPoint y: 541, distance: 15.9
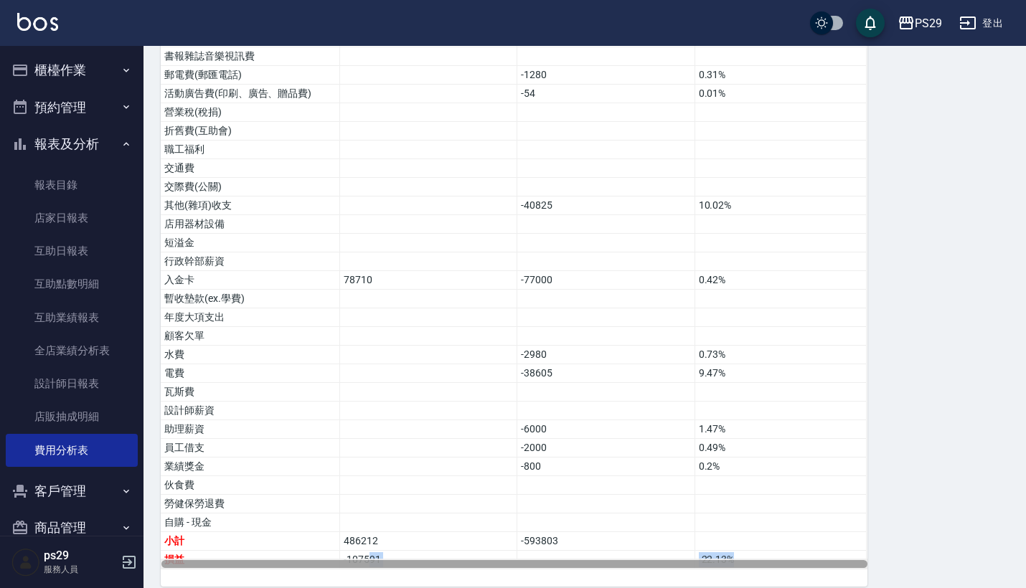
click at [347, 560] on div at bounding box center [514, 564] width 706 height 8
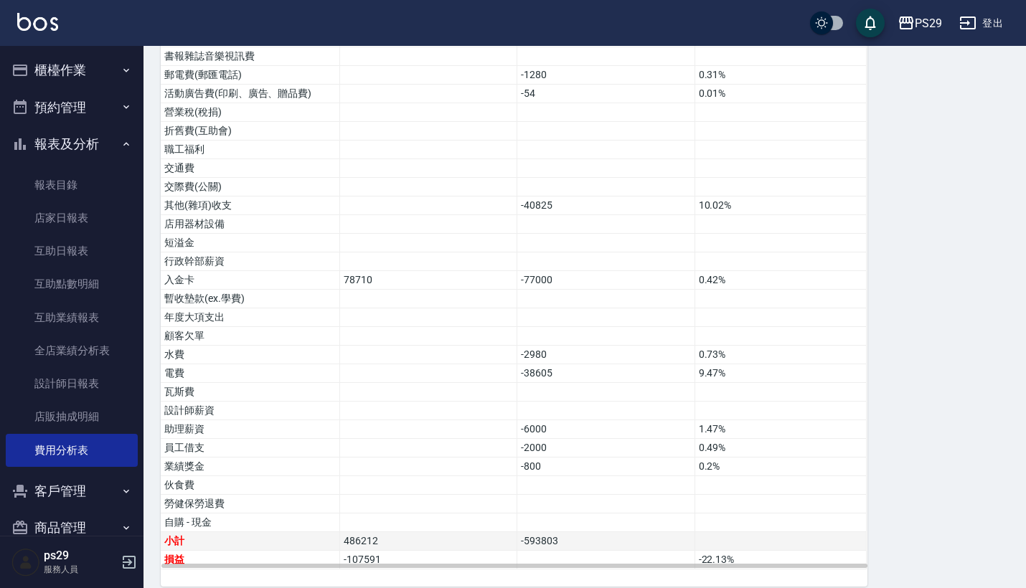
click at [344, 532] on td "486212" at bounding box center [428, 541] width 177 height 19
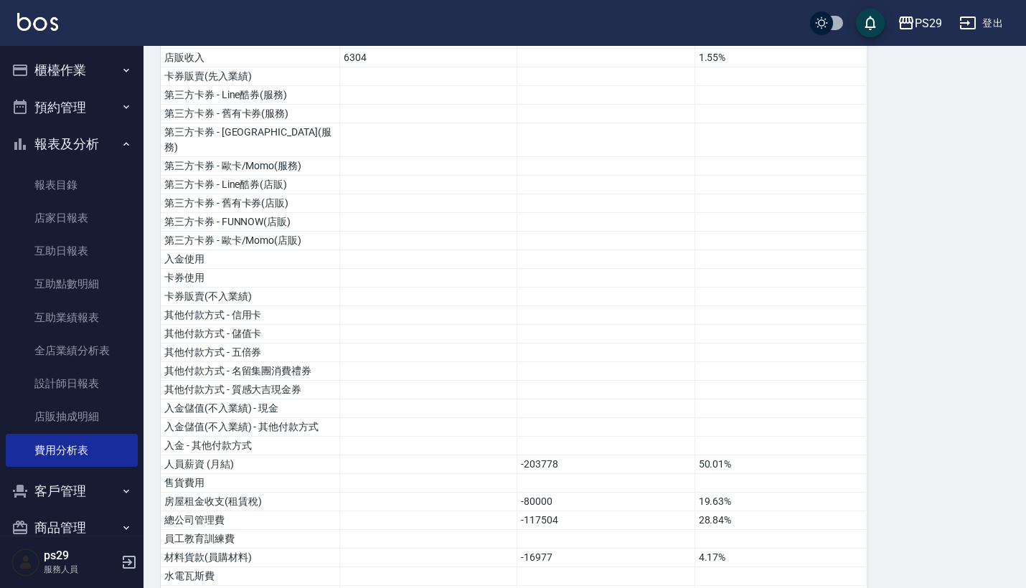
scroll to position [0, 0]
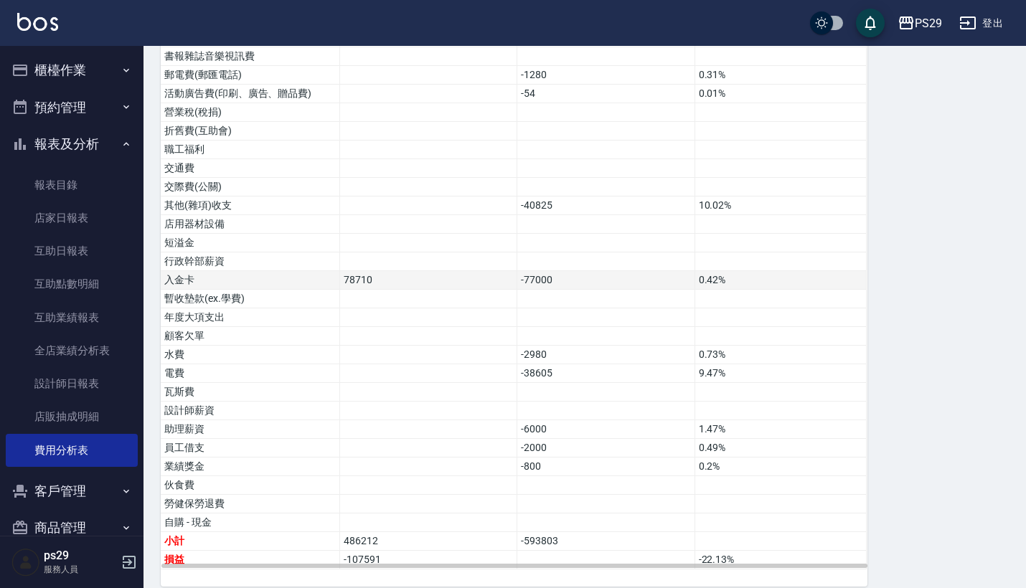
click at [509, 271] on td "78710" at bounding box center [428, 280] width 177 height 19
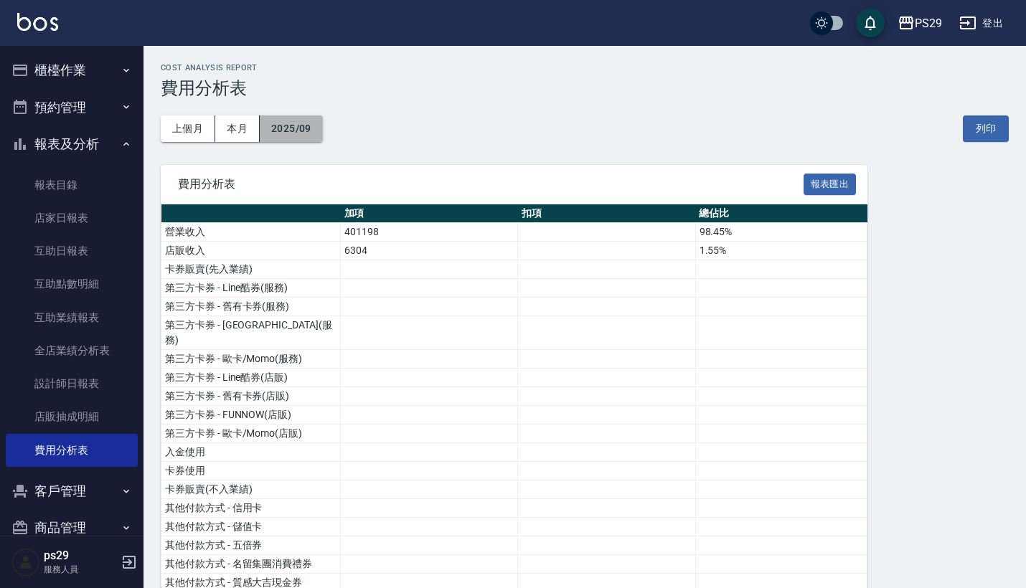
click at [306, 123] on button "2025/09" at bounding box center [291, 129] width 63 height 27
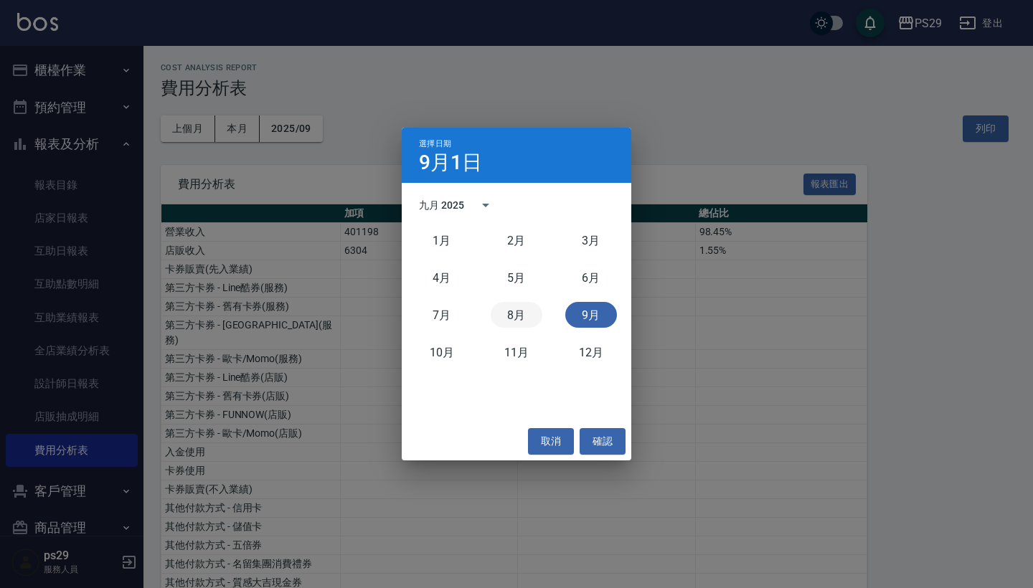
click at [511, 316] on button "8月" at bounding box center [517, 315] width 52 height 26
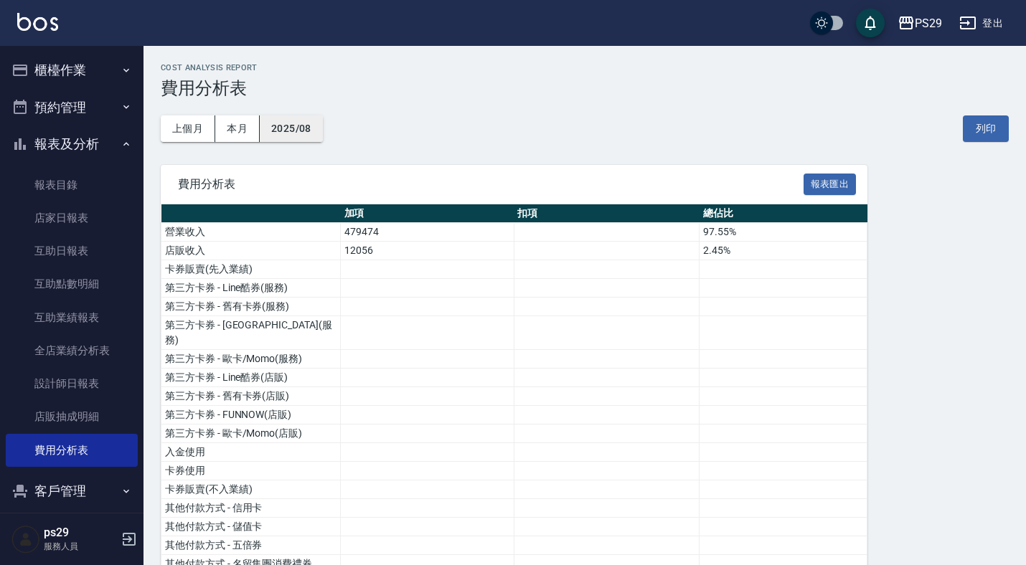
click at [310, 134] on button "2025/08" at bounding box center [291, 129] width 63 height 27
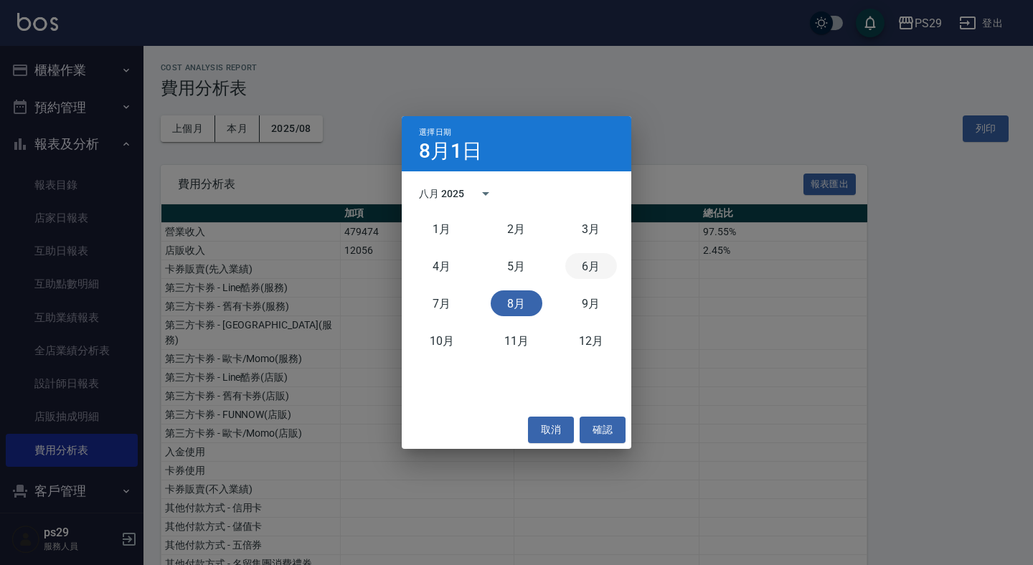
click at [583, 264] on button "6月" at bounding box center [591, 266] width 52 height 26
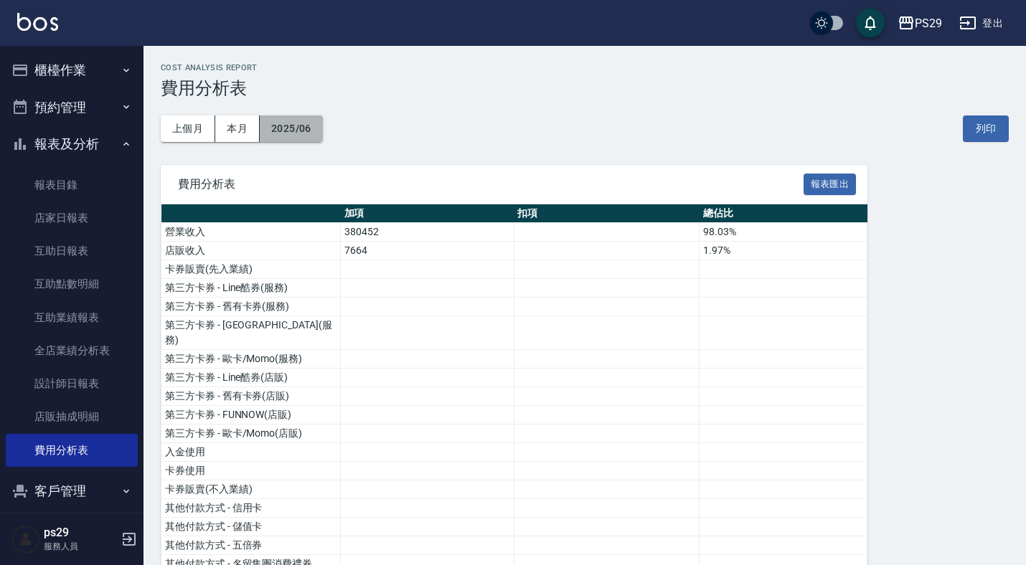
click at [306, 133] on button "2025/06" at bounding box center [291, 129] width 63 height 27
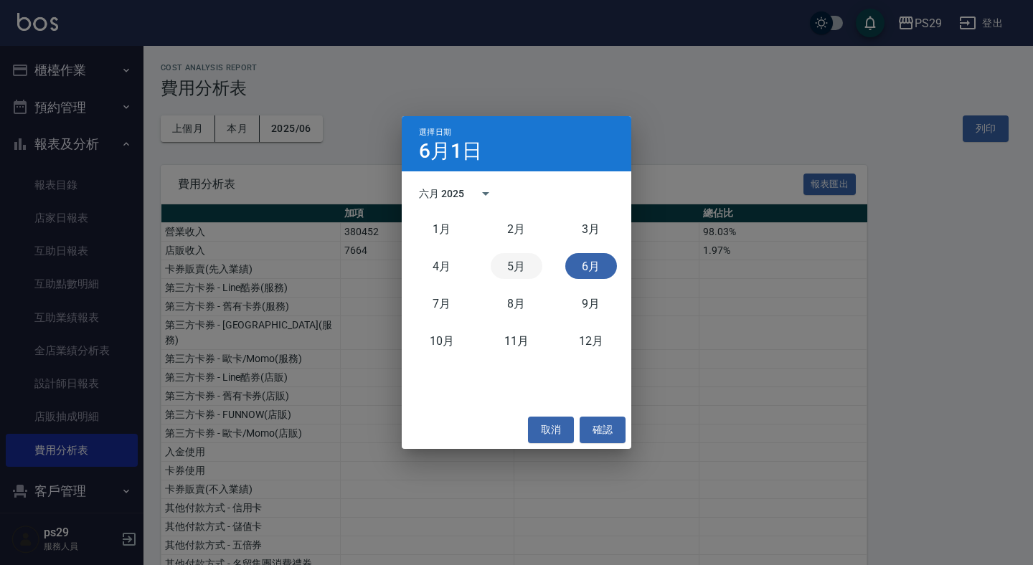
click at [504, 265] on button "5月" at bounding box center [517, 266] width 52 height 26
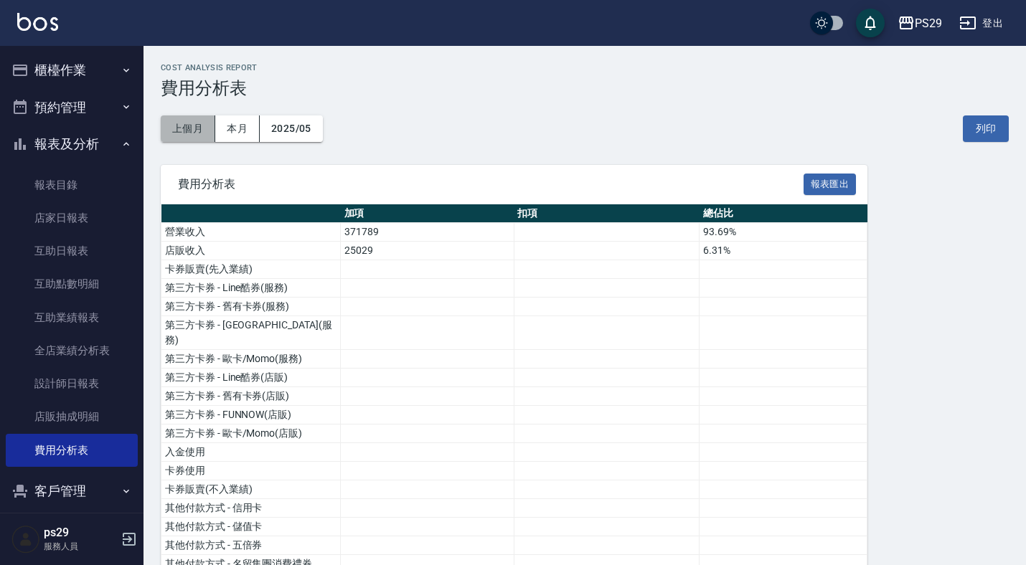
click at [212, 125] on button "上個月" at bounding box center [188, 129] width 55 height 27
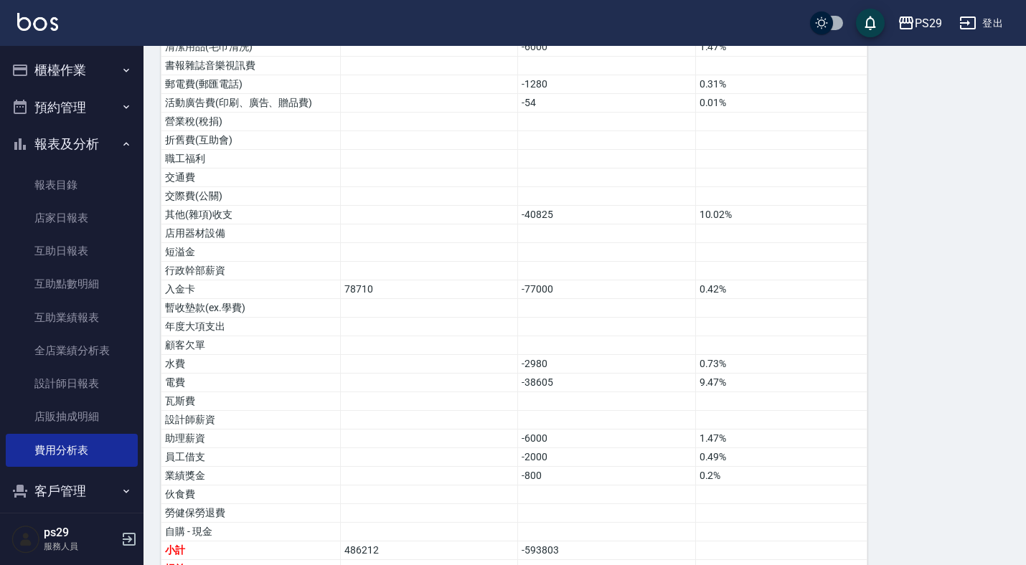
scroll to position [779, 0]
click at [108, 142] on button "報表及分析" at bounding box center [72, 144] width 132 height 37
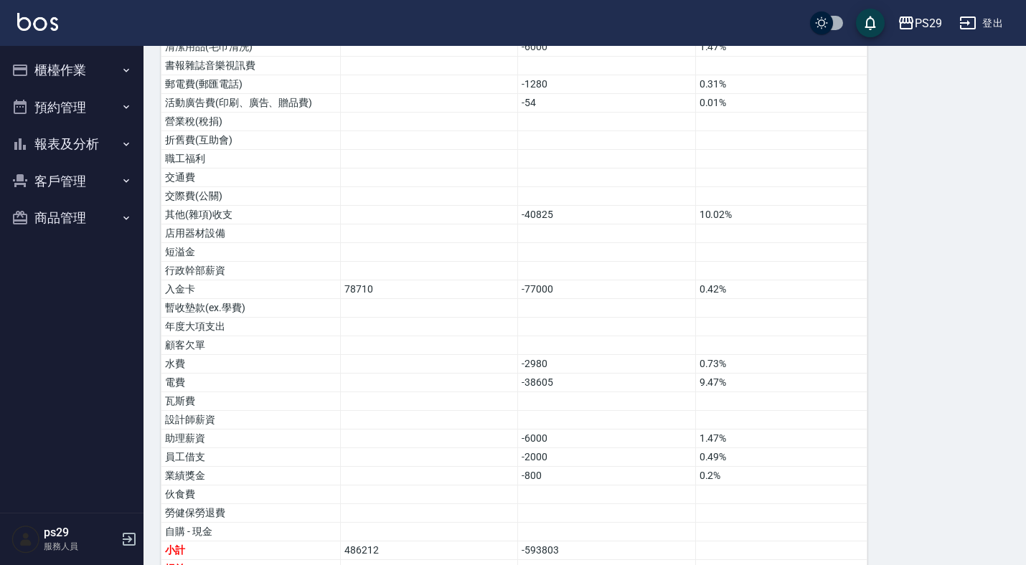
click at [122, 34] on div "PS29 登出" at bounding box center [513, 23] width 1026 height 46
click at [117, 67] on button "櫃檯作業" at bounding box center [72, 70] width 132 height 37
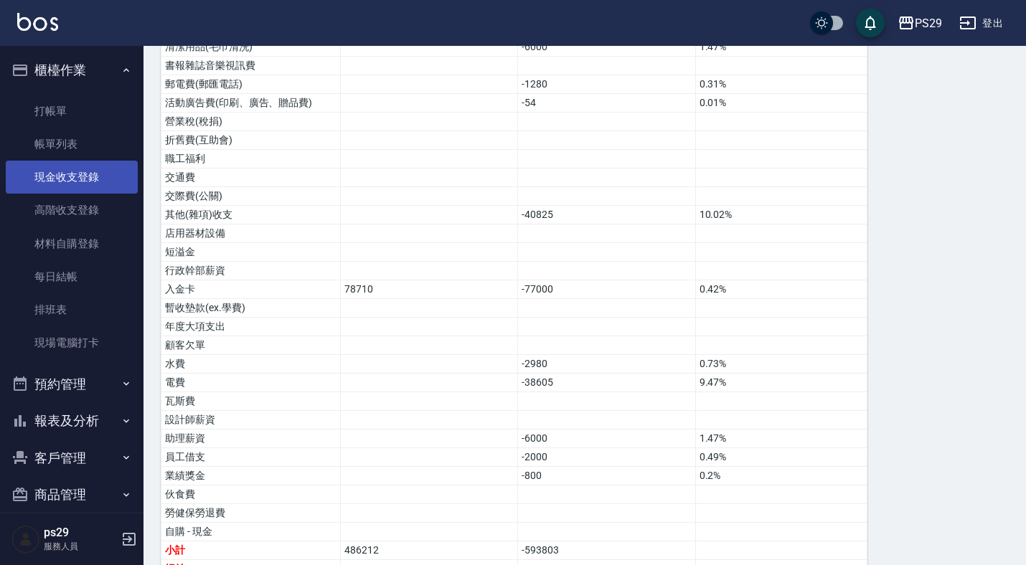
click at [99, 180] on link "現金收支登錄" at bounding box center [72, 177] width 132 height 33
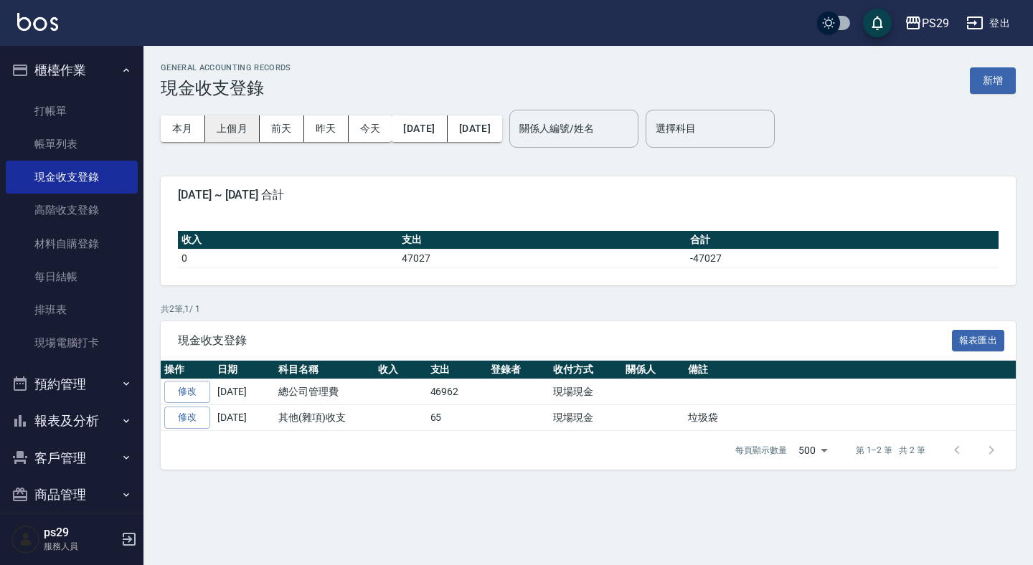
click at [238, 135] on button "上個月" at bounding box center [232, 129] width 55 height 27
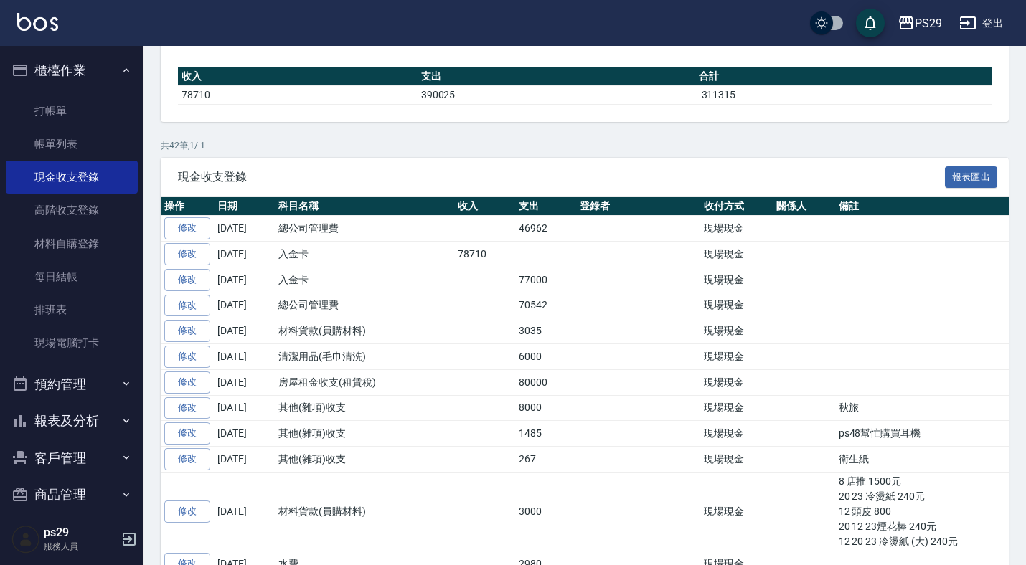
scroll to position [164, 0]
